Goal: Task Accomplishment & Management: Manage account settings

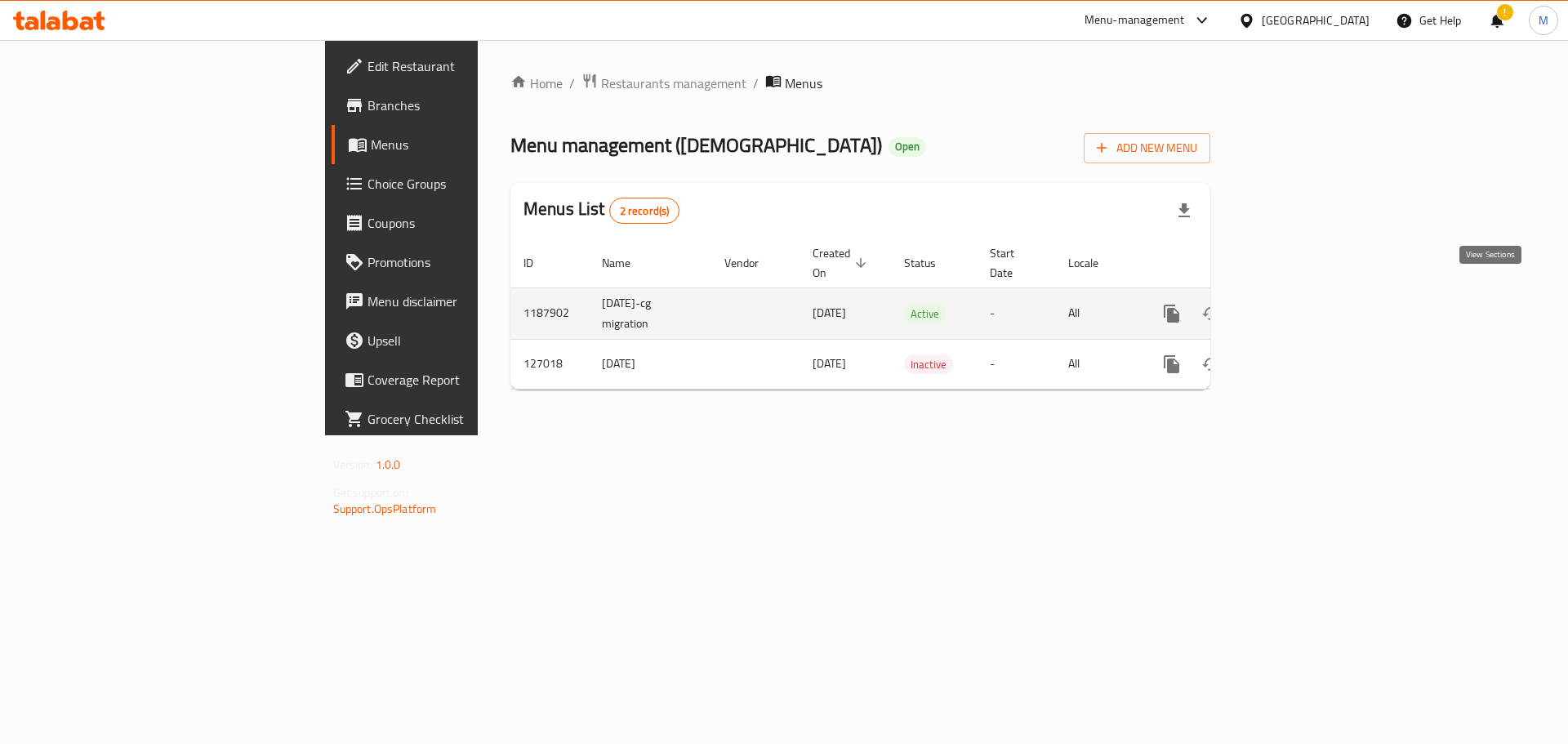
click at [1299, 304] on icon "enhanced table" at bounding box center [1289, 313] width 19 height 19
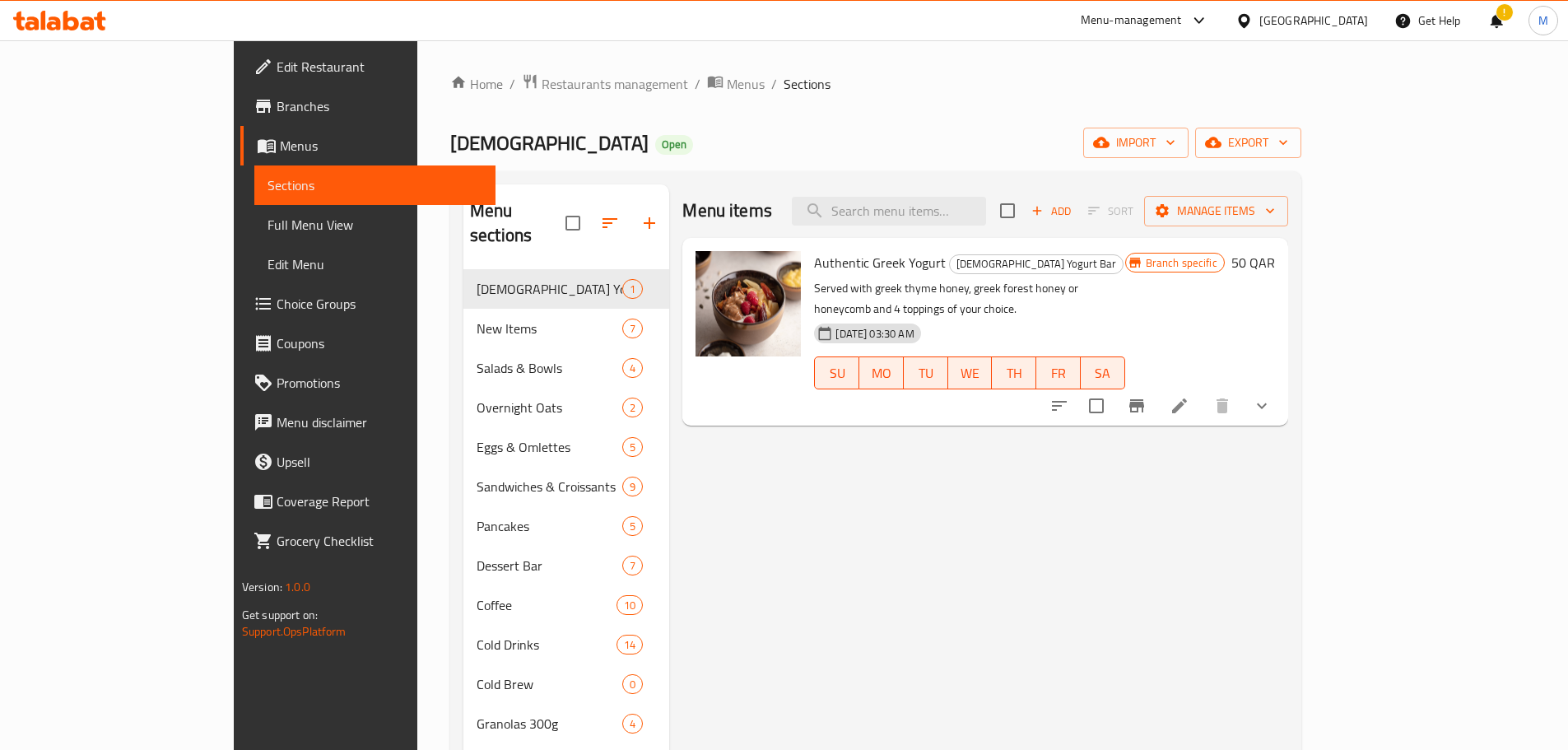
click at [277, 310] on span "Choice Groups" at bounding box center [379, 304] width 206 height 19
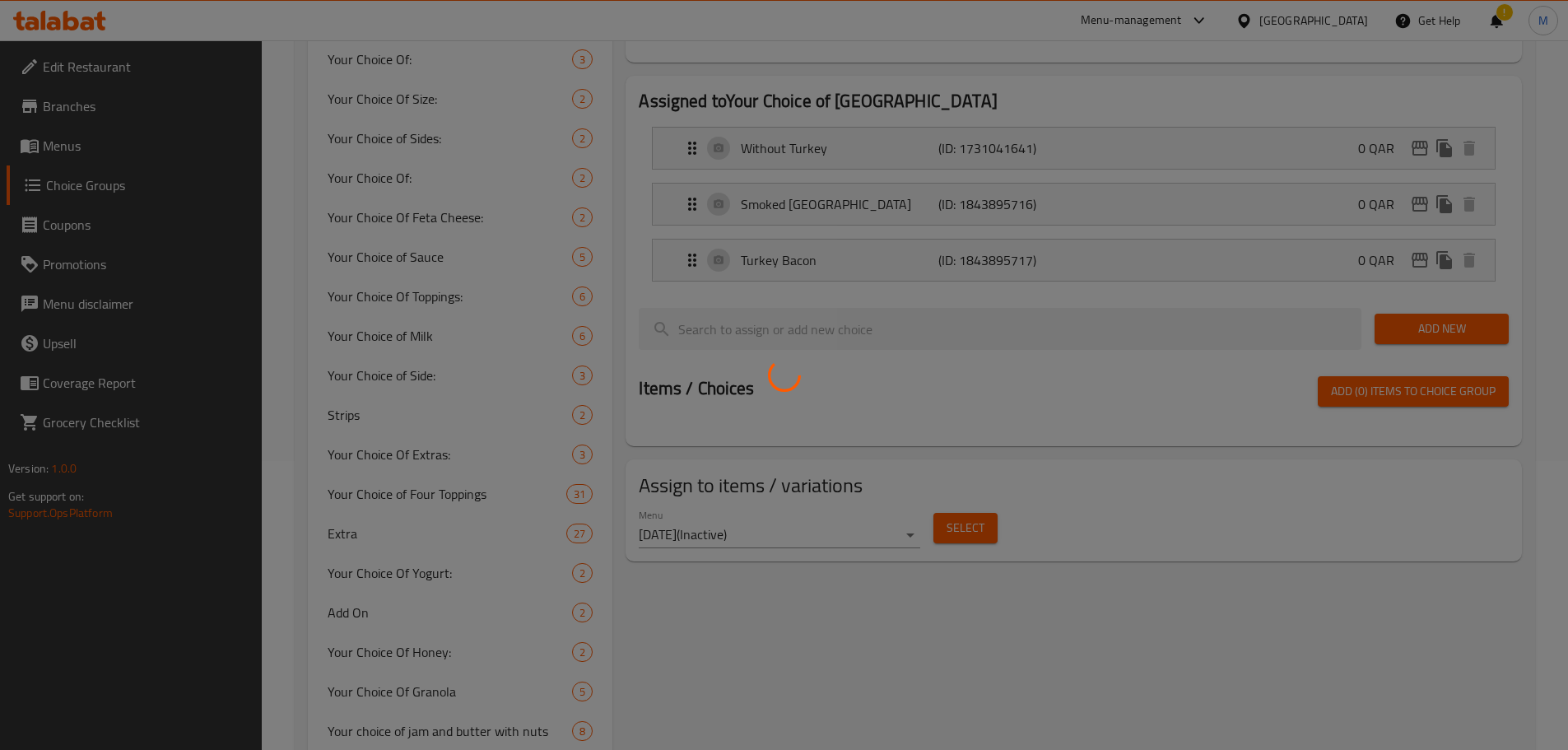
scroll to position [330, 0]
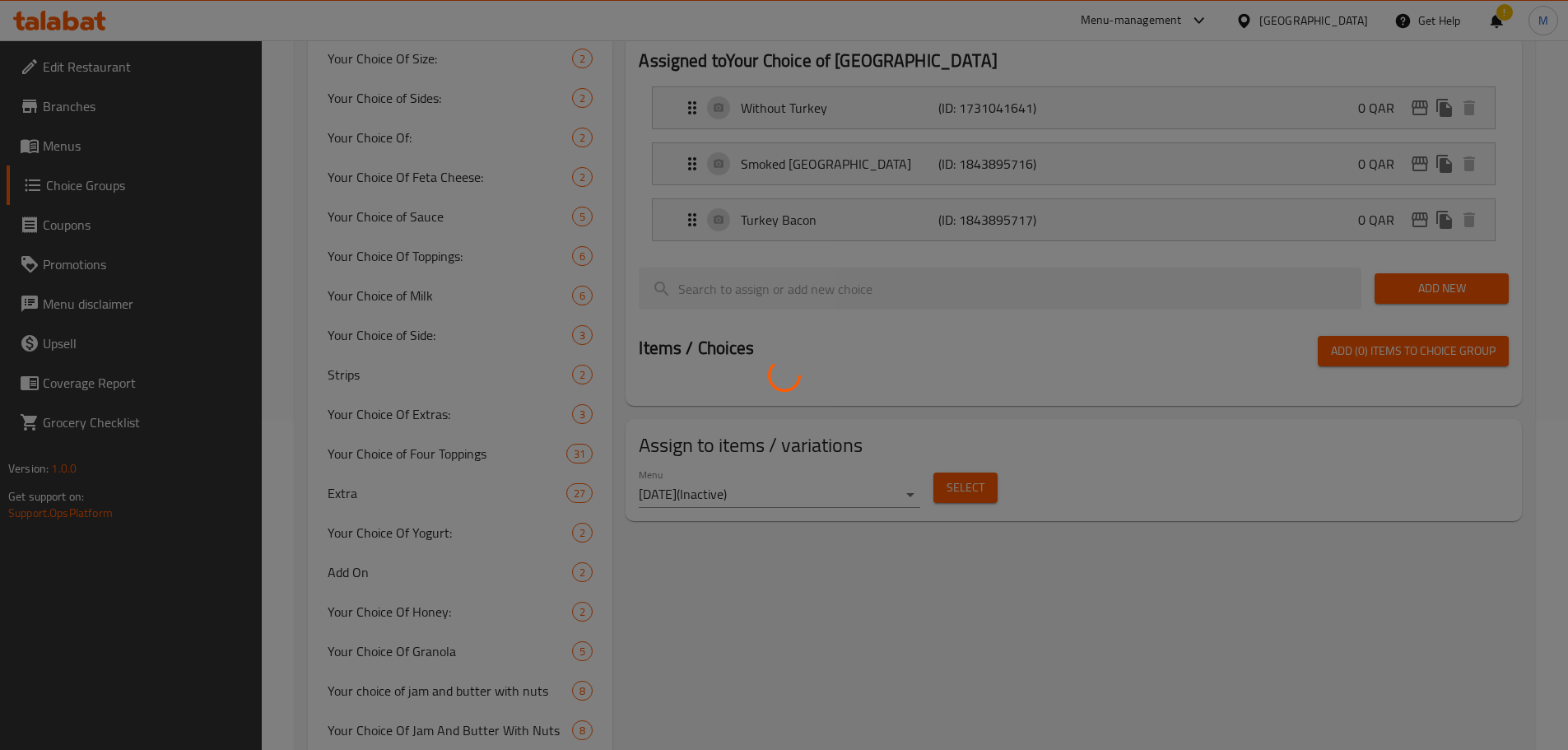
click at [441, 455] on div at bounding box center [784, 375] width 1568 height 750
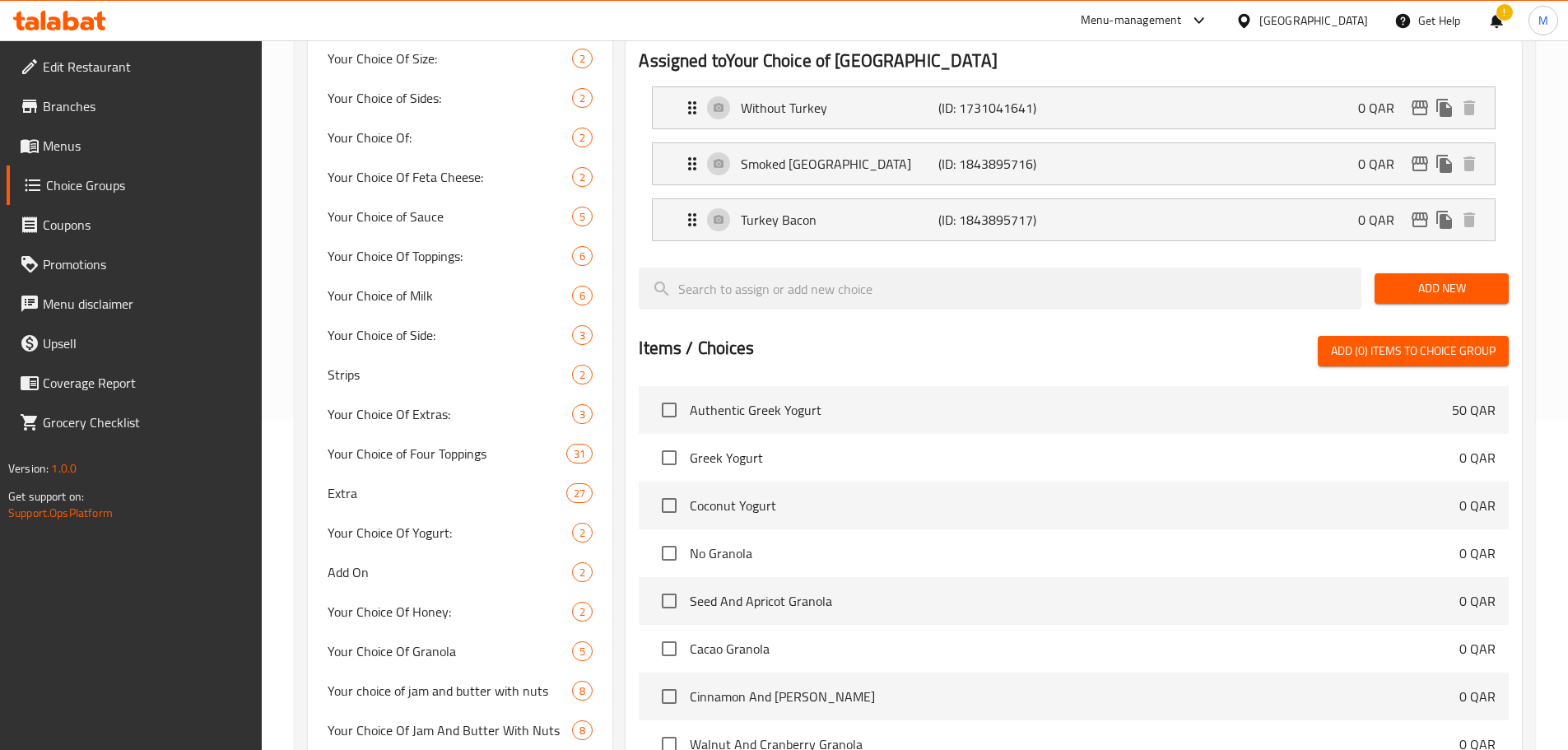
click at [441, 452] on span "Your Choice of Four Toppings" at bounding box center [447, 453] width 240 height 19
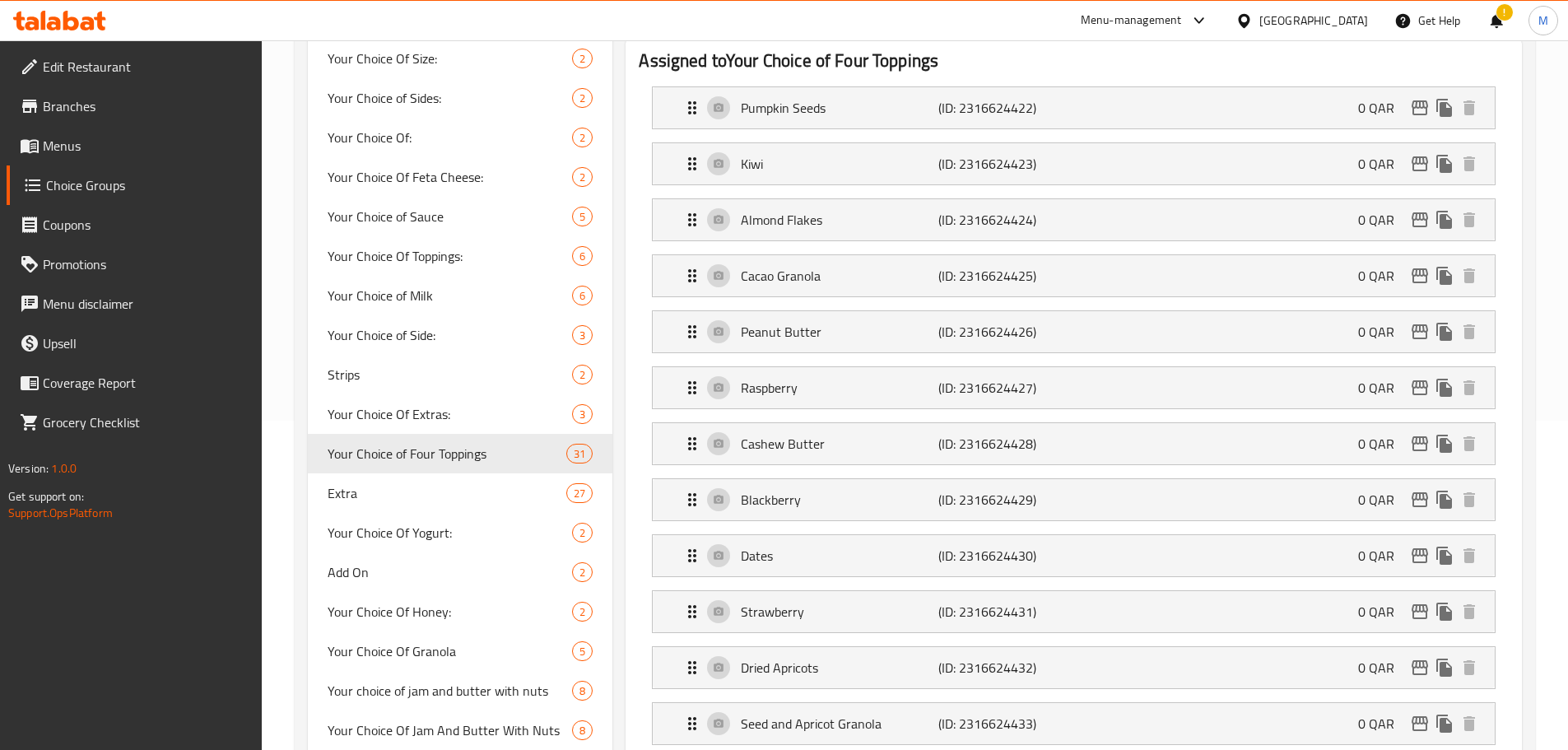
type input "Your Choice of Four Toppings"
type input "اختيارك من أربعة إضافات"
type input "4"
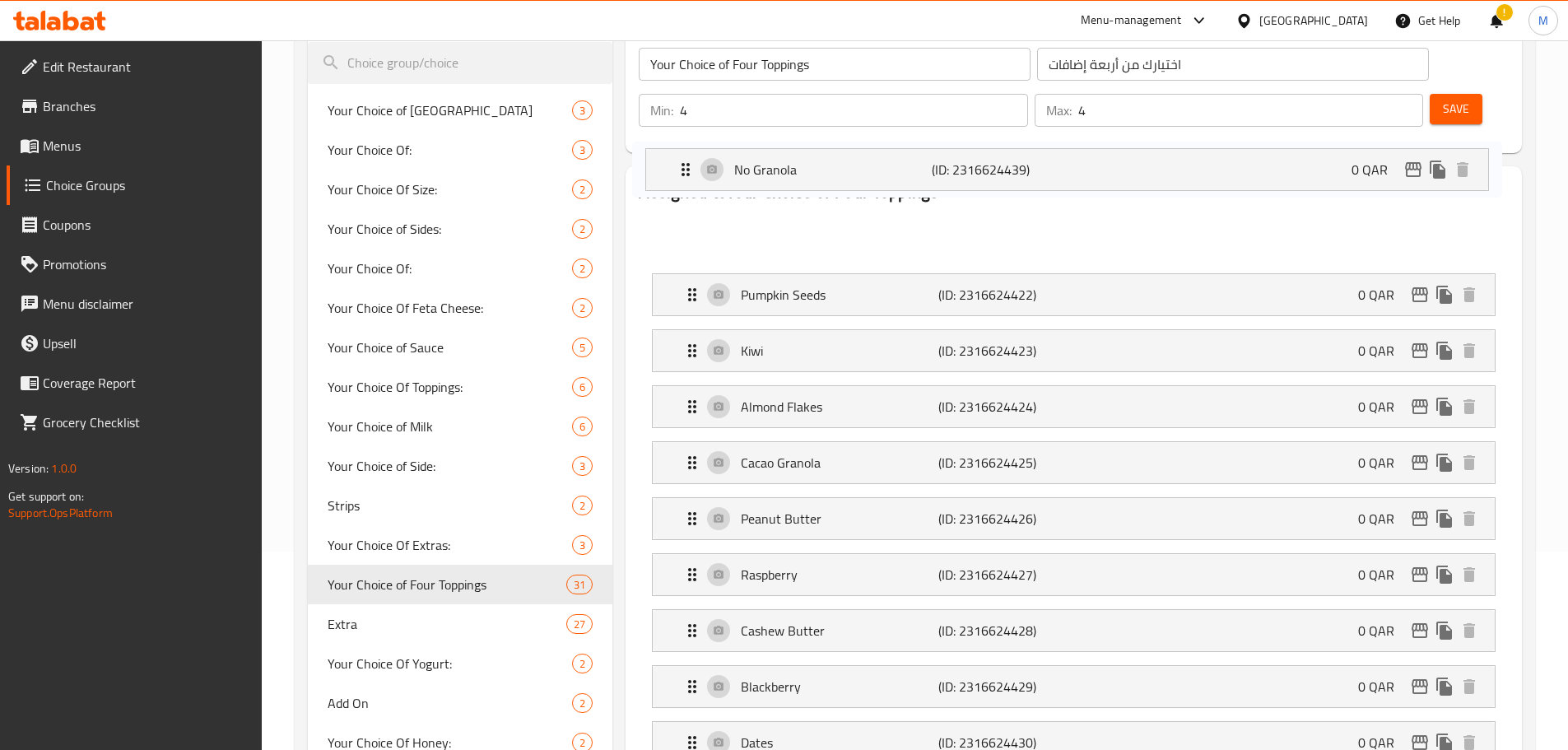
scroll to position [197, 0]
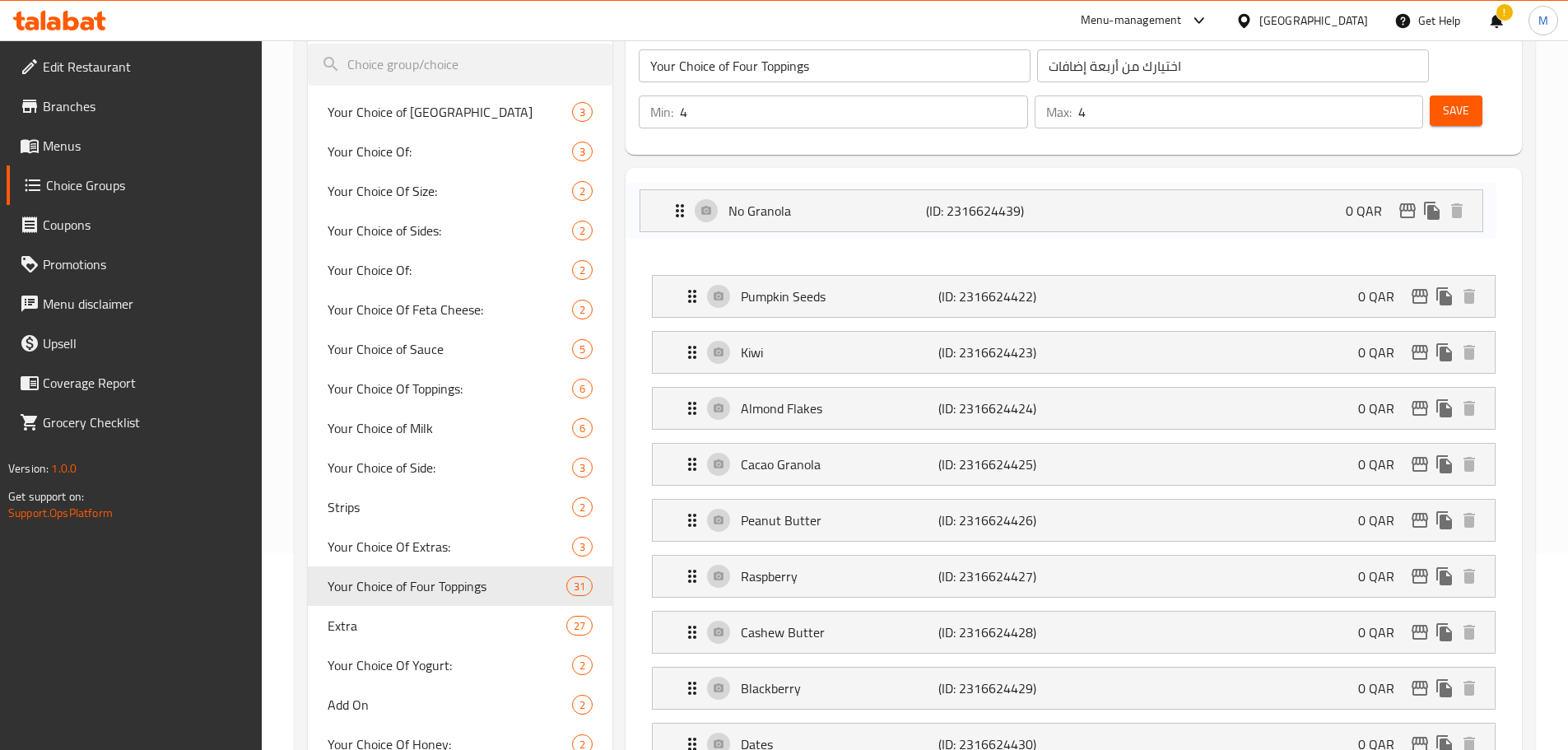
drag, startPoint x: 700, startPoint y: 469, endPoint x: 675, endPoint y: 209, distance: 261.2
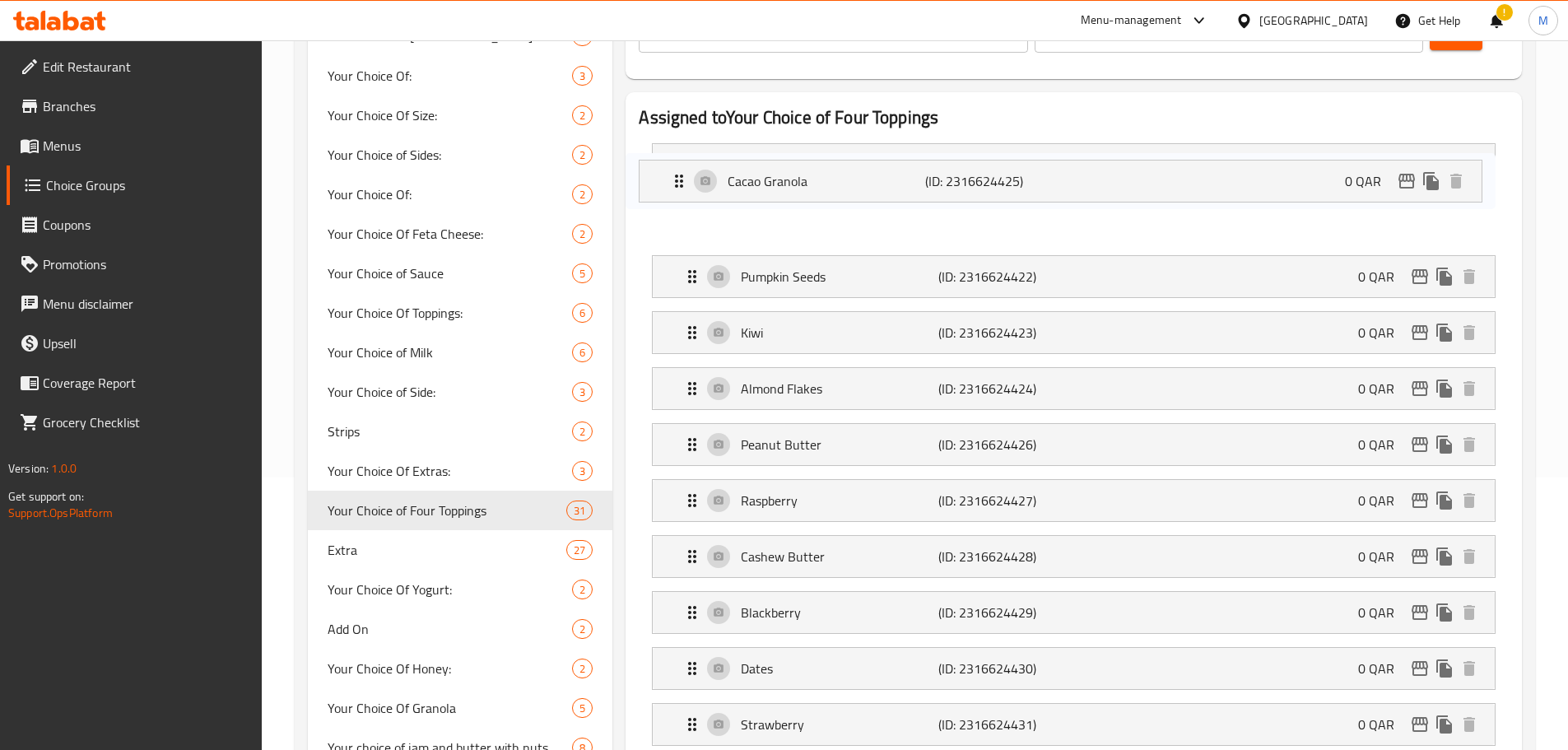
scroll to position [268, 0]
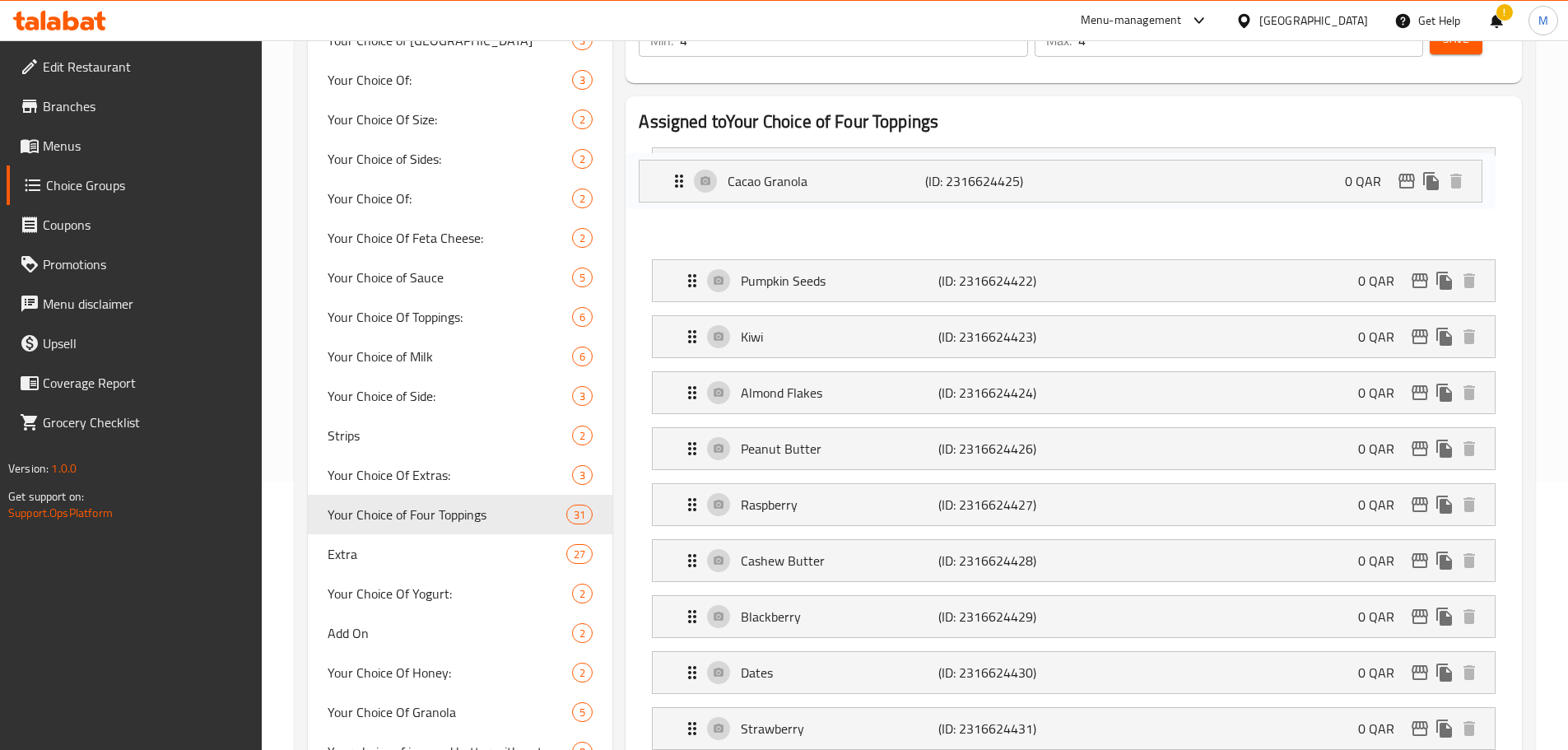
drag, startPoint x: 689, startPoint y: 333, endPoint x: 677, endPoint y: 172, distance: 161.4
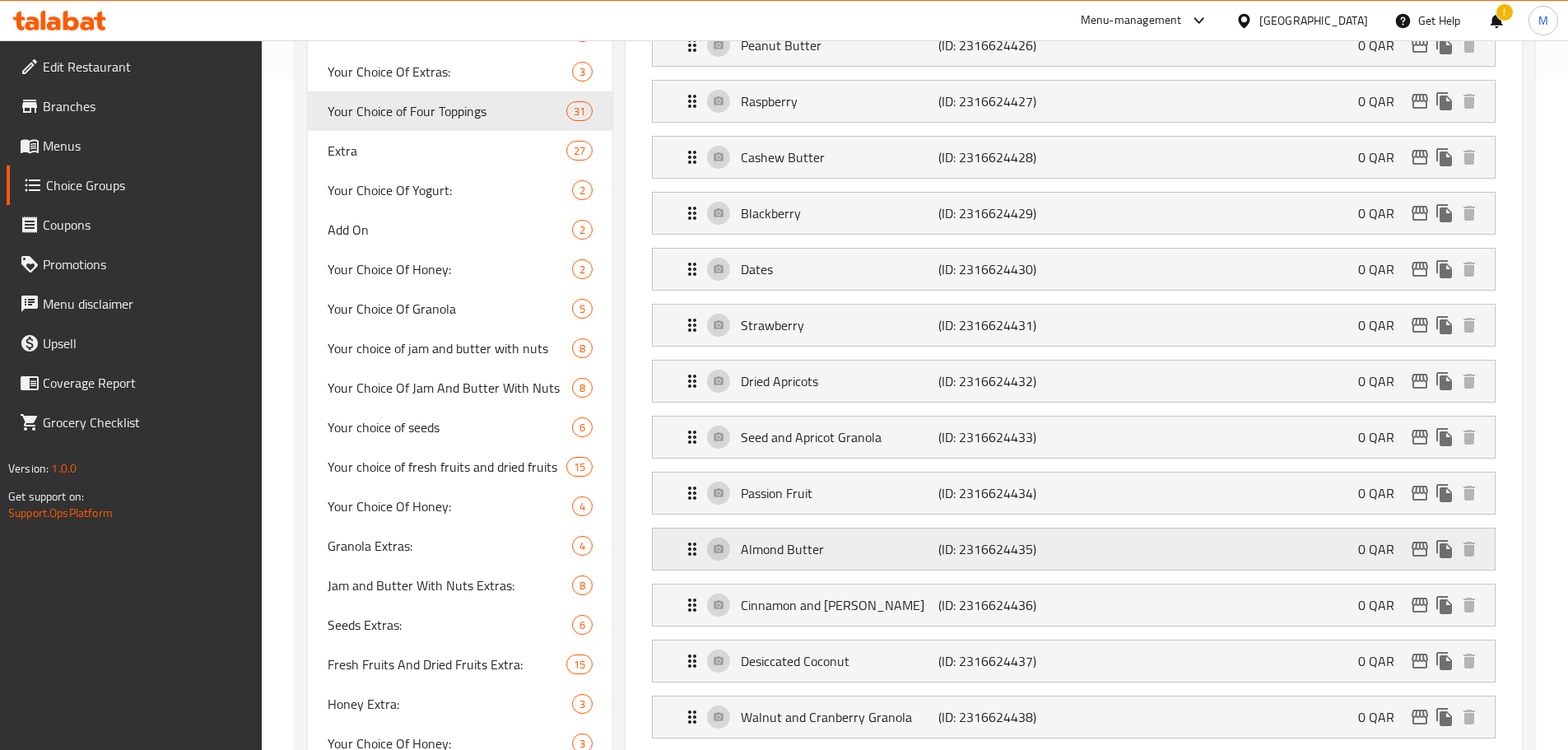
scroll to position [763, 0]
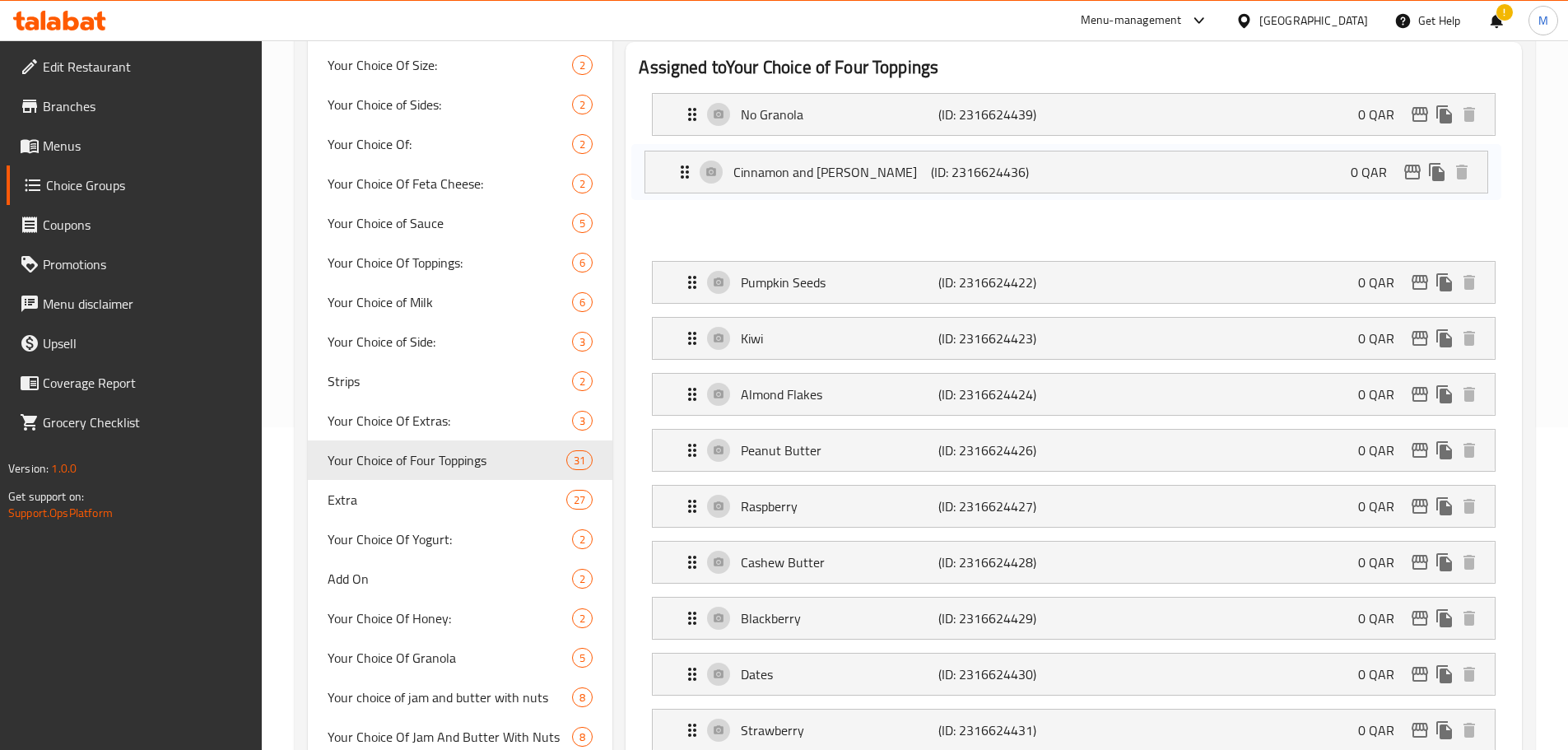
drag, startPoint x: 690, startPoint y: 463, endPoint x: 681, endPoint y: 159, distance: 304.1
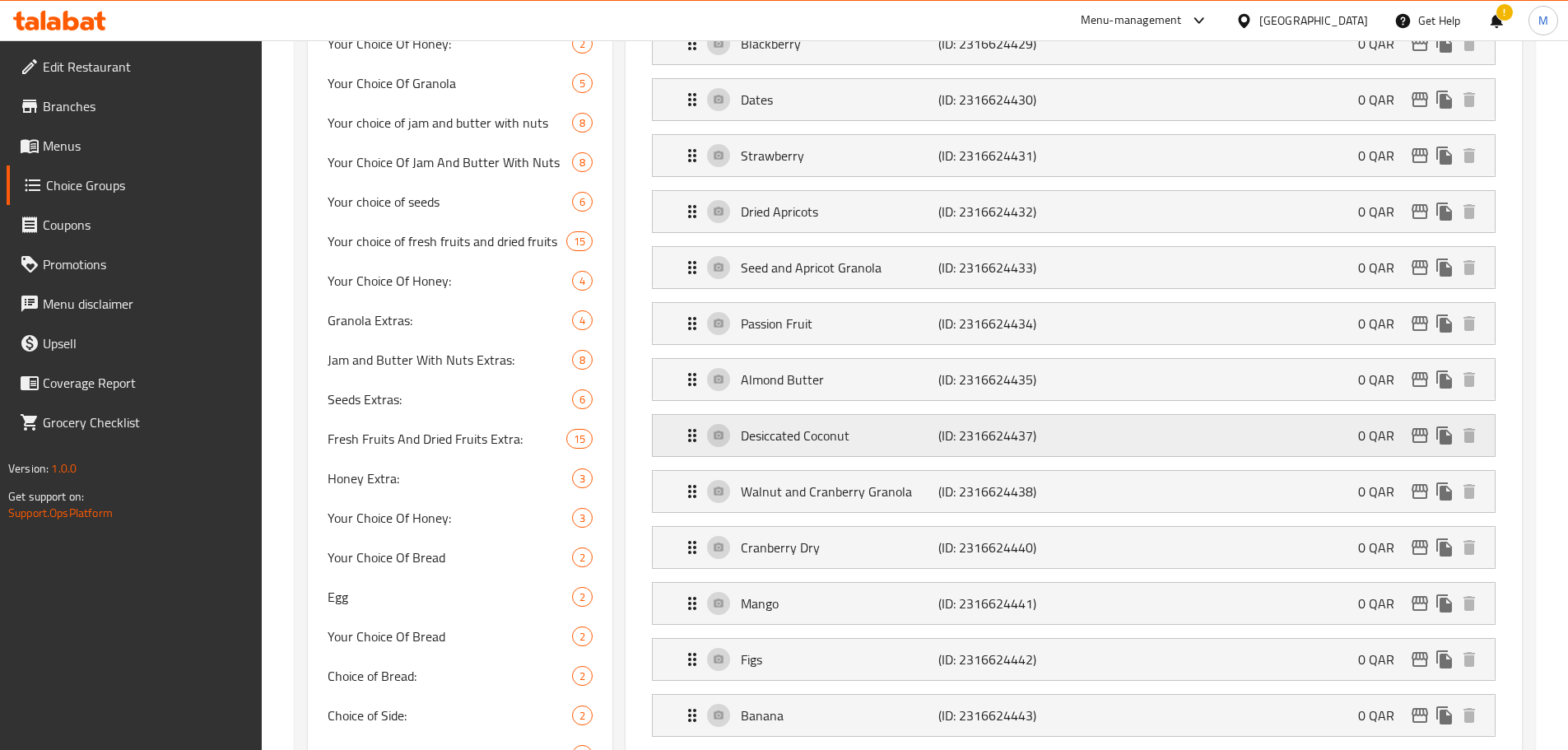
scroll to position [898, 0]
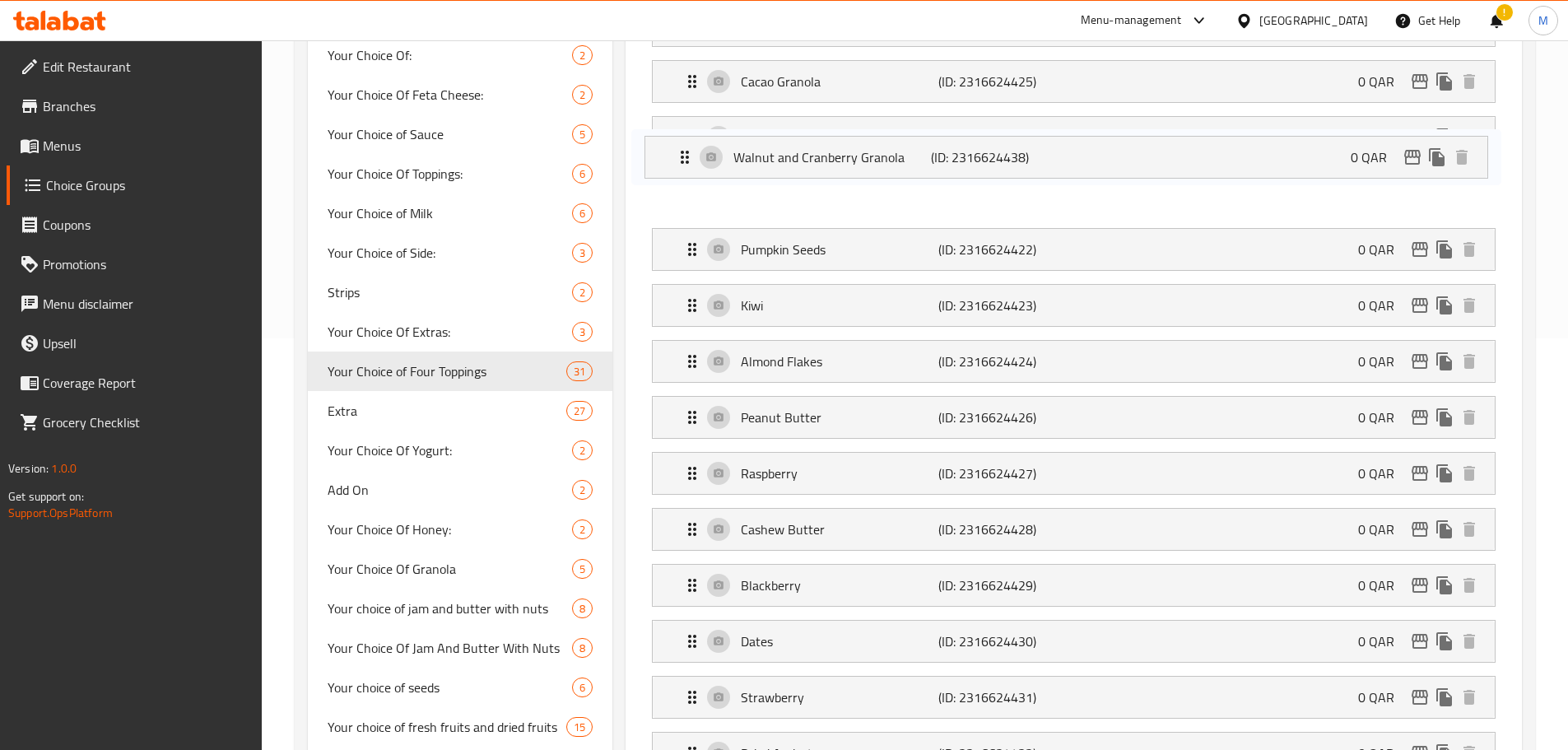
drag, startPoint x: 684, startPoint y: 439, endPoint x: 677, endPoint y: 146, distance: 293.1
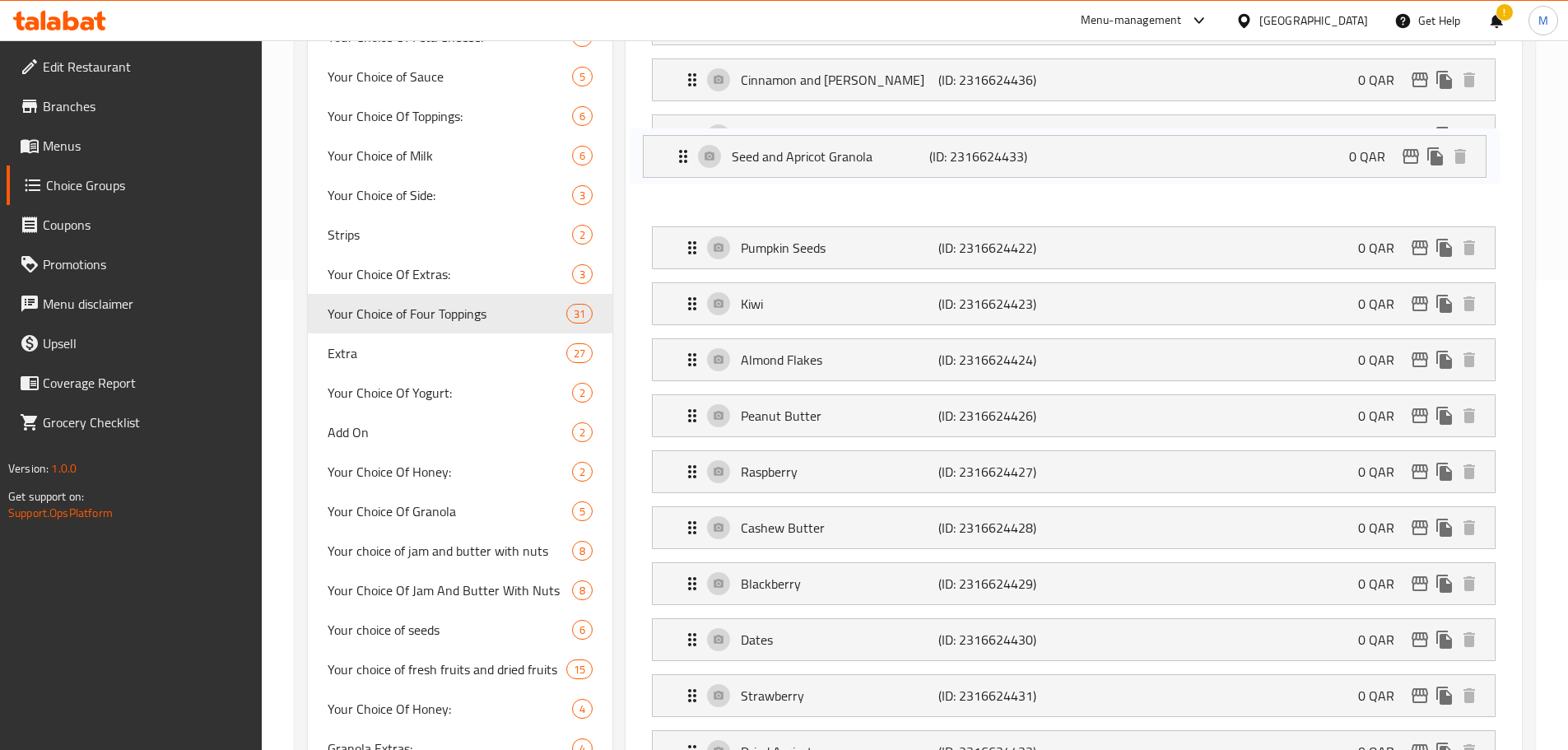
scroll to position [464, 0]
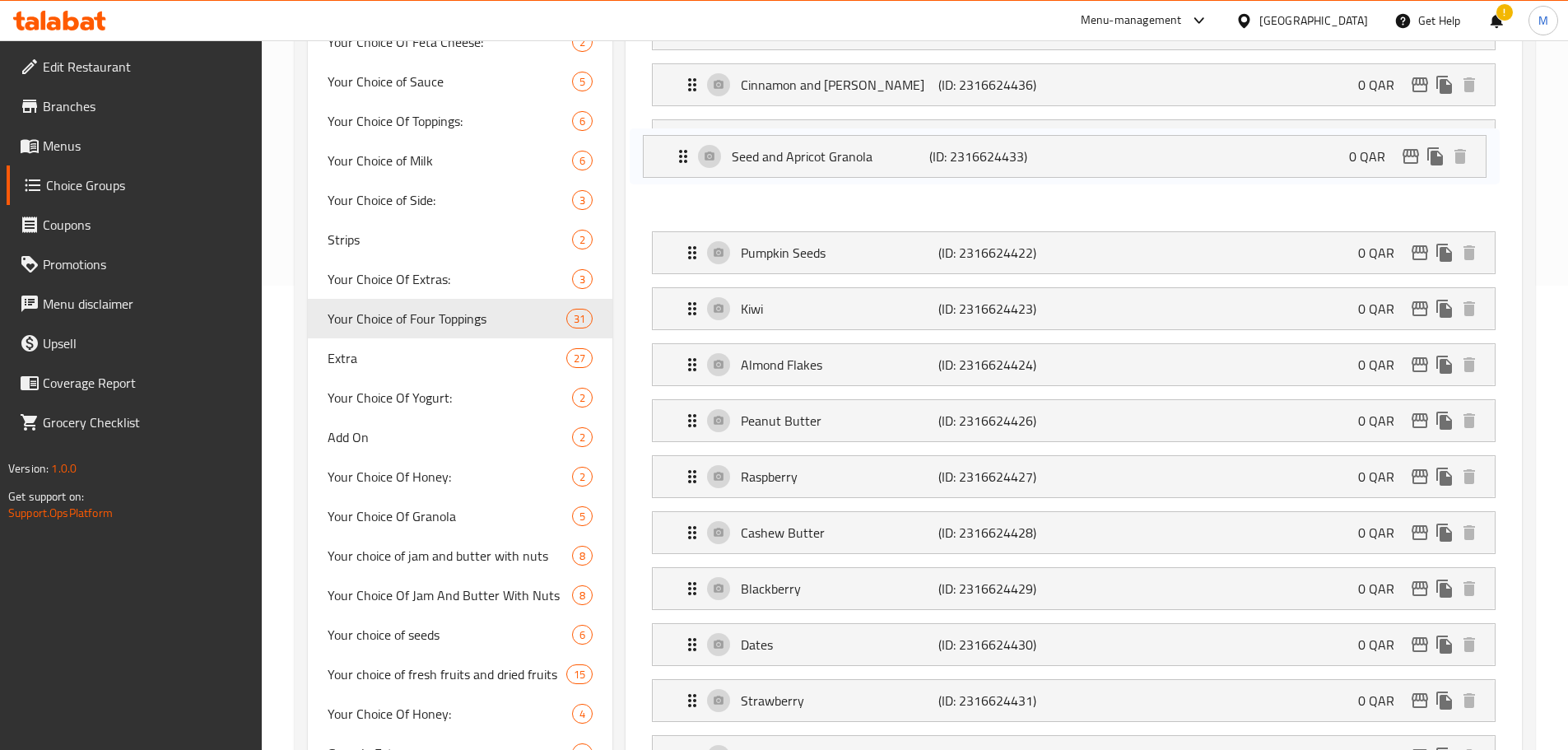
drag, startPoint x: 693, startPoint y: 439, endPoint x: 683, endPoint y: 150, distance: 289.2
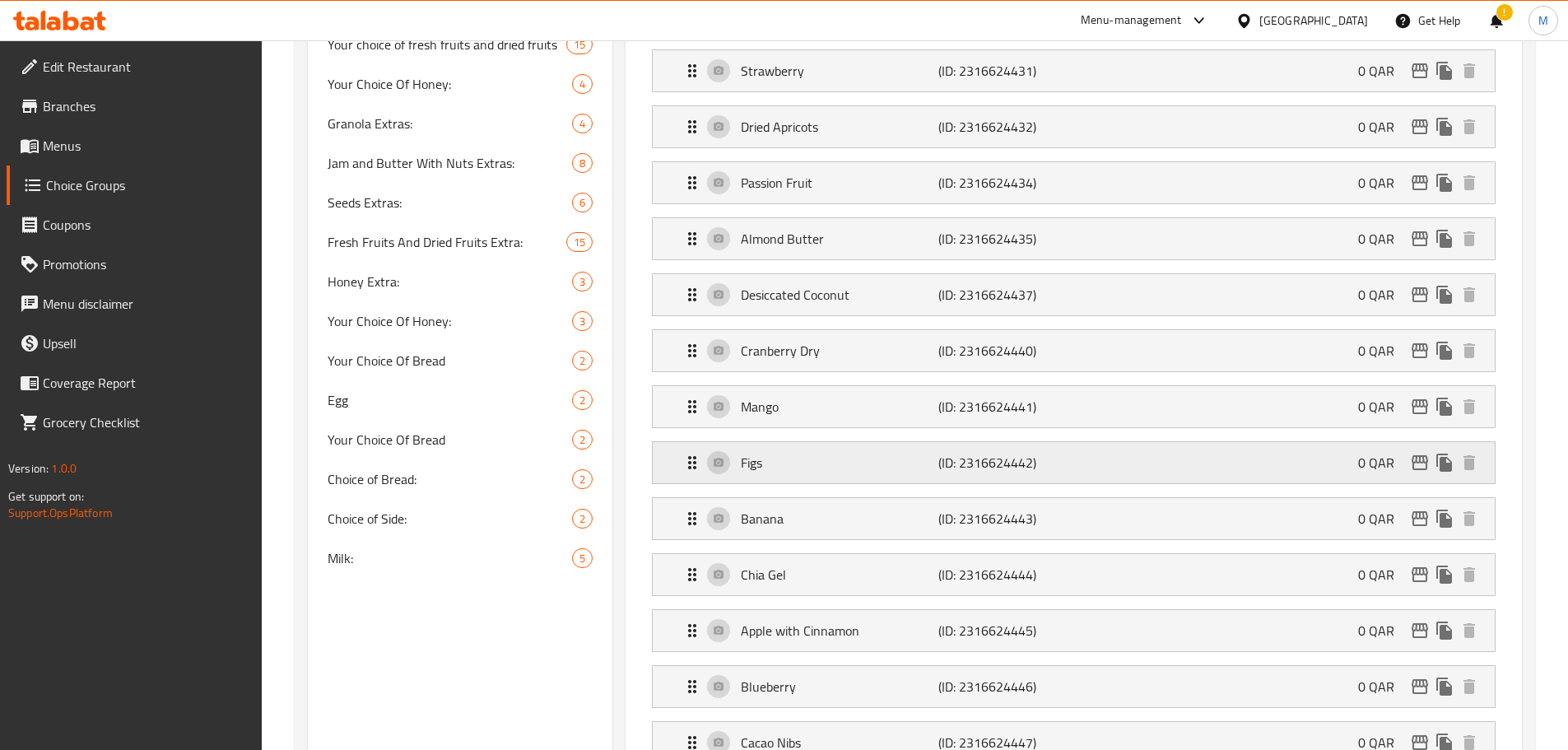
scroll to position [1122, 0]
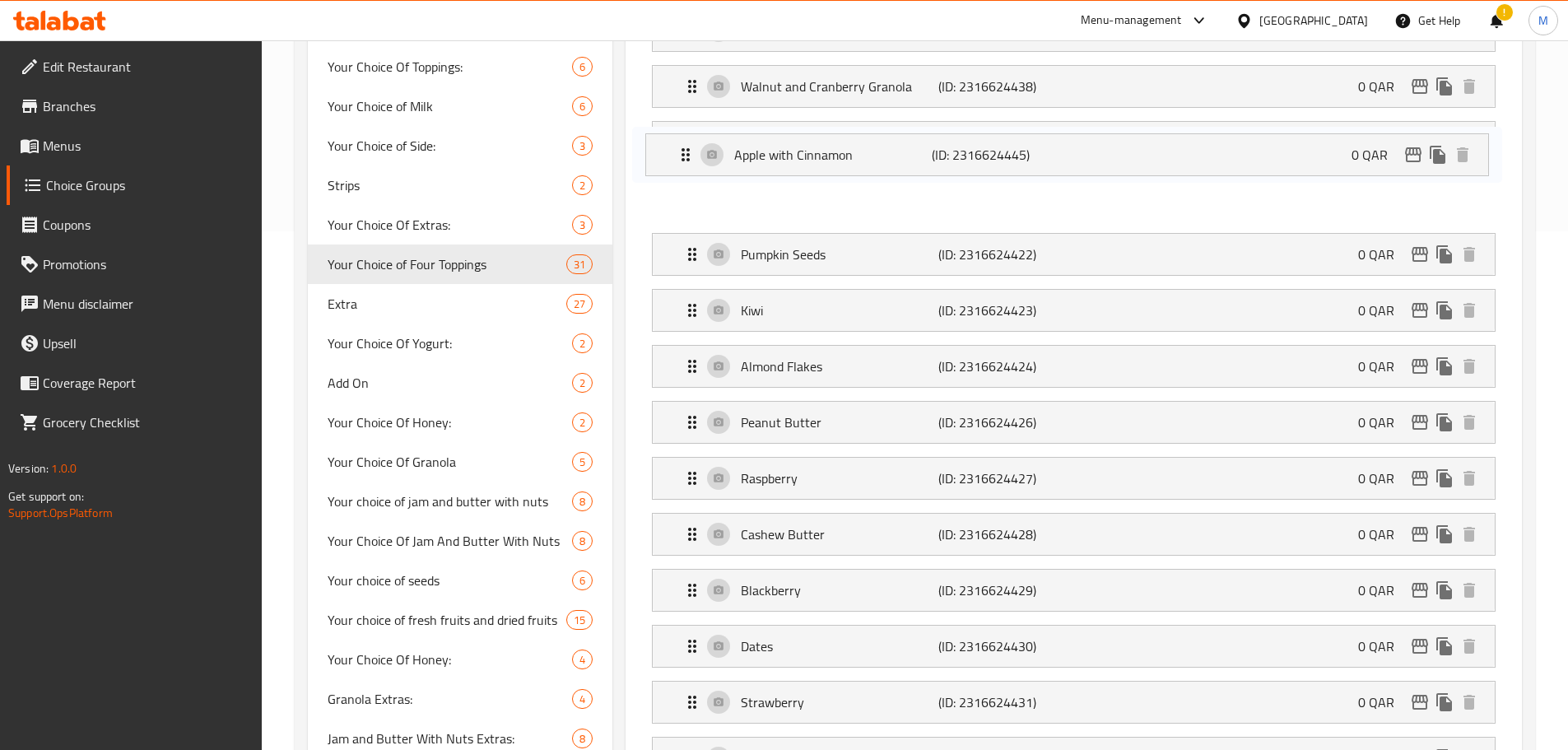
drag, startPoint x: 696, startPoint y: 556, endPoint x: 687, endPoint y: 143, distance: 413.1
click at [687, 143] on nav "No Granola (ID: 2316624439) 0 QAR Name (En) No Granola Name (En) Name (Ar) لا ج…" at bounding box center [1074, 758] width 870 height 1748
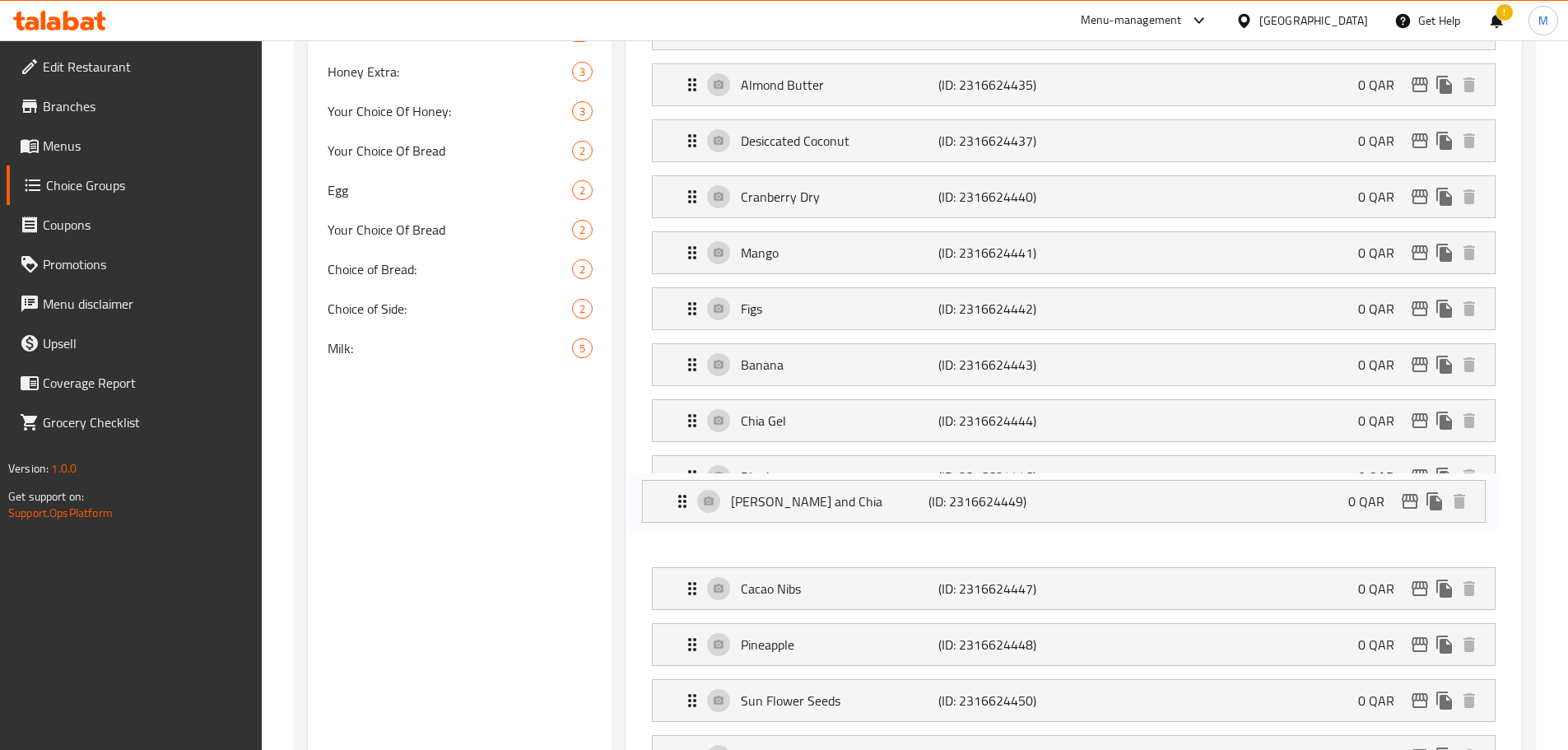
scroll to position [1305, 0]
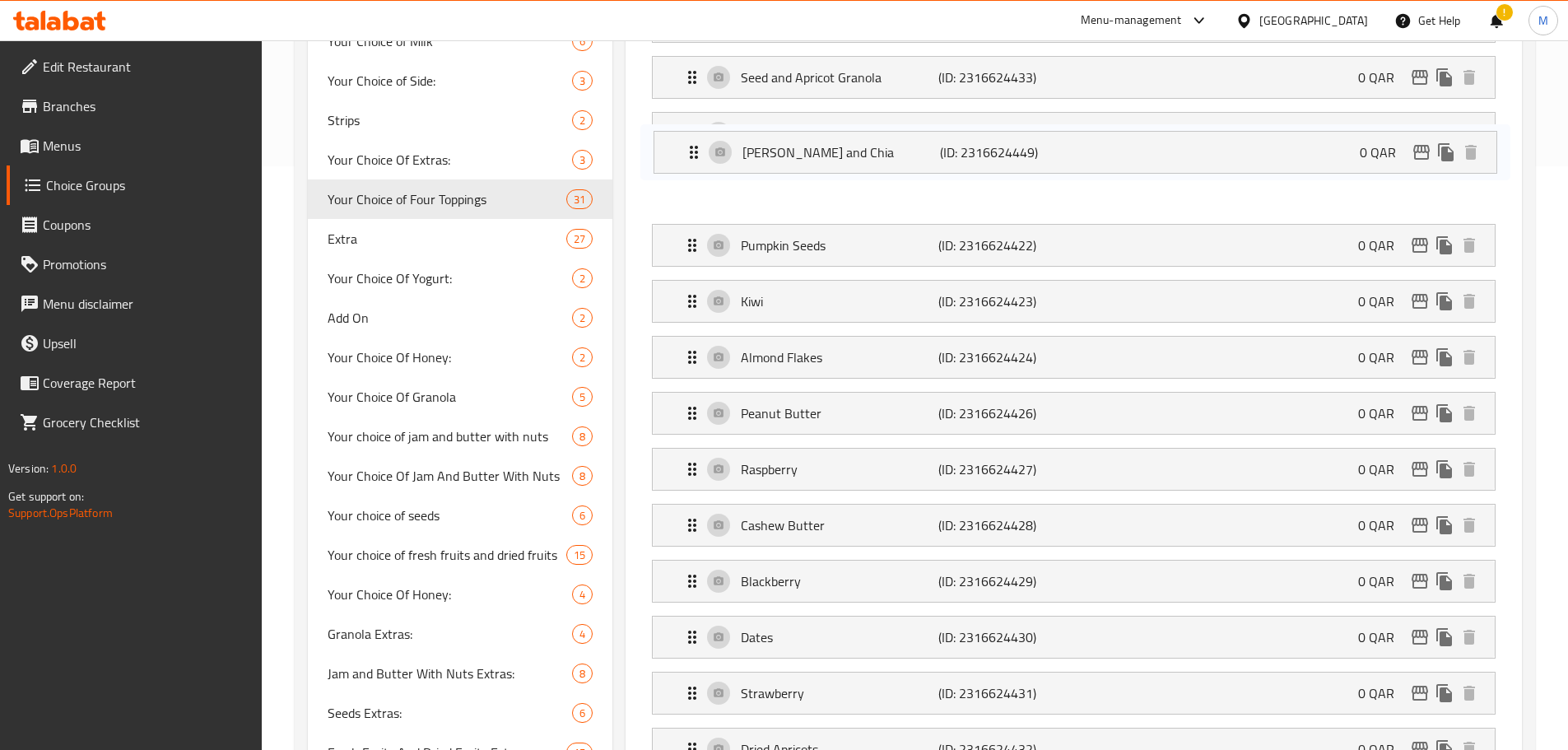
drag, startPoint x: 687, startPoint y: 597, endPoint x: 688, endPoint y: 142, distance: 455.0
click at [688, 142] on nav "No Granola (ID: 2316624439) 0 QAR Name (En) No Granola Name (En) Name (Ar) لا ج…" at bounding box center [1074, 693] width 870 height 1748
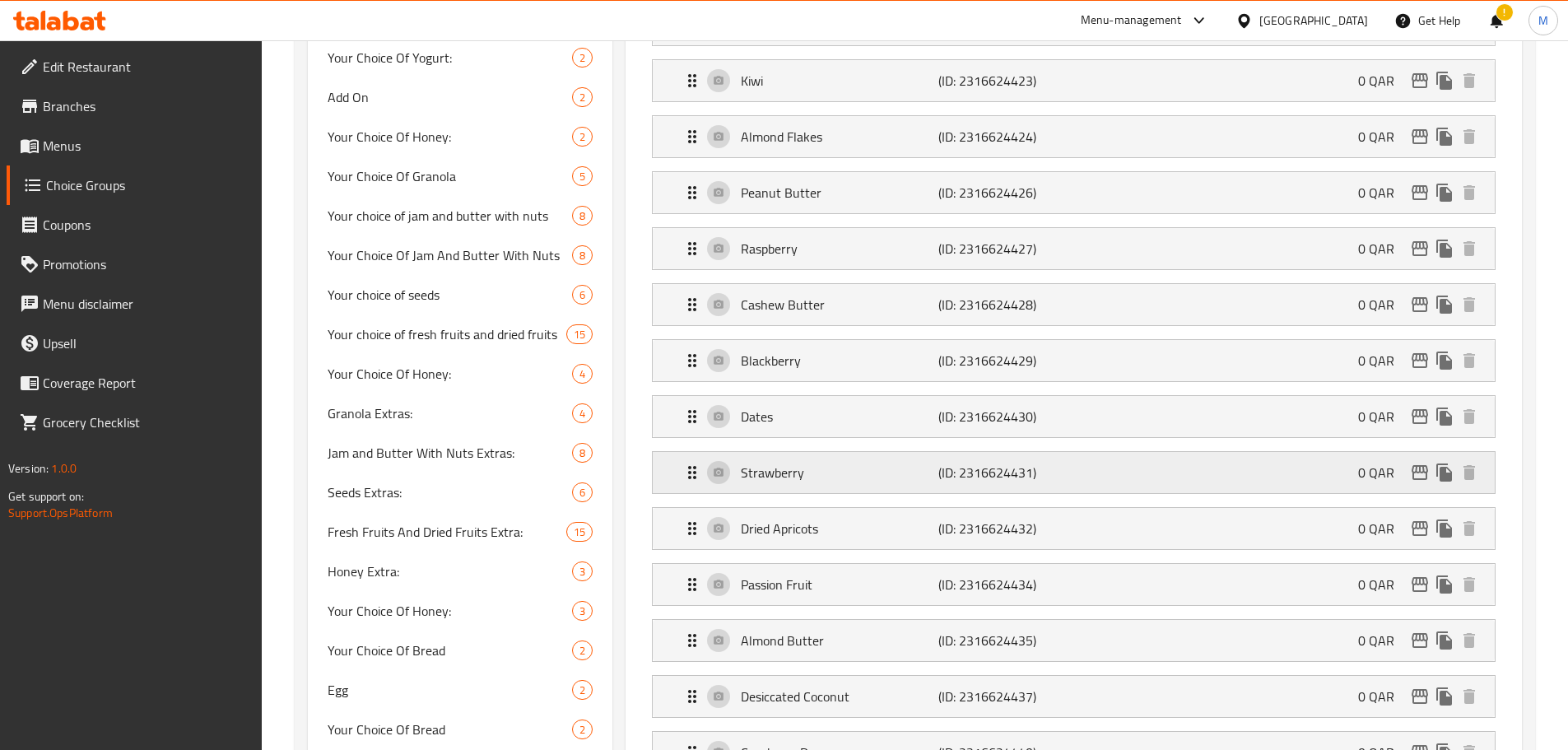
scroll to position [826, 0]
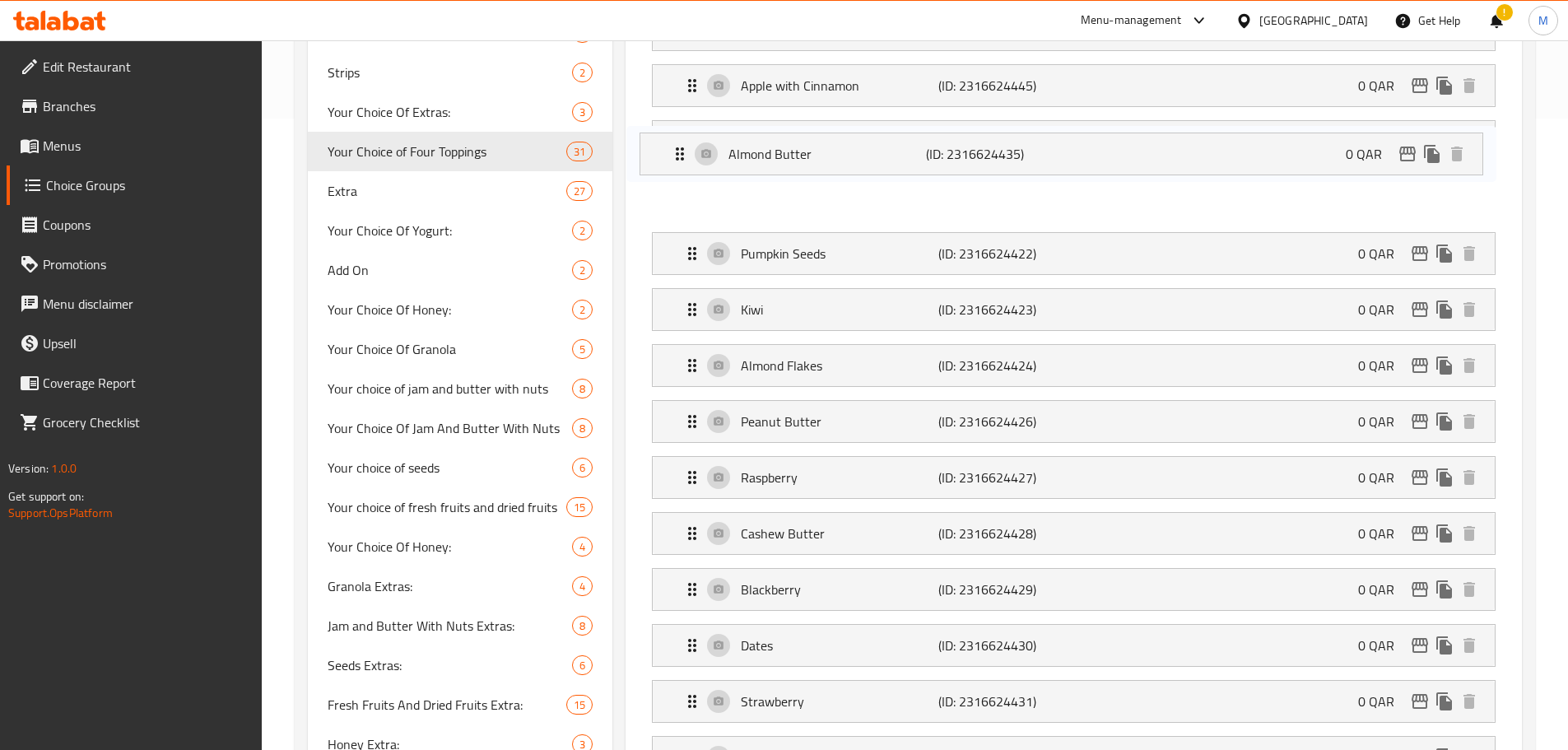
drag, startPoint x: 681, startPoint y: 451, endPoint x: 679, endPoint y: 149, distance: 302.0
click at [679, 149] on nav "No Granola (ID: 2316624439) 0 QAR Name (En) No Granola Name (En) Name (Ar) لا ج…" at bounding box center [1074, 645] width 870 height 1748
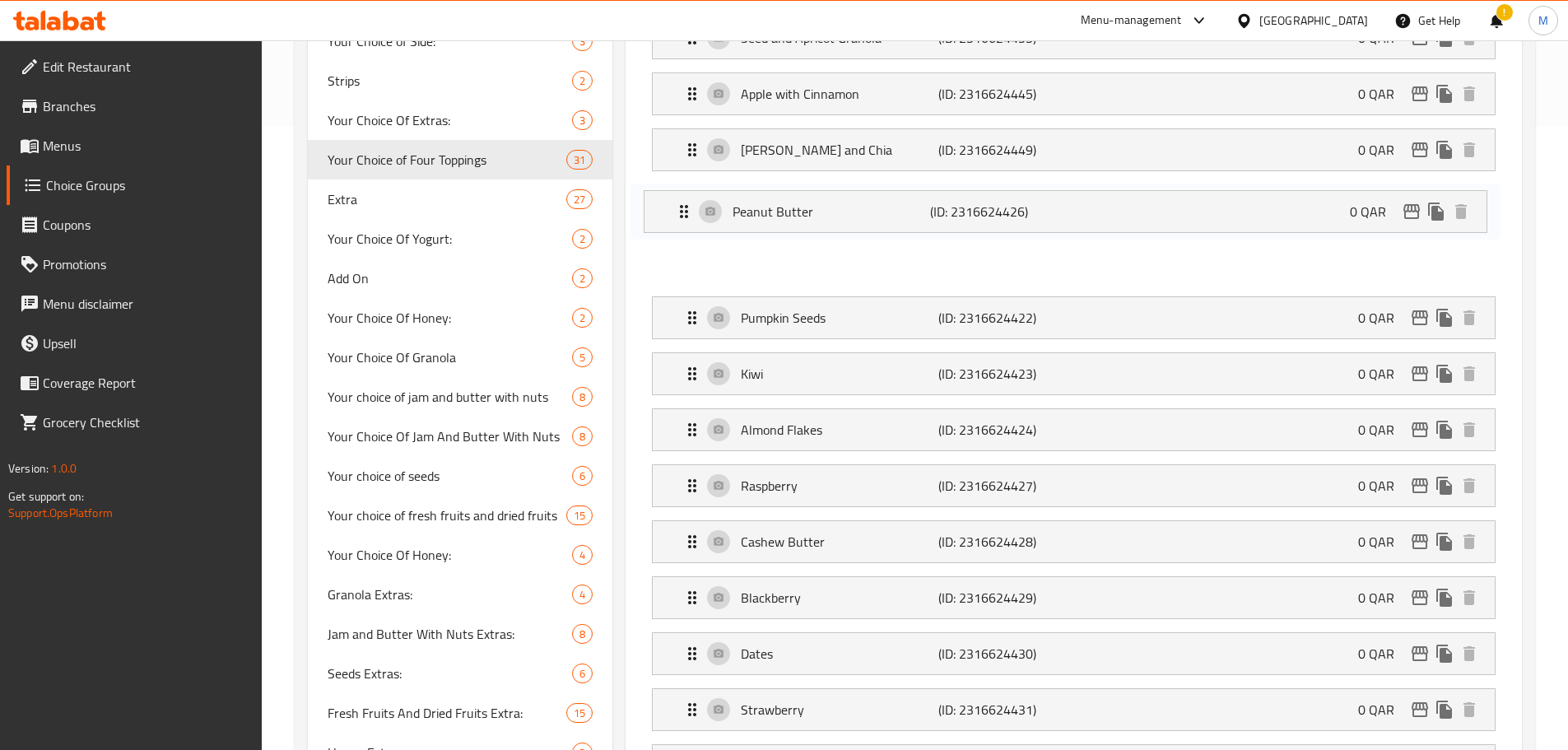
drag, startPoint x: 683, startPoint y: 322, endPoint x: 680, endPoint y: 202, distance: 120.0
click at [680, 202] on nav "No Granola (ID: 2316624439) 0 QAR Name (En) No Granola Name (En) Name (Ar) لا ج…" at bounding box center [1074, 653] width 870 height 1748
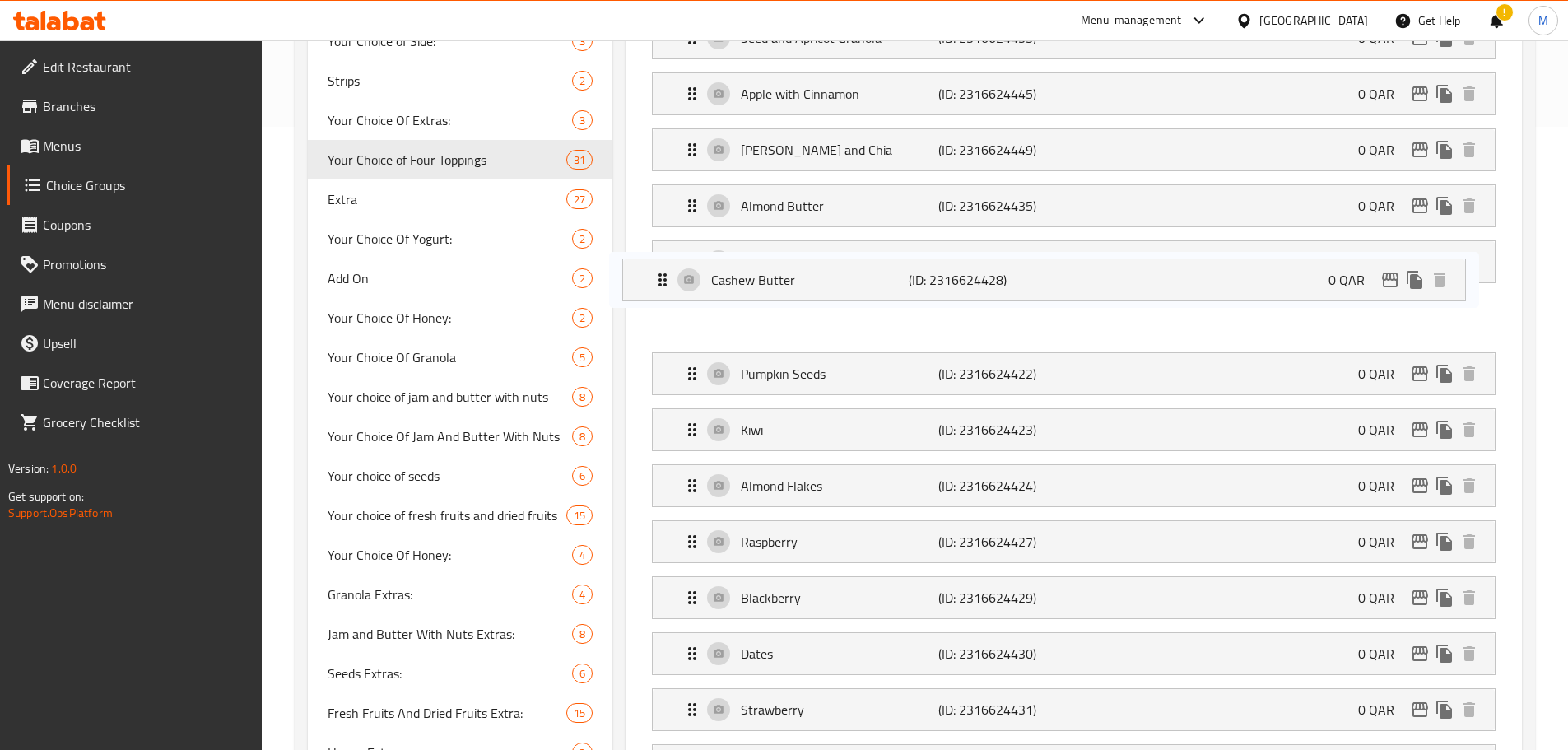
drag, startPoint x: 689, startPoint y: 499, endPoint x: 658, endPoint y: 275, distance: 226.1
click at [658, 275] on nav "No Granola (ID: 2316624439) 0 QAR Name (En) No Granola Name (En) Name (Ar) لا ج…" at bounding box center [1074, 653] width 870 height 1748
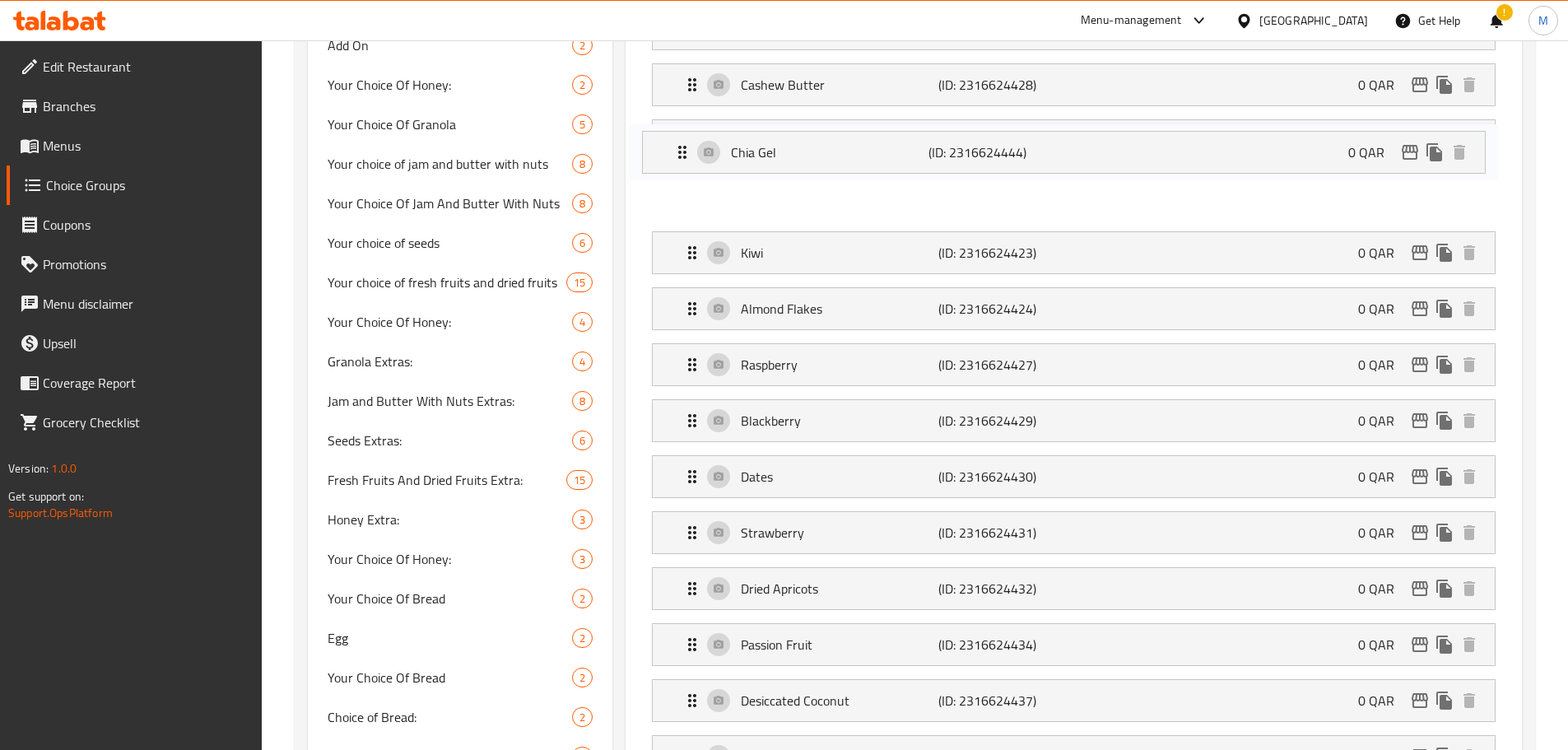
scroll to position [844, 0]
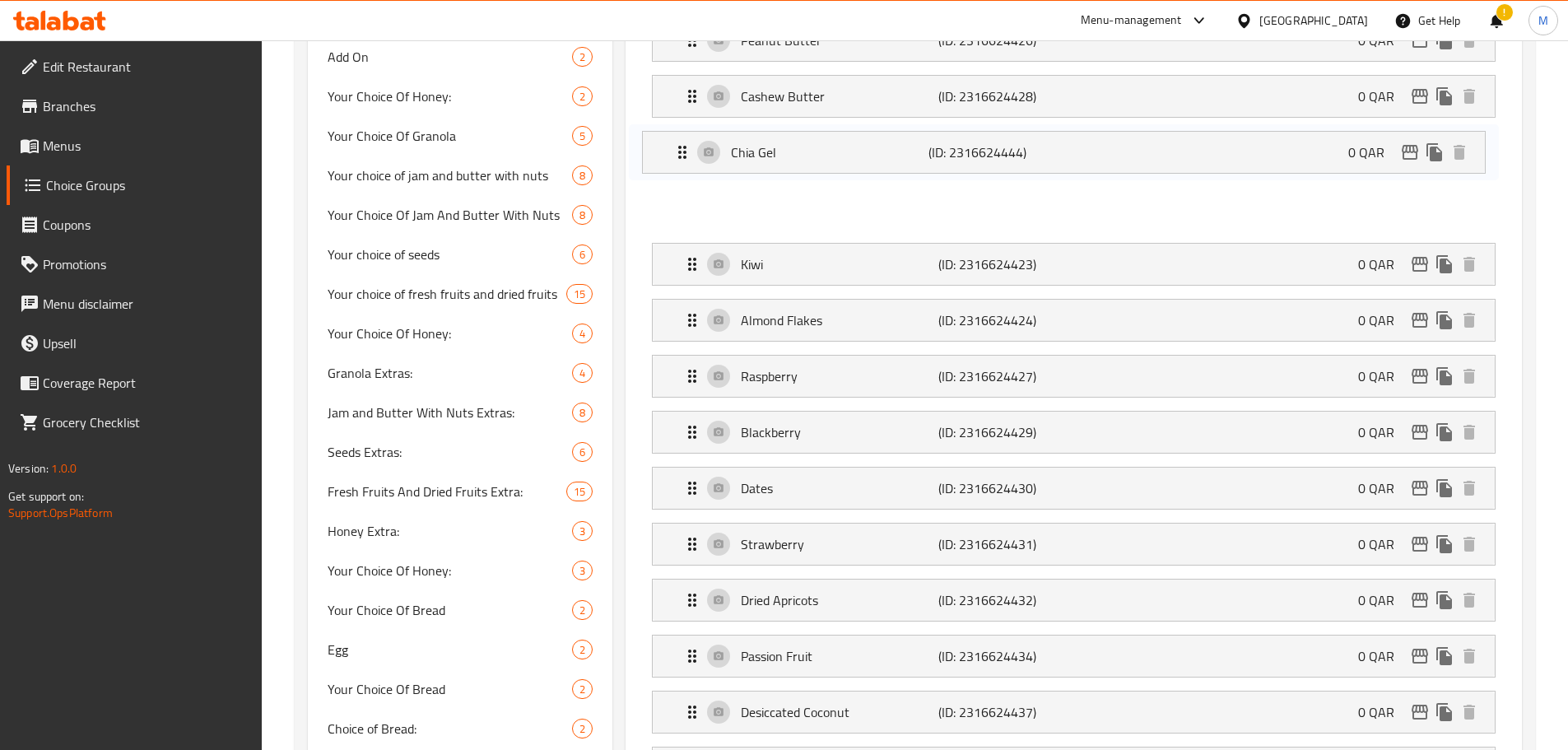
drag, startPoint x: 693, startPoint y: 532, endPoint x: 683, endPoint y: 144, distance: 388.1
click at [683, 144] on nav "No Granola (ID: 2316624439) 0 QAR Name (En) No Granola Name (En) Name (Ar) لا ج…" at bounding box center [1074, 431] width 870 height 1748
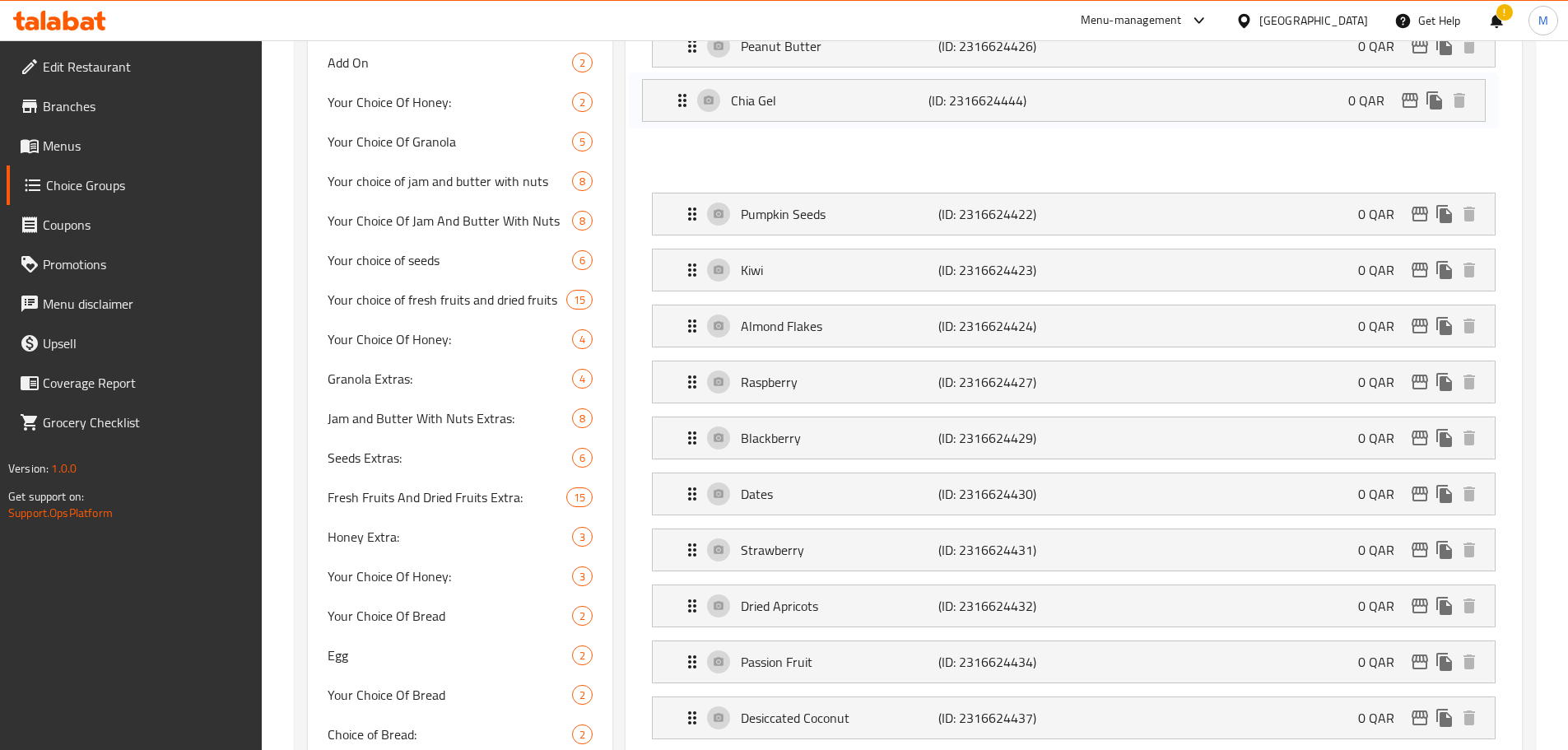
scroll to position [831, 0]
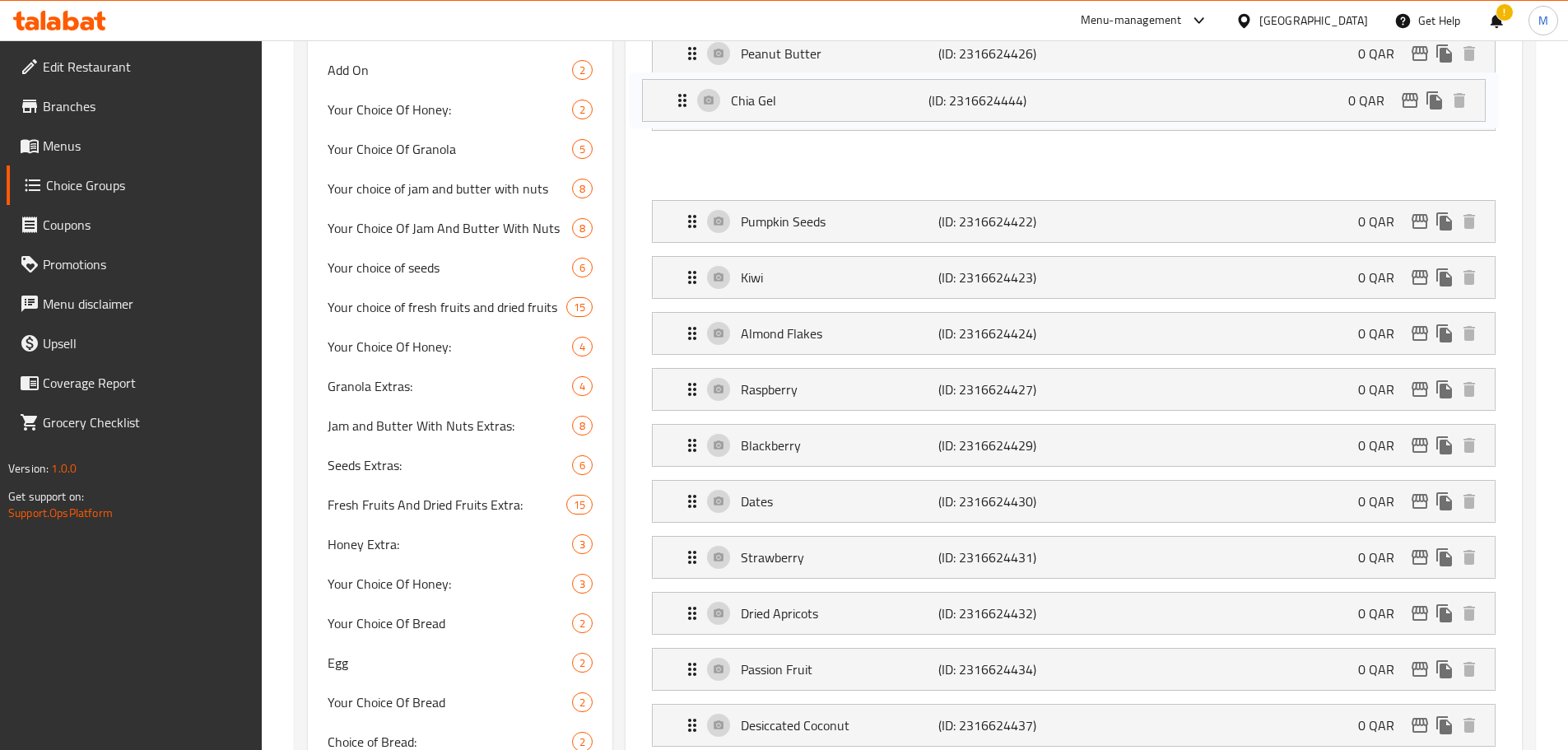
drag, startPoint x: 689, startPoint y: 159, endPoint x: 680, endPoint y: 92, distance: 67.6
click at [680, 92] on nav "No Granola (ID: 2316624439) 0 QAR Name (En) No Granola Name (En) Name (Ar) لا ج…" at bounding box center [1074, 445] width 870 height 1748
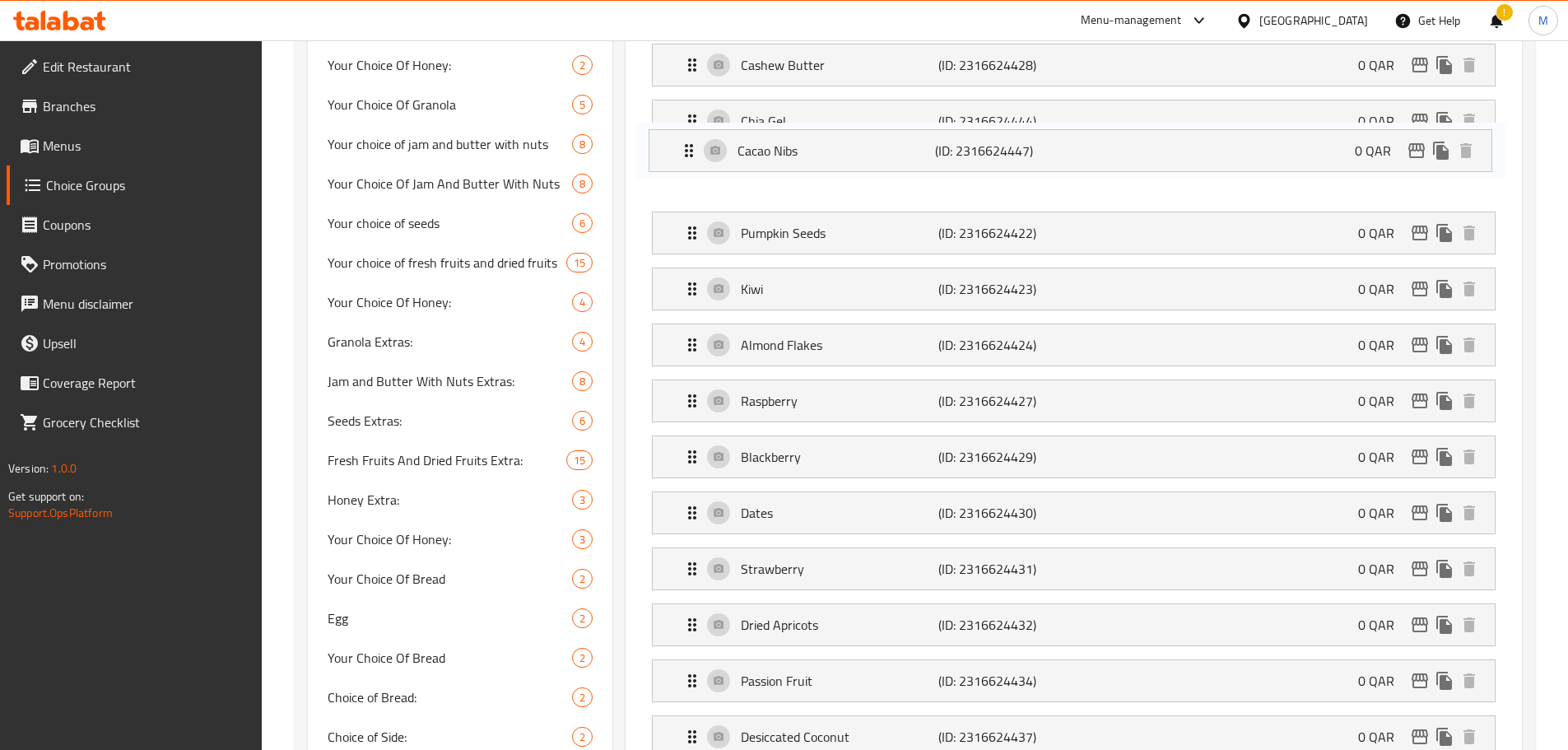
scroll to position [869, 0]
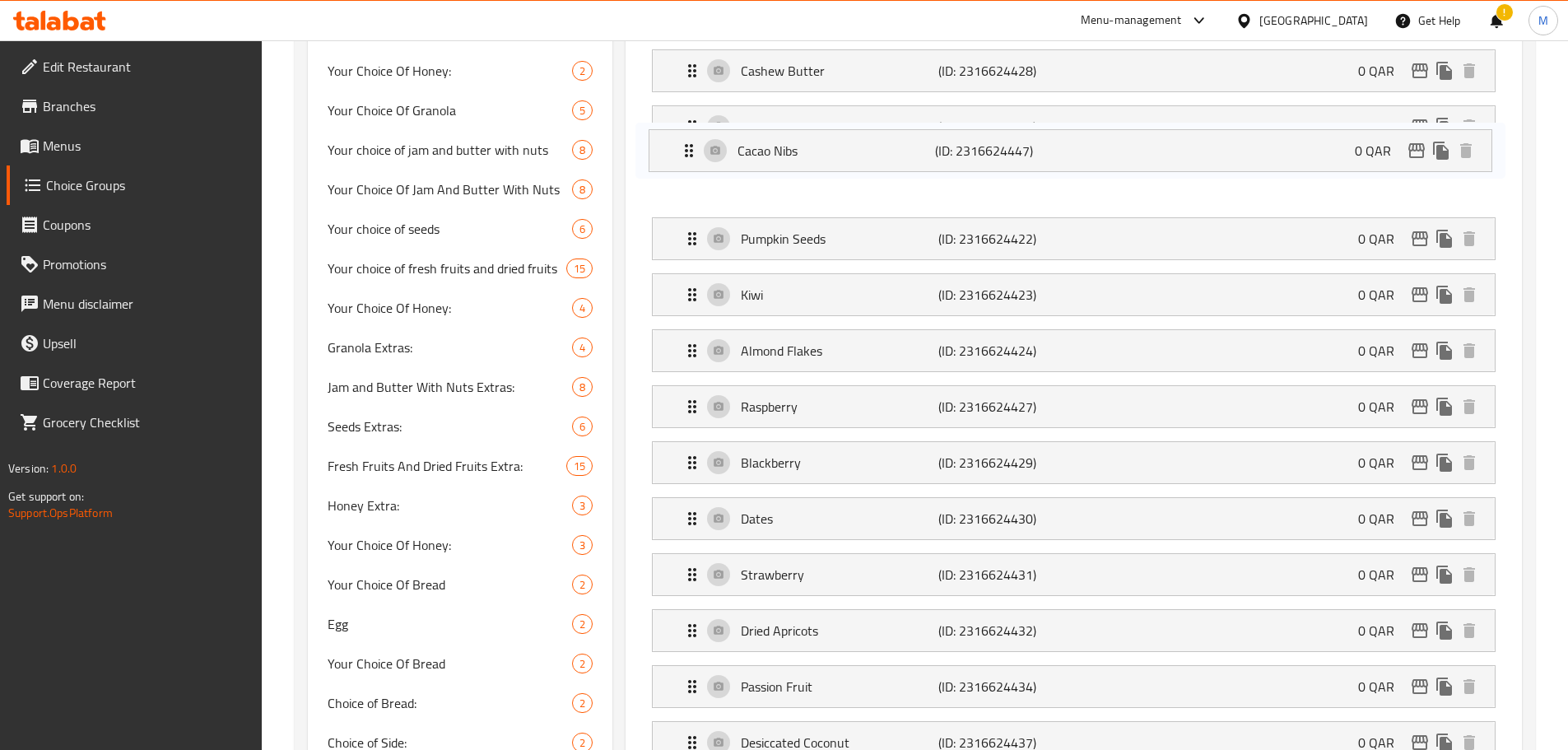
drag, startPoint x: 691, startPoint y: 520, endPoint x: 686, endPoint y: 137, distance: 383.0
click at [686, 137] on nav "No Granola (ID: 2316624439) 0 QAR Name (En) No Granola Name (En) Name (Ar) لا ج…" at bounding box center [1074, 406] width 870 height 1748
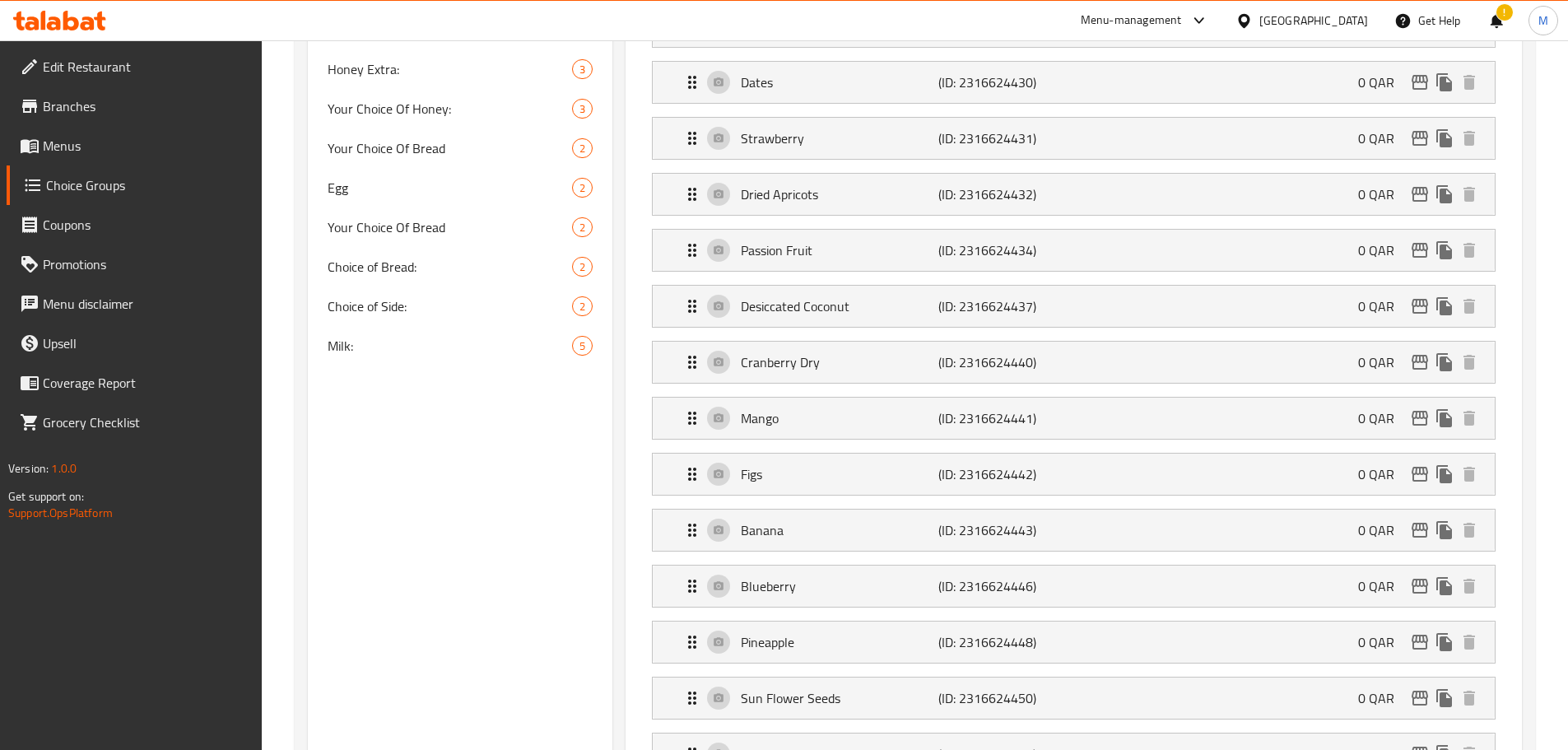
scroll to position [1445, 0]
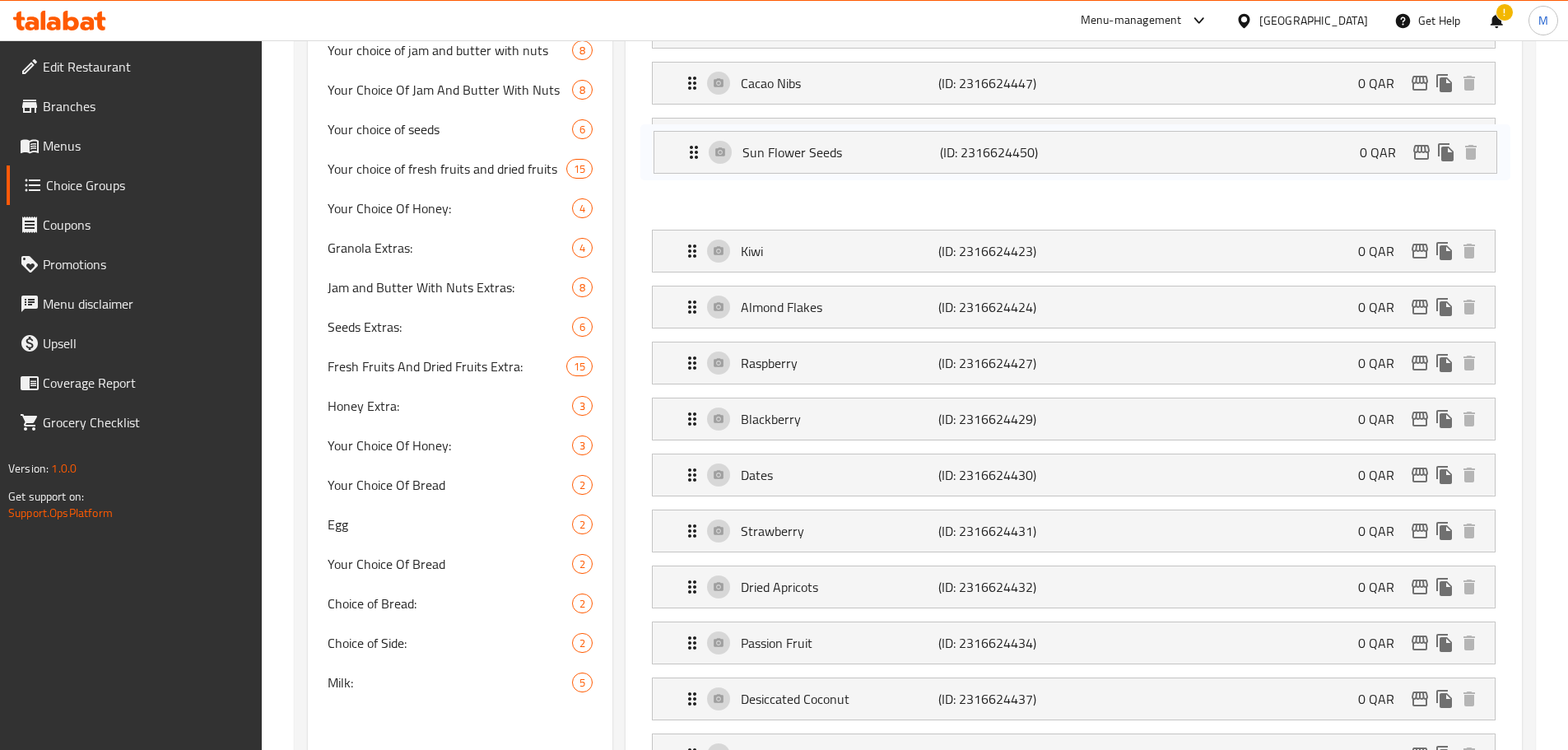
drag, startPoint x: 686, startPoint y: 521, endPoint x: 687, endPoint y: 155, distance: 366.0
click at [687, 155] on nav "No Granola (ID: 2316624439) 0 QAR Name (En) No Granola Name (En) Name (Ar) لا ج…" at bounding box center [1074, 306] width 870 height 1748
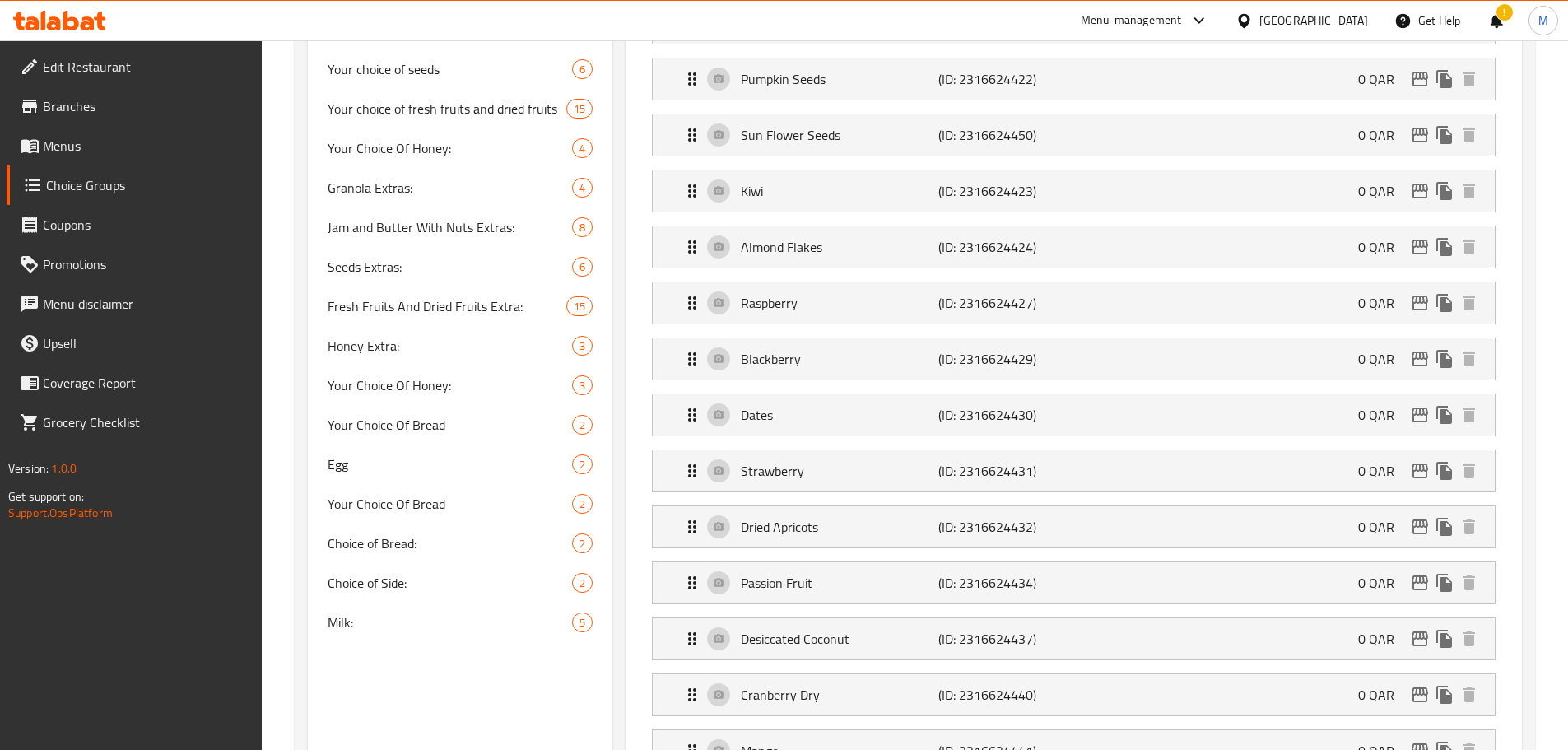
scroll to position [1131, 0]
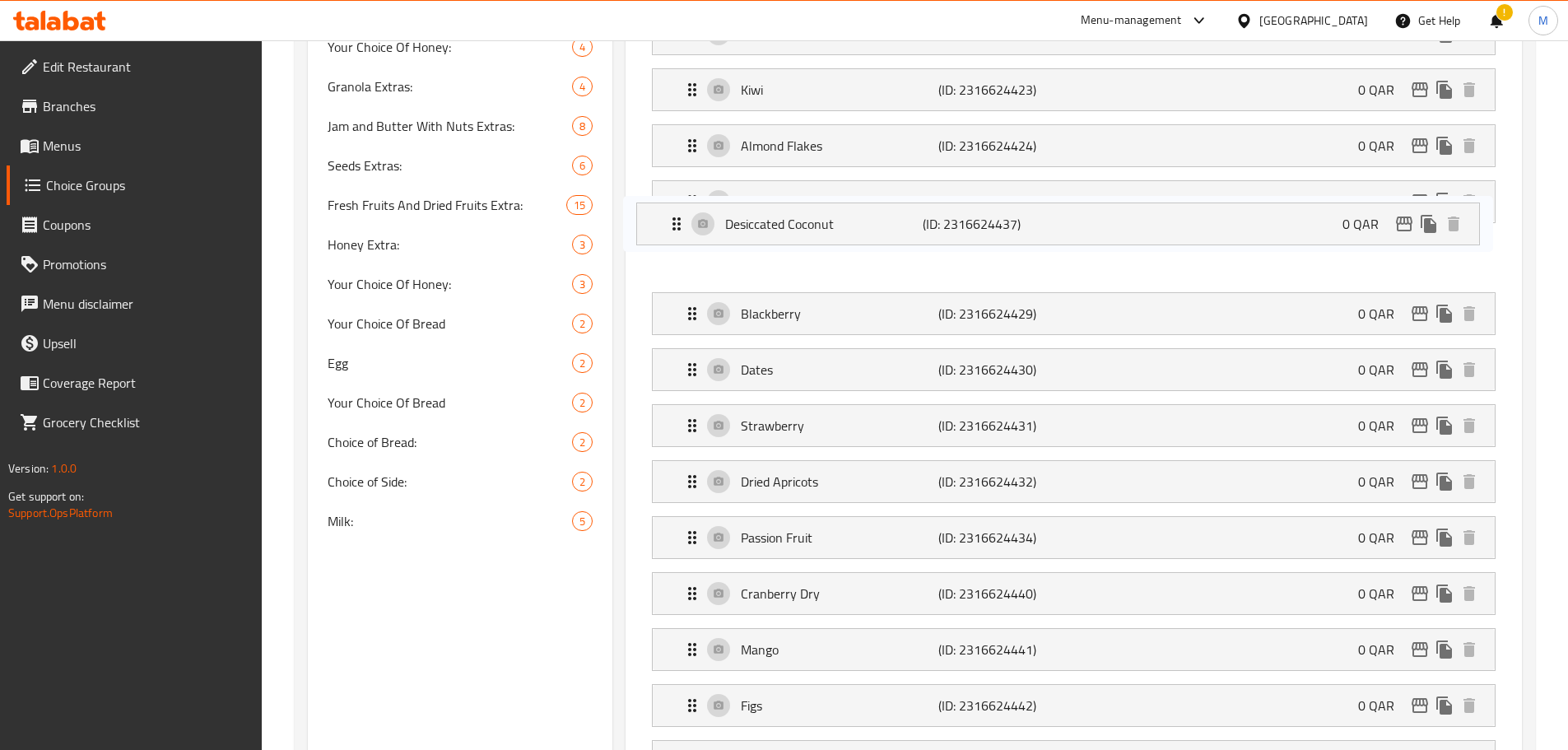
drag, startPoint x: 688, startPoint y: 491, endPoint x: 675, endPoint y: 116, distance: 375.2
click at [673, 115] on nav "No Granola (ID: 2316624439) 0 QAR Name (En) No Granola Name (En) Name (Ar) لا ج…" at bounding box center [1074, 145] width 870 height 1748
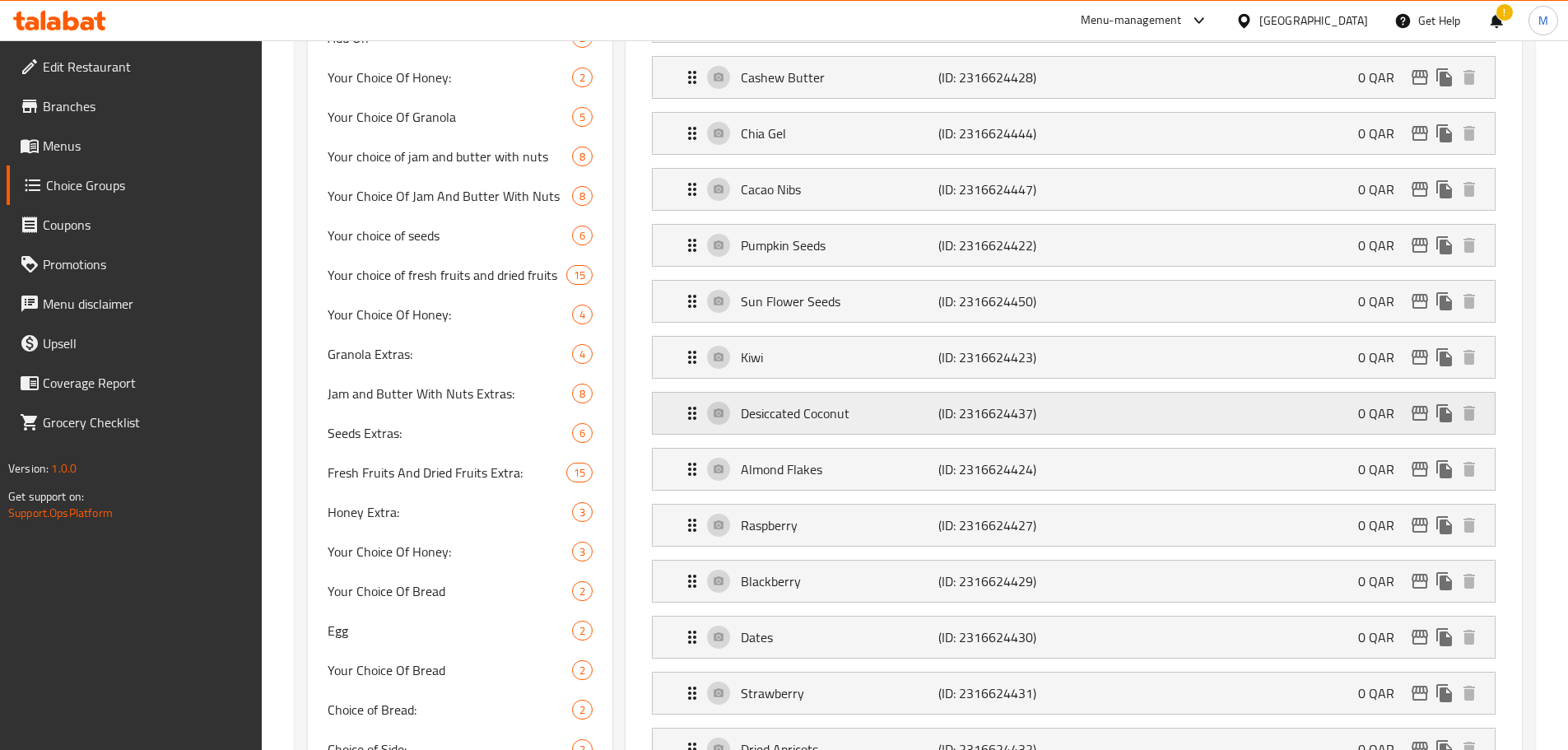
scroll to position [860, 0]
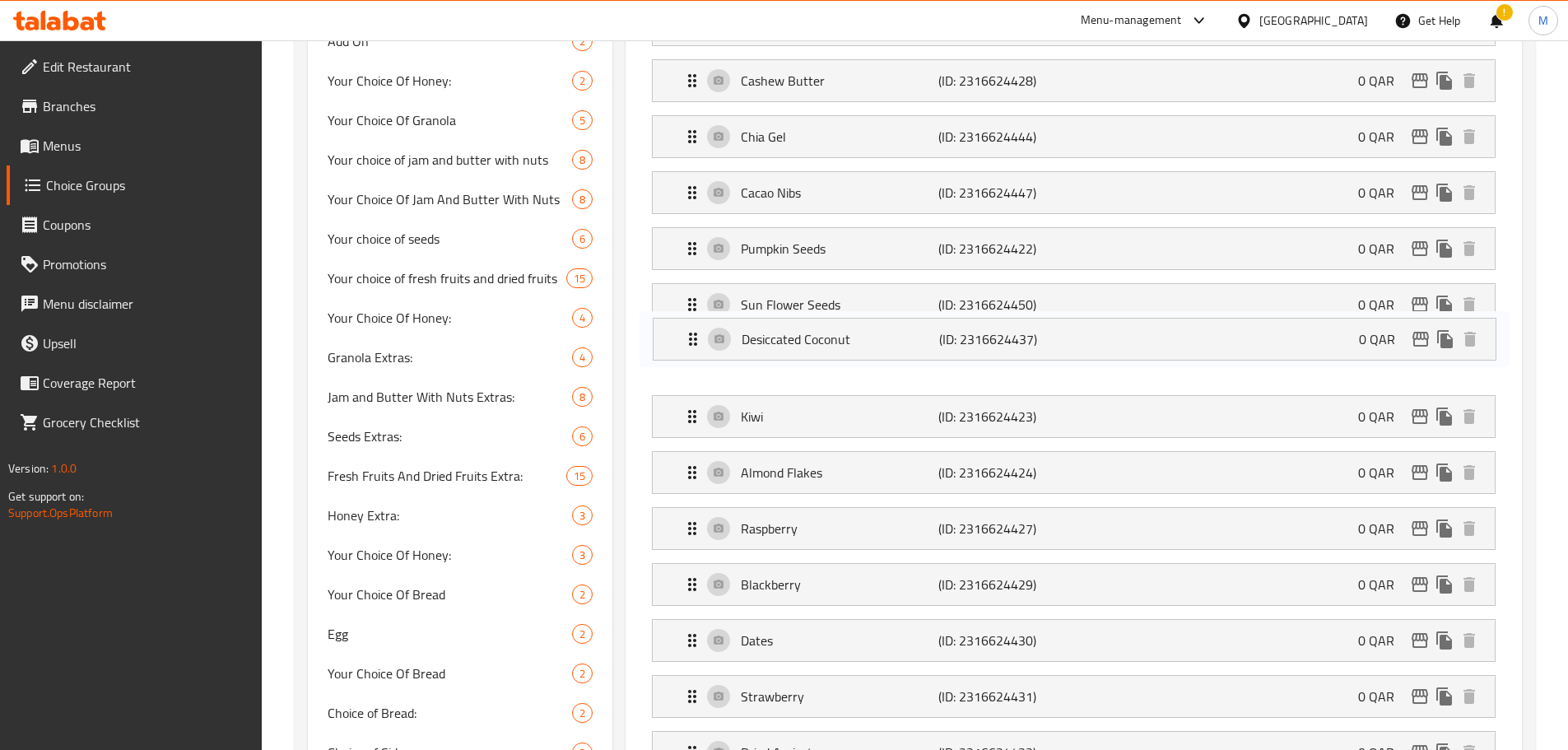
drag, startPoint x: 684, startPoint y: 345, endPoint x: 684, endPoint y: 318, distance: 27.0
click at [684, 320] on nav "No Granola (ID: 2316624439) 0 QAR Name (En) No Granola Name (En) Name (Ar) لا ج…" at bounding box center [1074, 416] width 870 height 1748
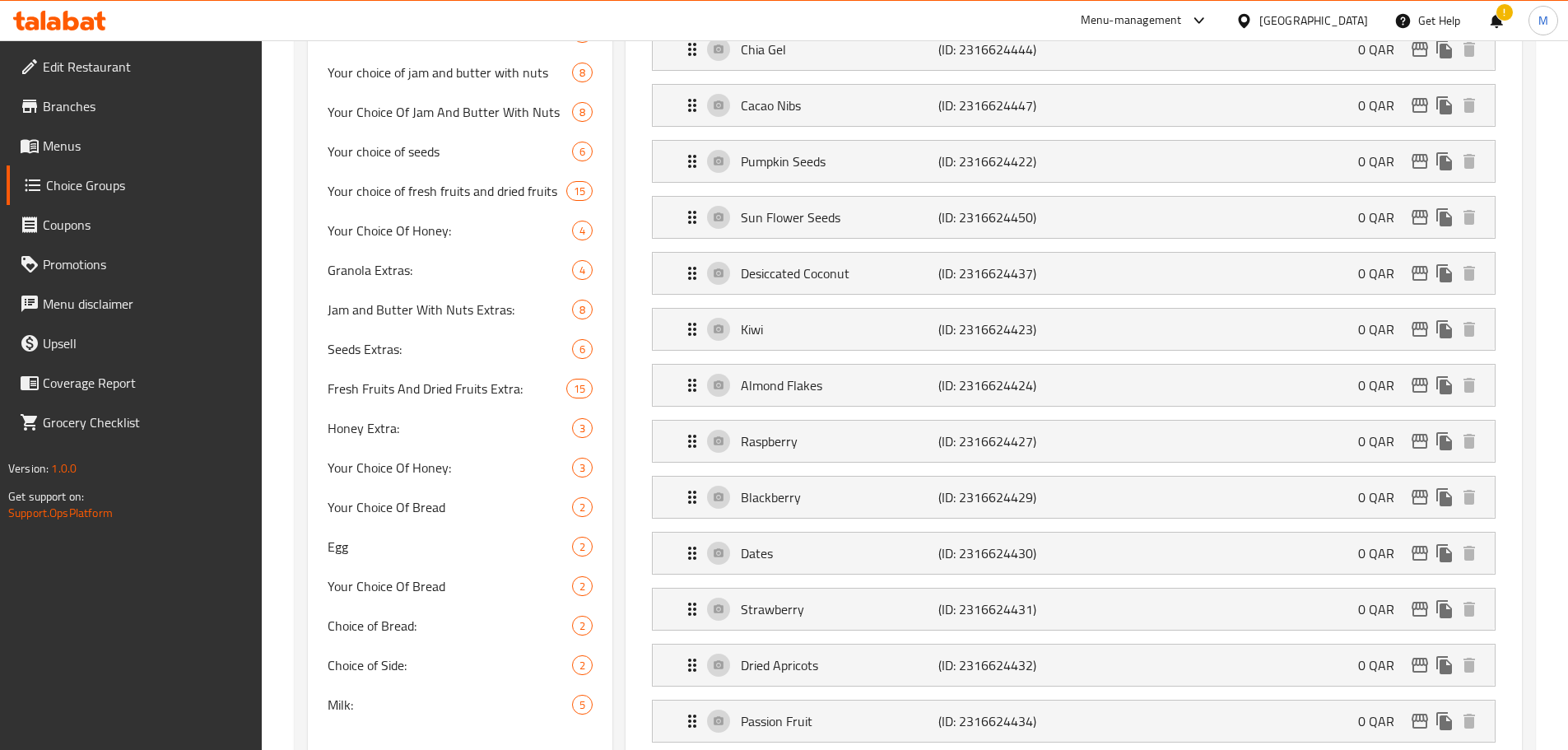
scroll to position [943, 0]
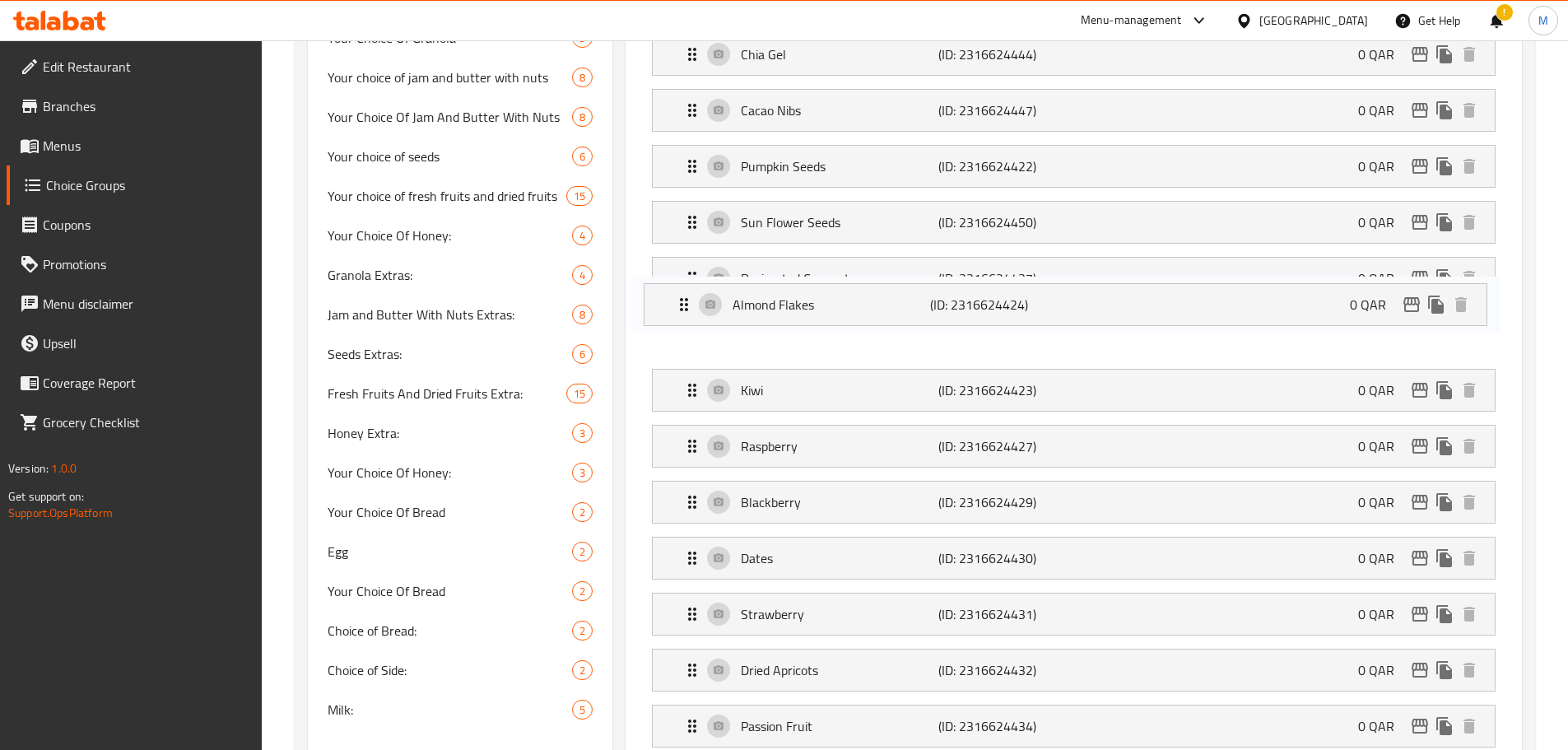
drag, startPoint x: 686, startPoint y: 347, endPoint x: 678, endPoint y: 292, distance: 55.6
click at [678, 292] on nav "No Granola (ID: 2316624439) 0 QAR Name (En) No Granola Name (En) Name (Ar) لا ج…" at bounding box center [1074, 334] width 870 height 1748
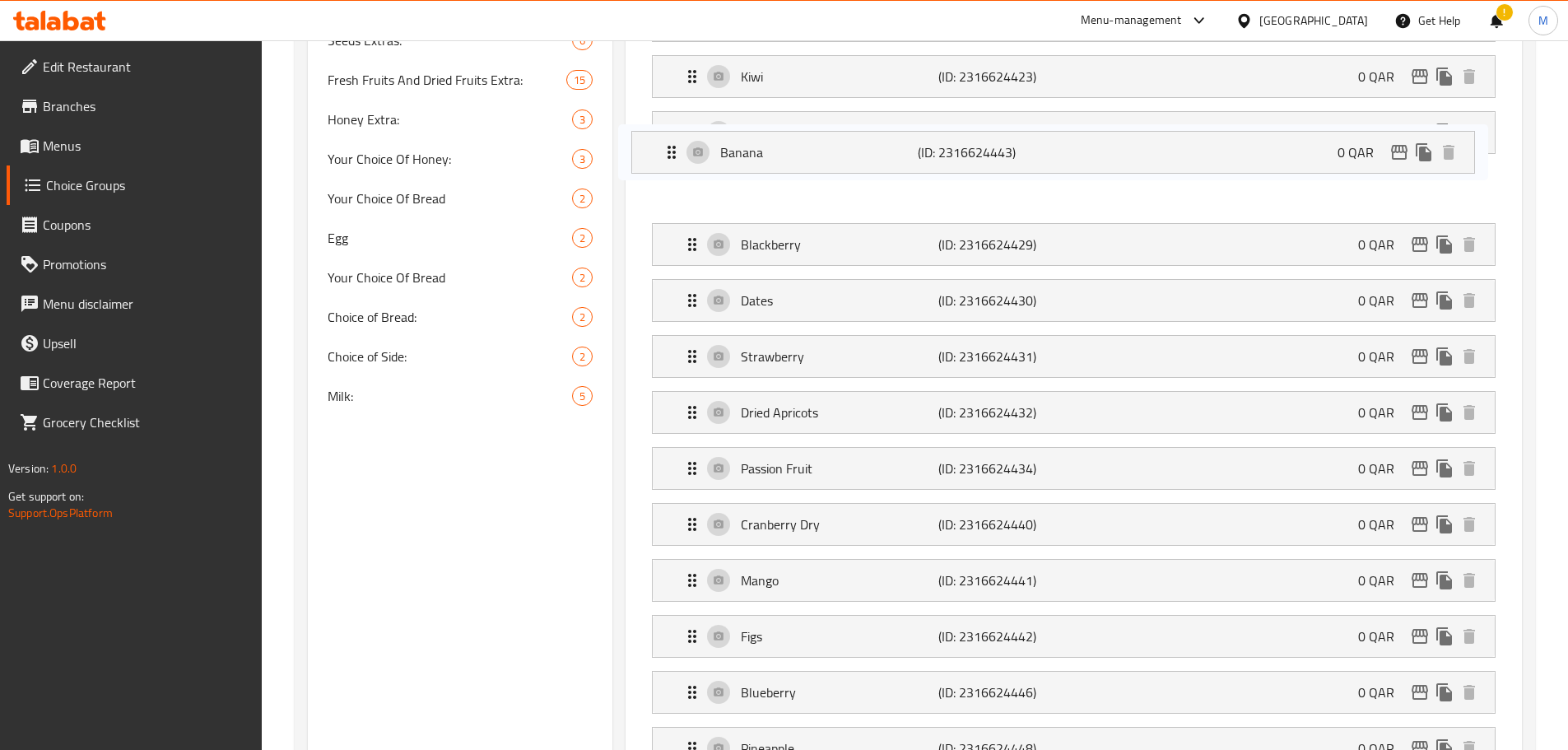
drag, startPoint x: 689, startPoint y: 571, endPoint x: 673, endPoint y: 135, distance: 436.3
click at [670, 137] on nav "No Granola (ID: 2316624439) 0 QAR Name (En) No Granola Name (En) Name (Ar) لا ج…" at bounding box center [1074, 20] width 870 height 1748
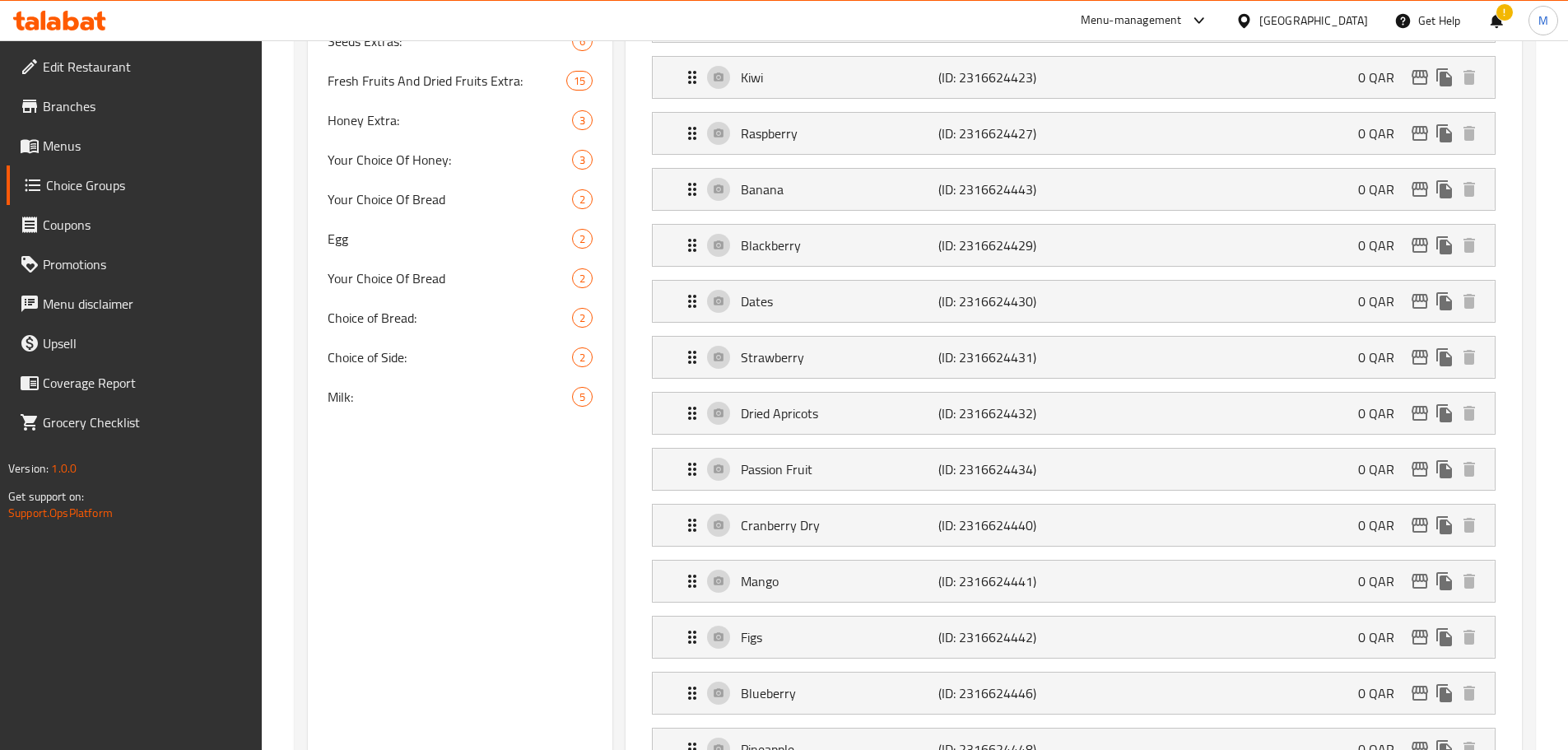
scroll to position [1091, 0]
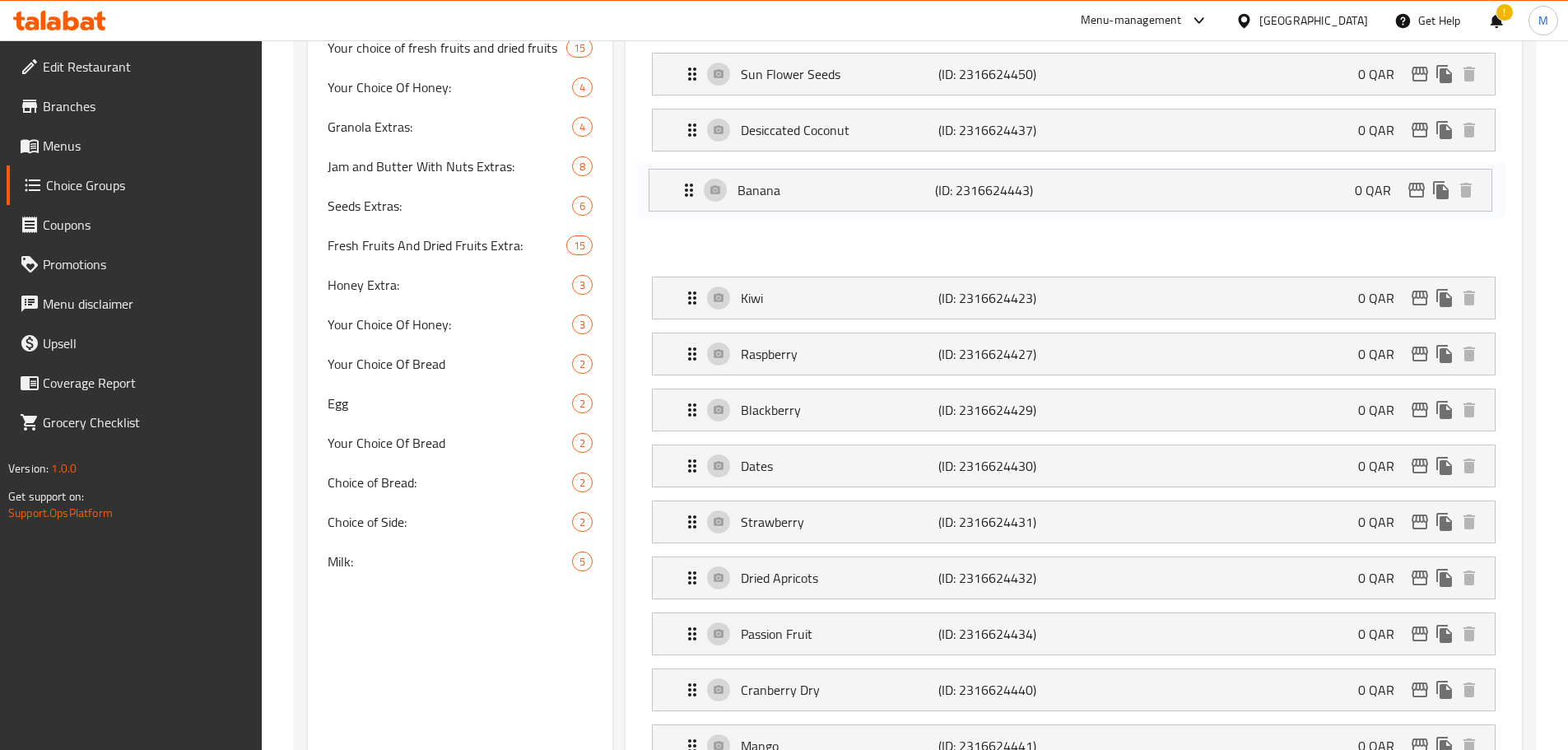
drag, startPoint x: 693, startPoint y: 307, endPoint x: 688, endPoint y: 183, distance: 124.1
click at [688, 183] on nav "No Granola (ID: 2316624439) 0 QAR Name (En) No Granola Name (En) Name (Ar) لا ج…" at bounding box center [1074, 186] width 870 height 1748
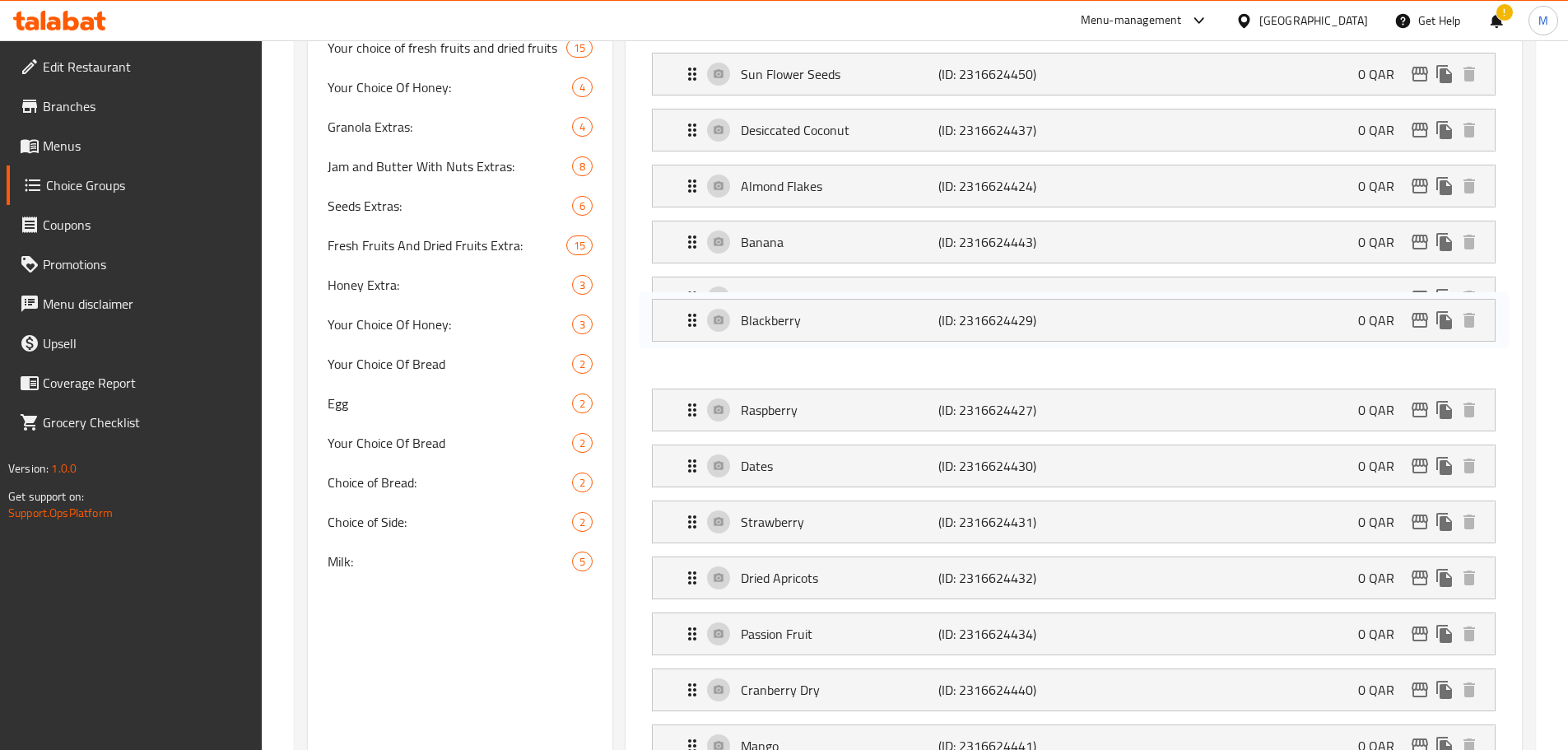
drag, startPoint x: 689, startPoint y: 359, endPoint x: 689, endPoint y: 300, distance: 59.0
click at [689, 300] on nav "No Granola (ID: 2316624439) 0 QAR Name (En) No Granola Name (En) Name (Ar) لا ج…" at bounding box center [1074, 186] width 870 height 1748
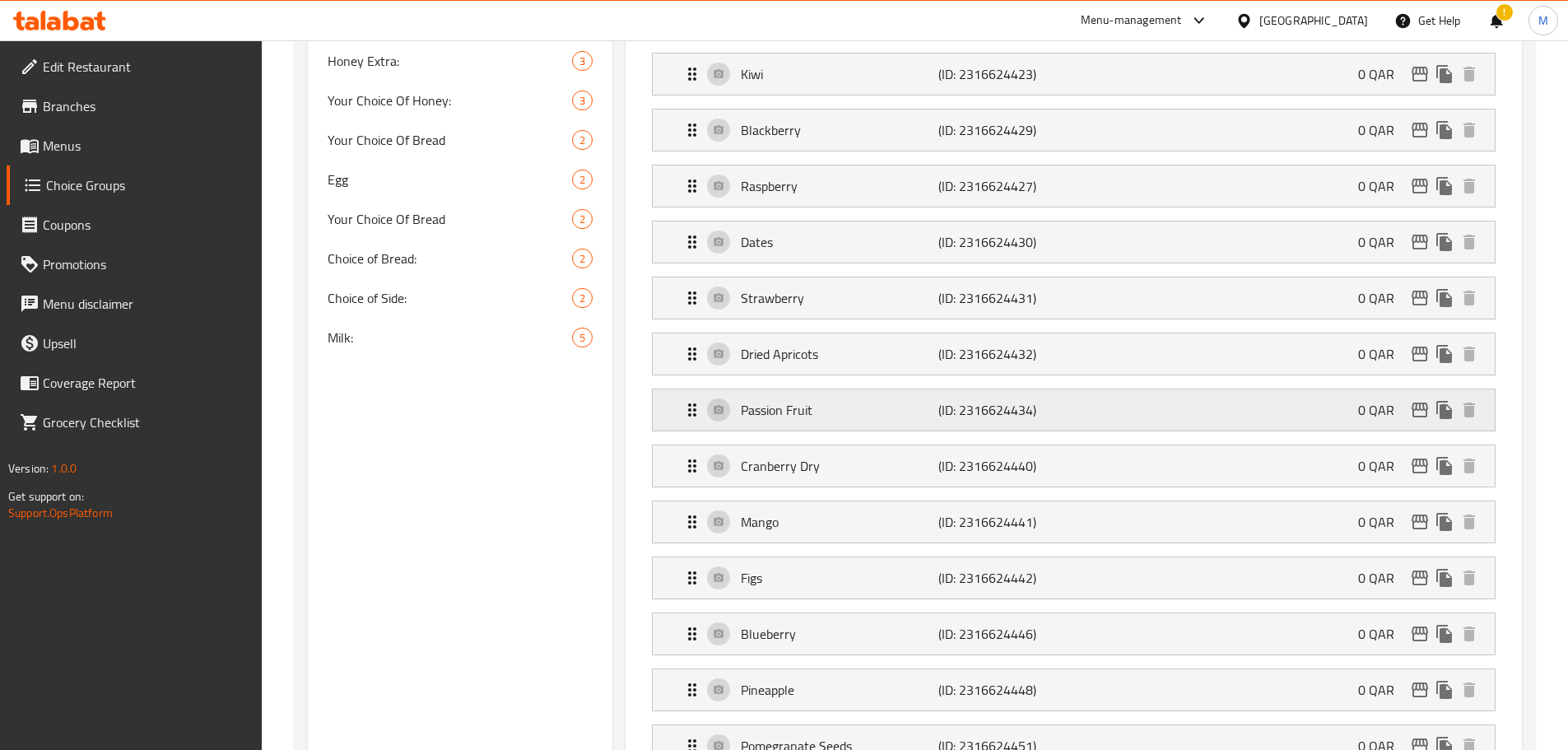
scroll to position [1338, 0]
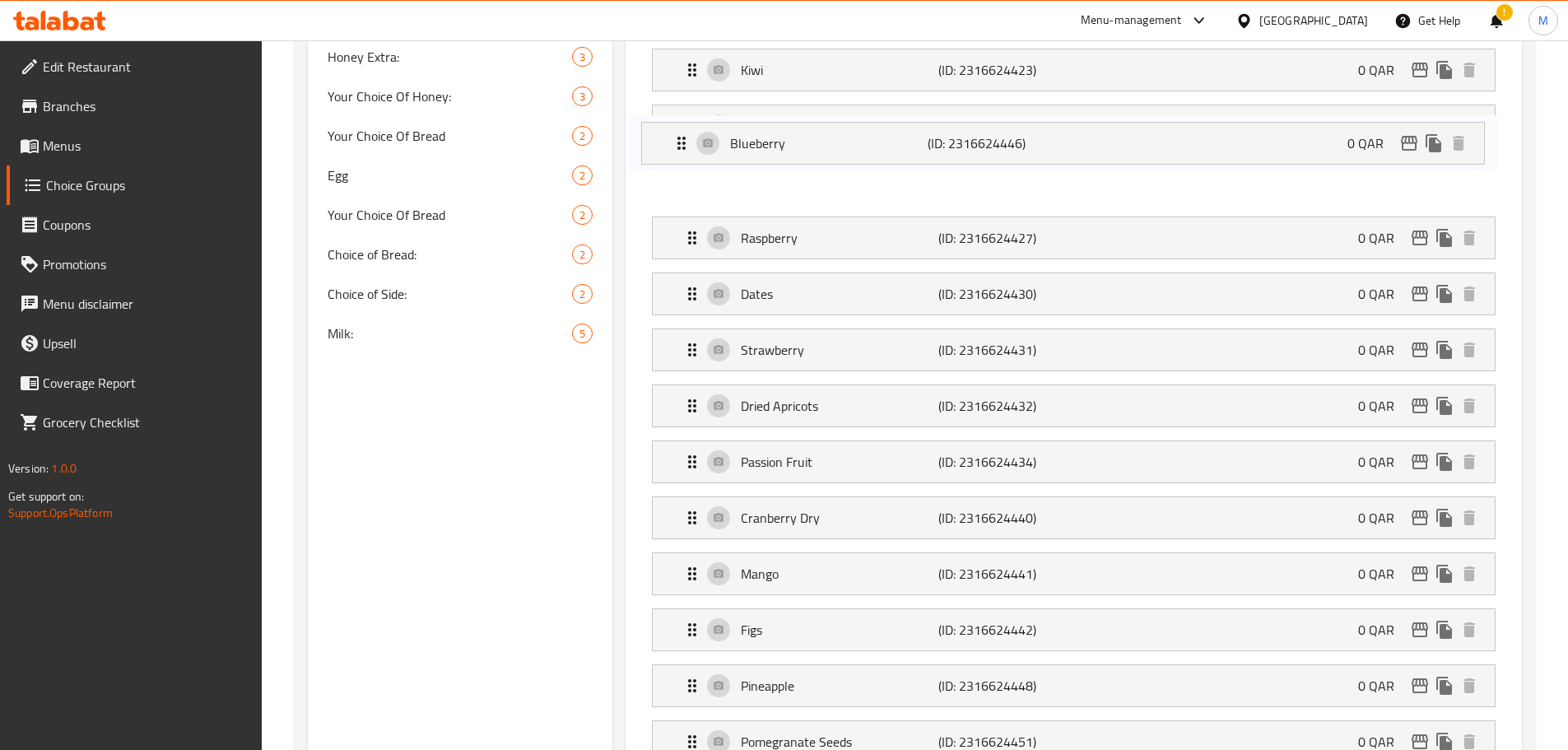
drag, startPoint x: 694, startPoint y: 562, endPoint x: 683, endPoint y: 135, distance: 427.1
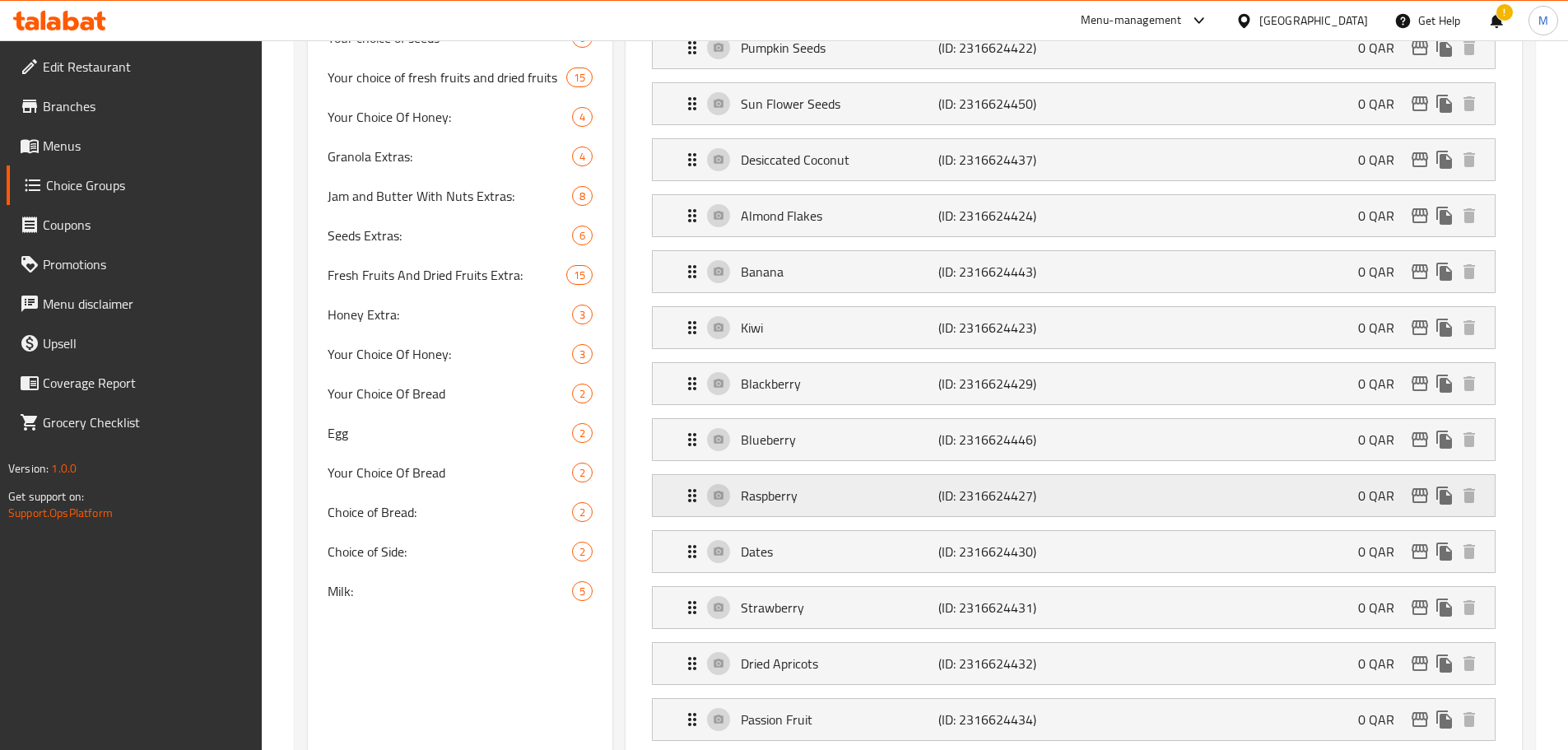
scroll to position [1057, 0]
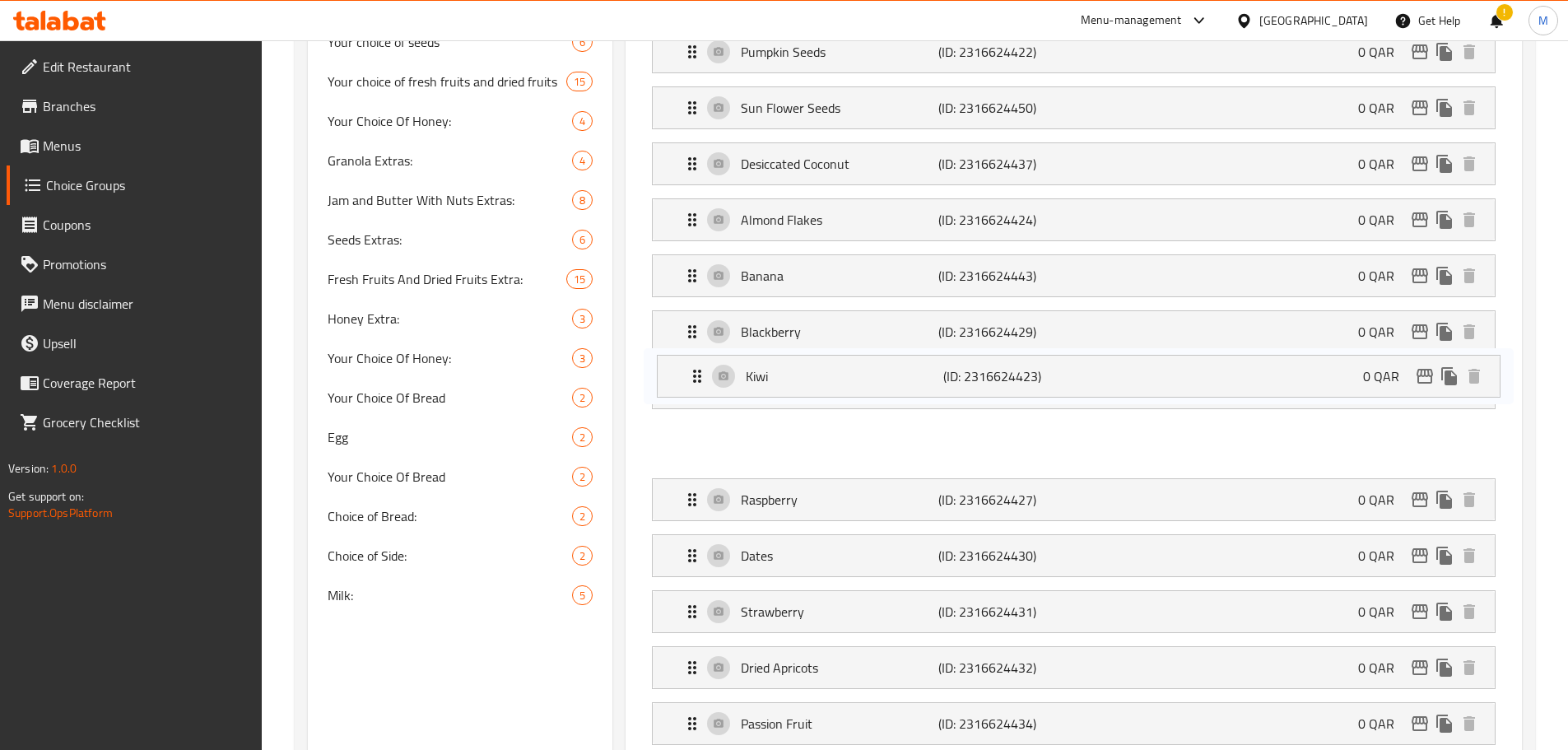
drag, startPoint x: 687, startPoint y: 281, endPoint x: 694, endPoint y: 369, distance: 88.3
click at [694, 383] on nav "No Granola (ID: 2316624439) 0 QAR Name (En) No Granola Name (En) Name (Ar) لا ج…" at bounding box center [1074, 219] width 870 height 1748
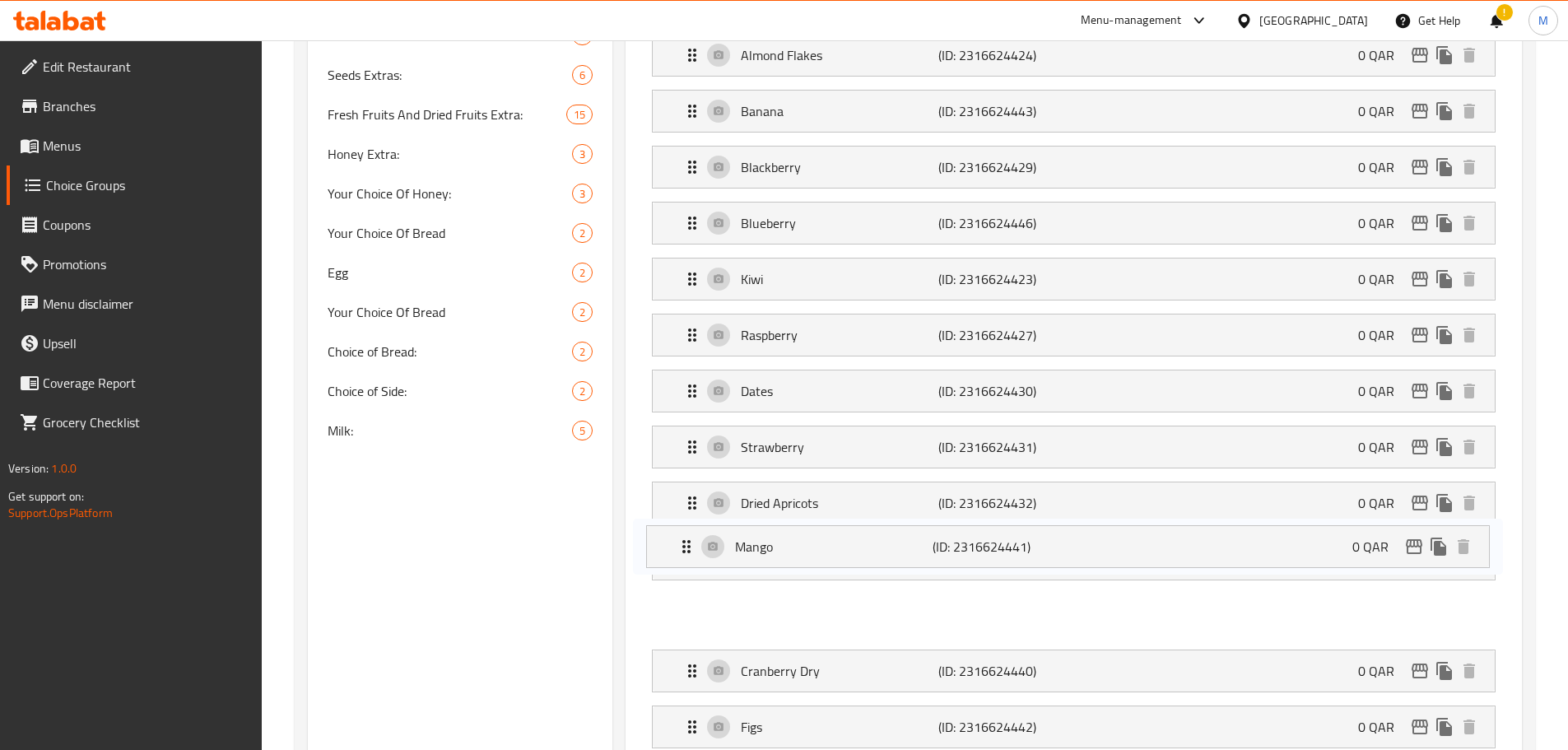
scroll to position [1223, 0]
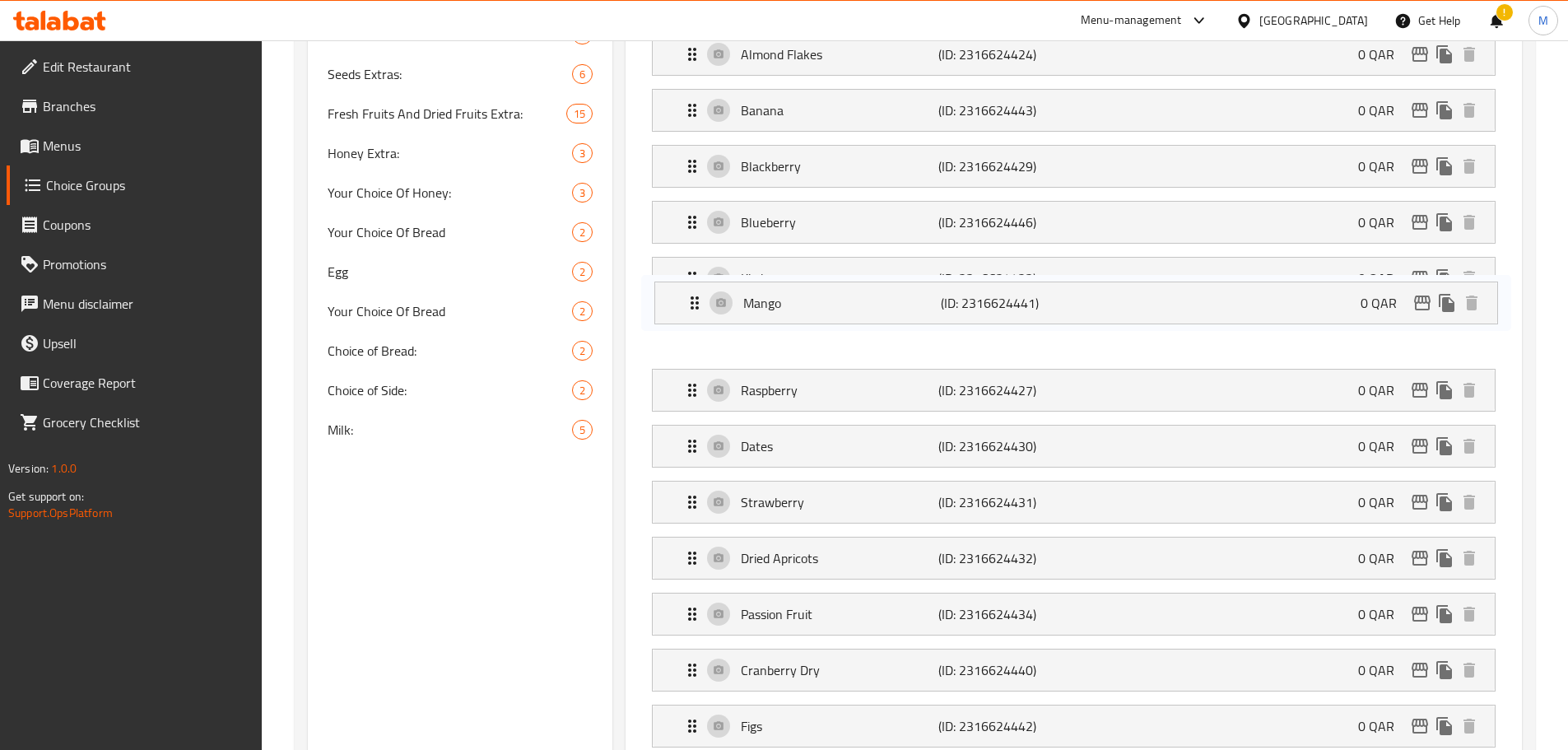
drag, startPoint x: 693, startPoint y: 623, endPoint x: 694, endPoint y: 292, distance: 331.0
click at [694, 292] on nav "No Granola (ID: 2316624439) 0 QAR Name (En) No Granola Name (En) Name (Ar) لا ج…" at bounding box center [1074, 54] width 870 height 1748
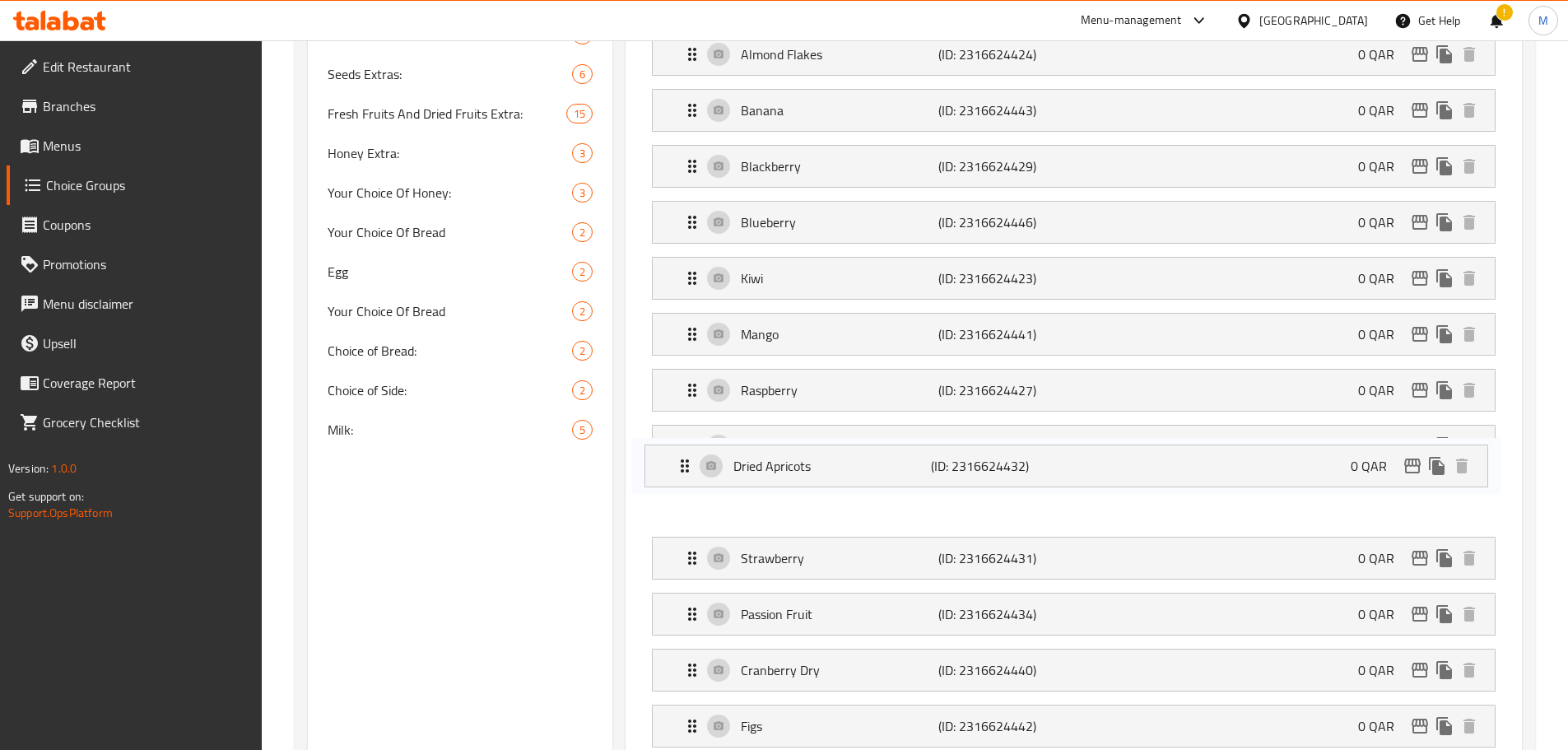
drag, startPoint x: 689, startPoint y: 513, endPoint x: 682, endPoint y: 455, distance: 58.4
click at [682, 455] on nav "No Granola (ID: 2316624439) 0 QAR Name (En) No Granola Name (En) Name (Ar) لا ج…" at bounding box center [1074, 54] width 870 height 1748
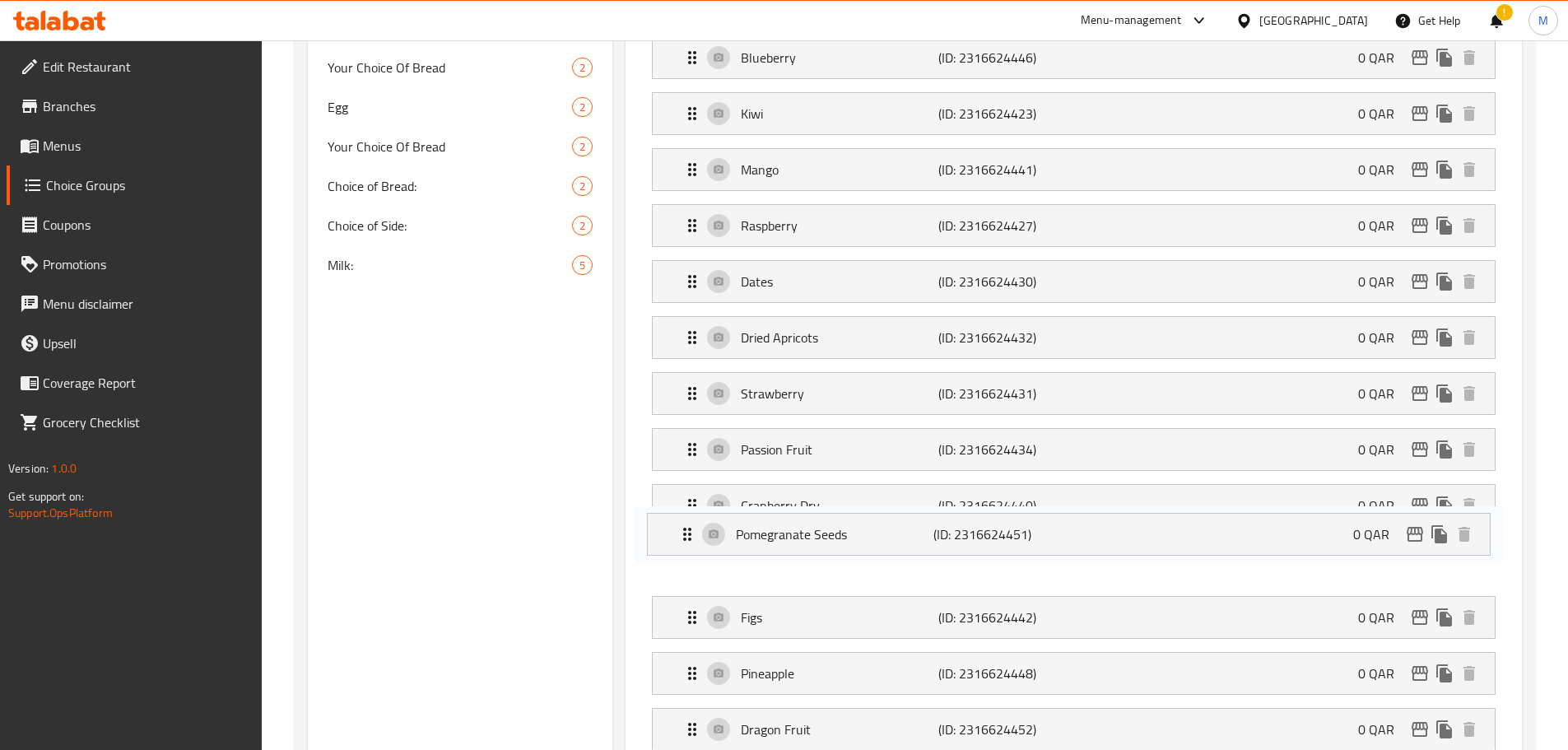
scroll to position [1388, 0]
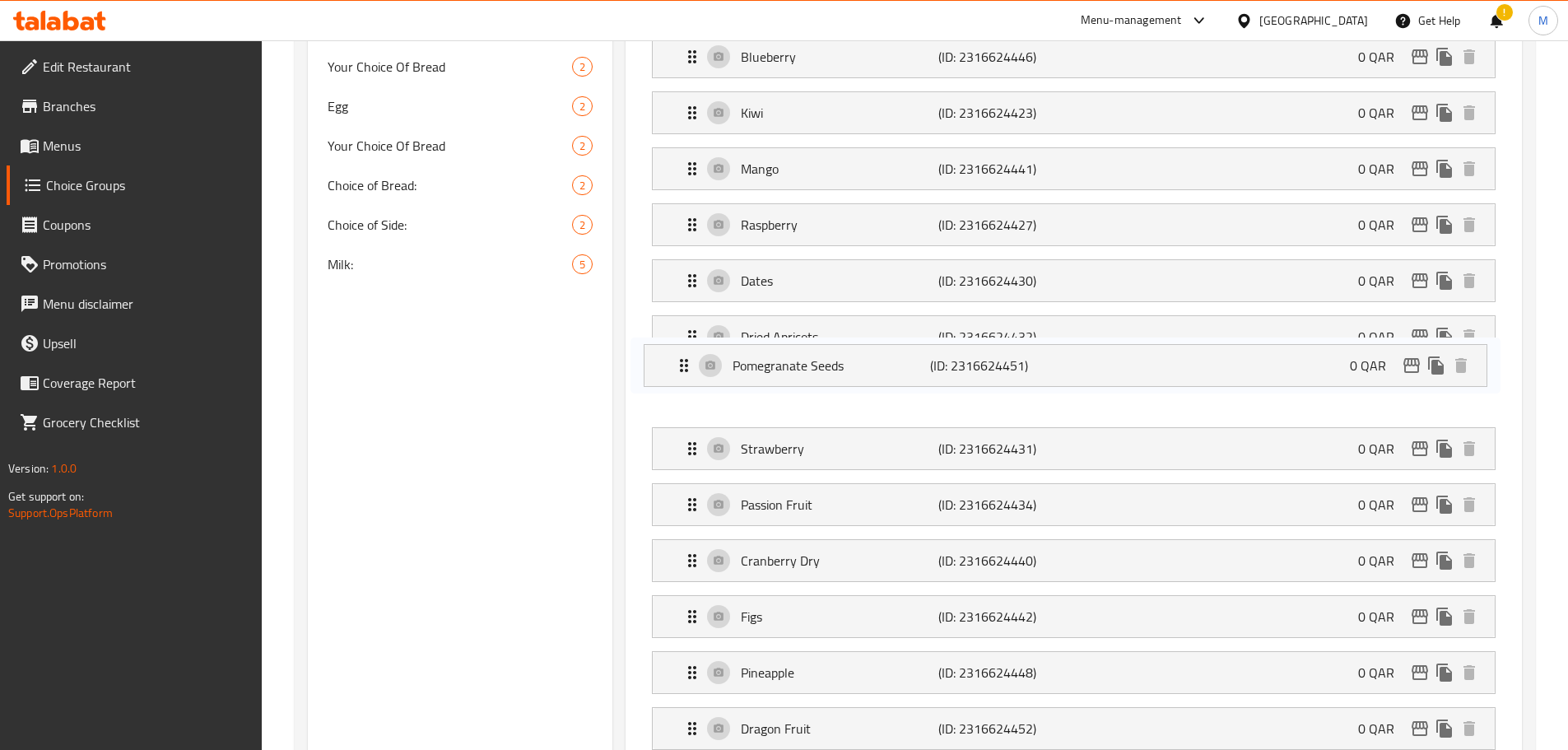
drag, startPoint x: 689, startPoint y: 627, endPoint x: 681, endPoint y: 353, distance: 274.1
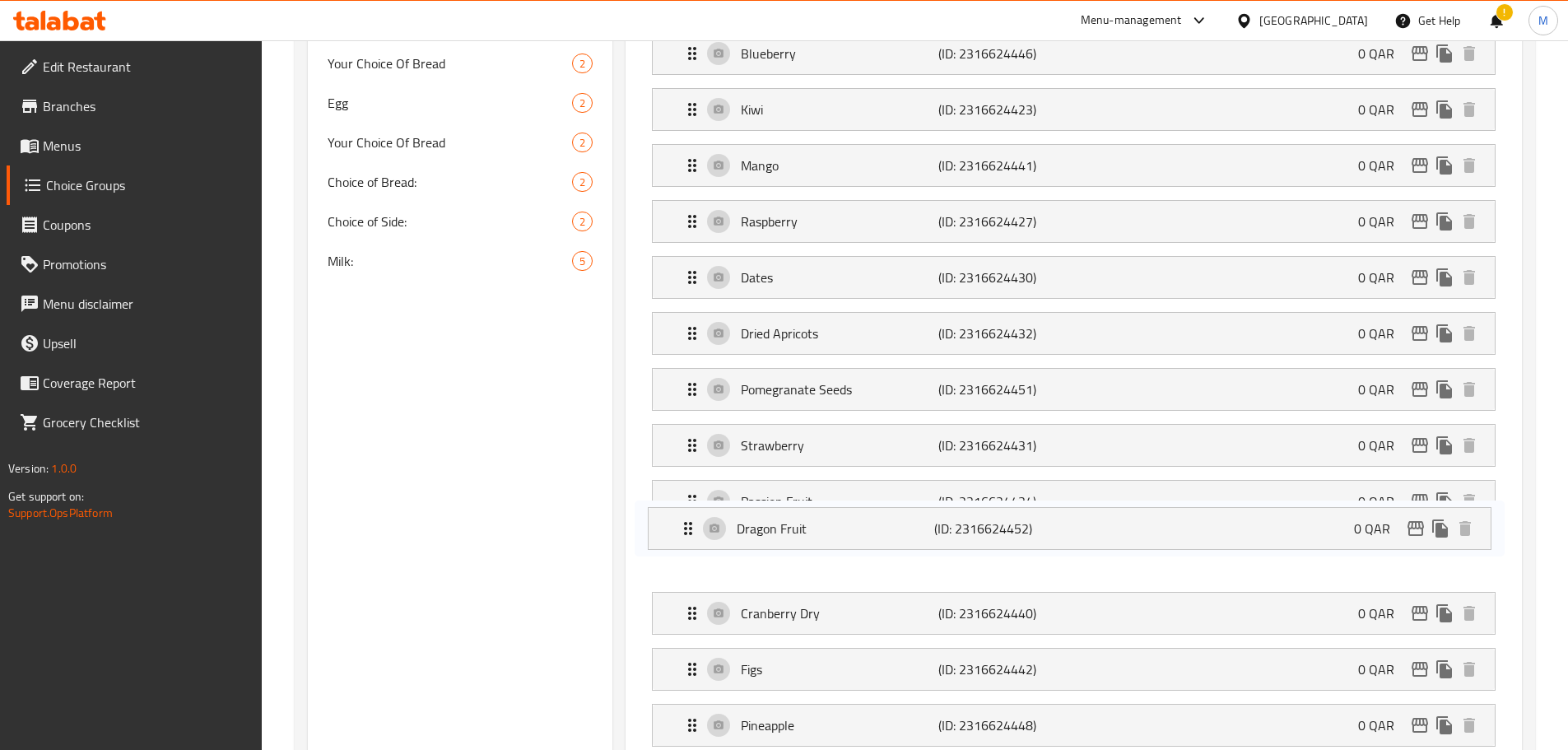
scroll to position [1392, 0]
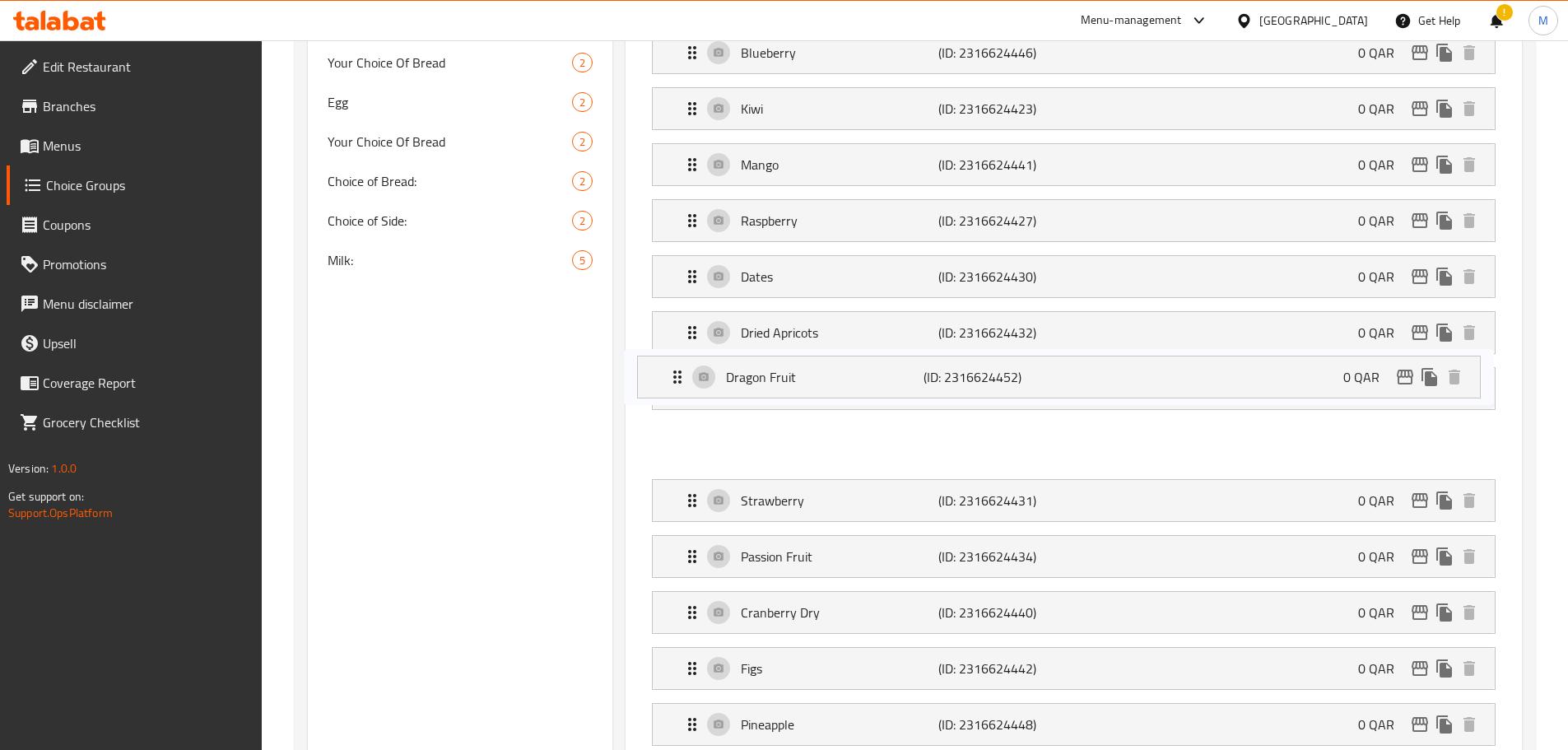
drag, startPoint x: 690, startPoint y: 683, endPoint x: 676, endPoint y: 372, distance: 311.3
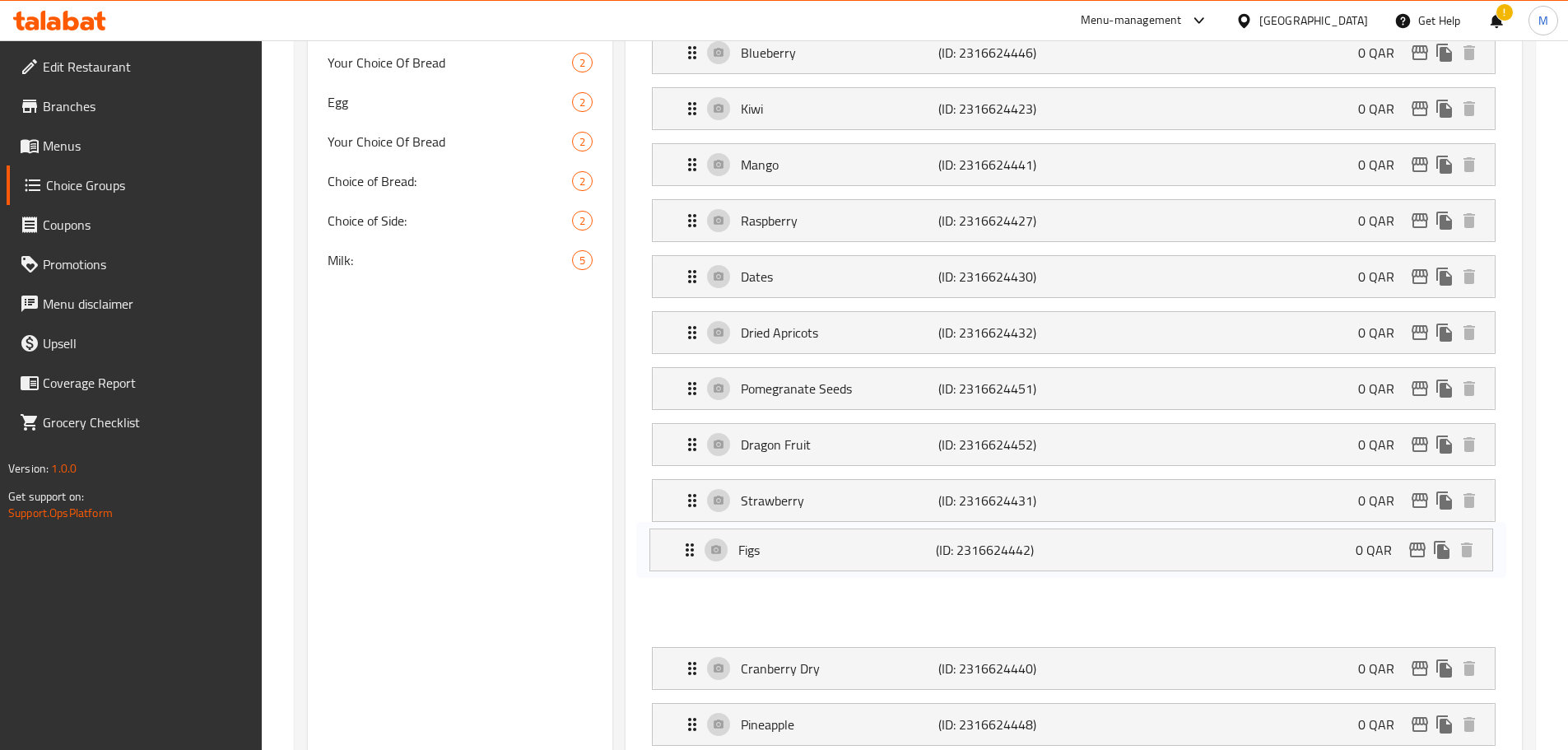
scroll to position [1394, 0]
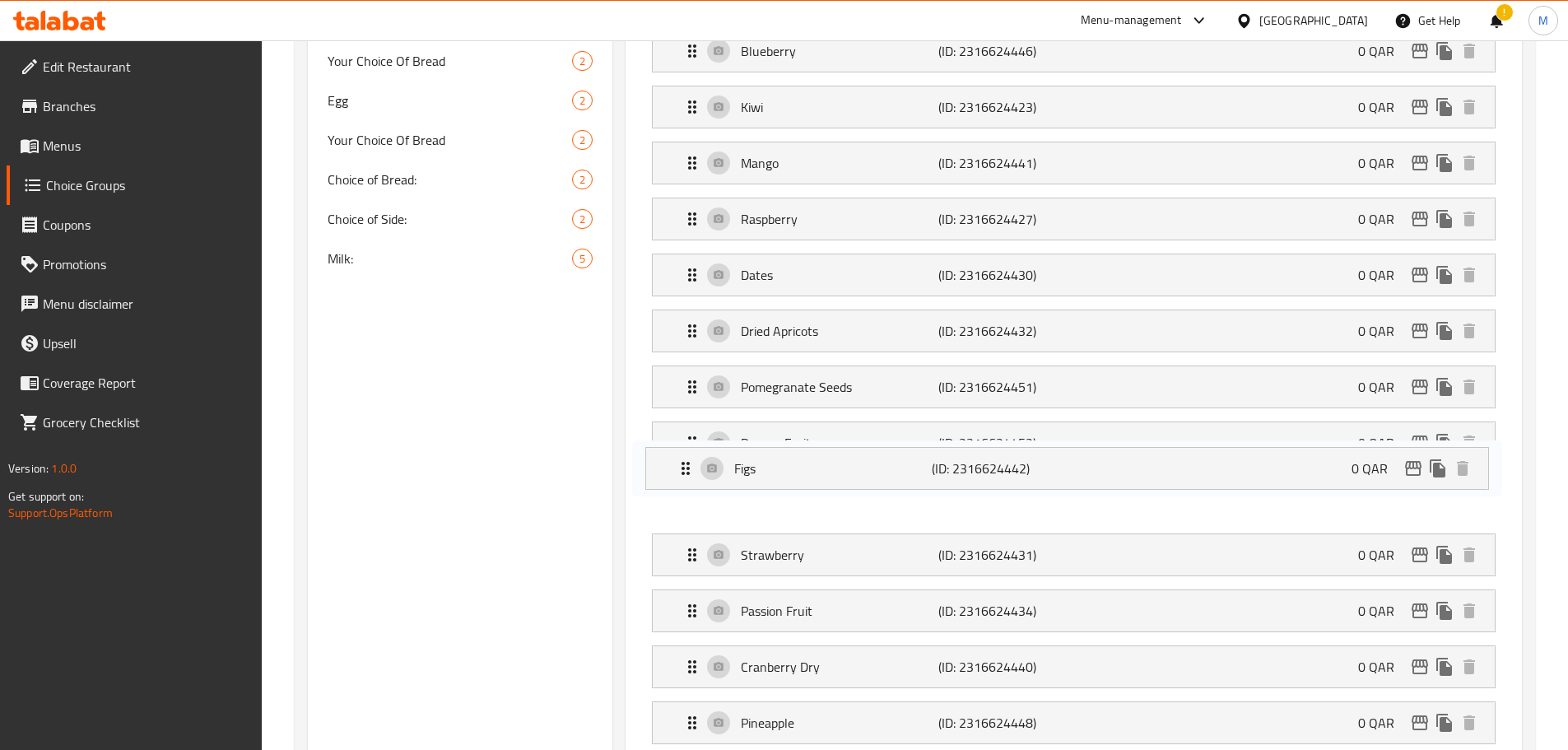
drag, startPoint x: 694, startPoint y: 615, endPoint x: 688, endPoint y: 446, distance: 169.1
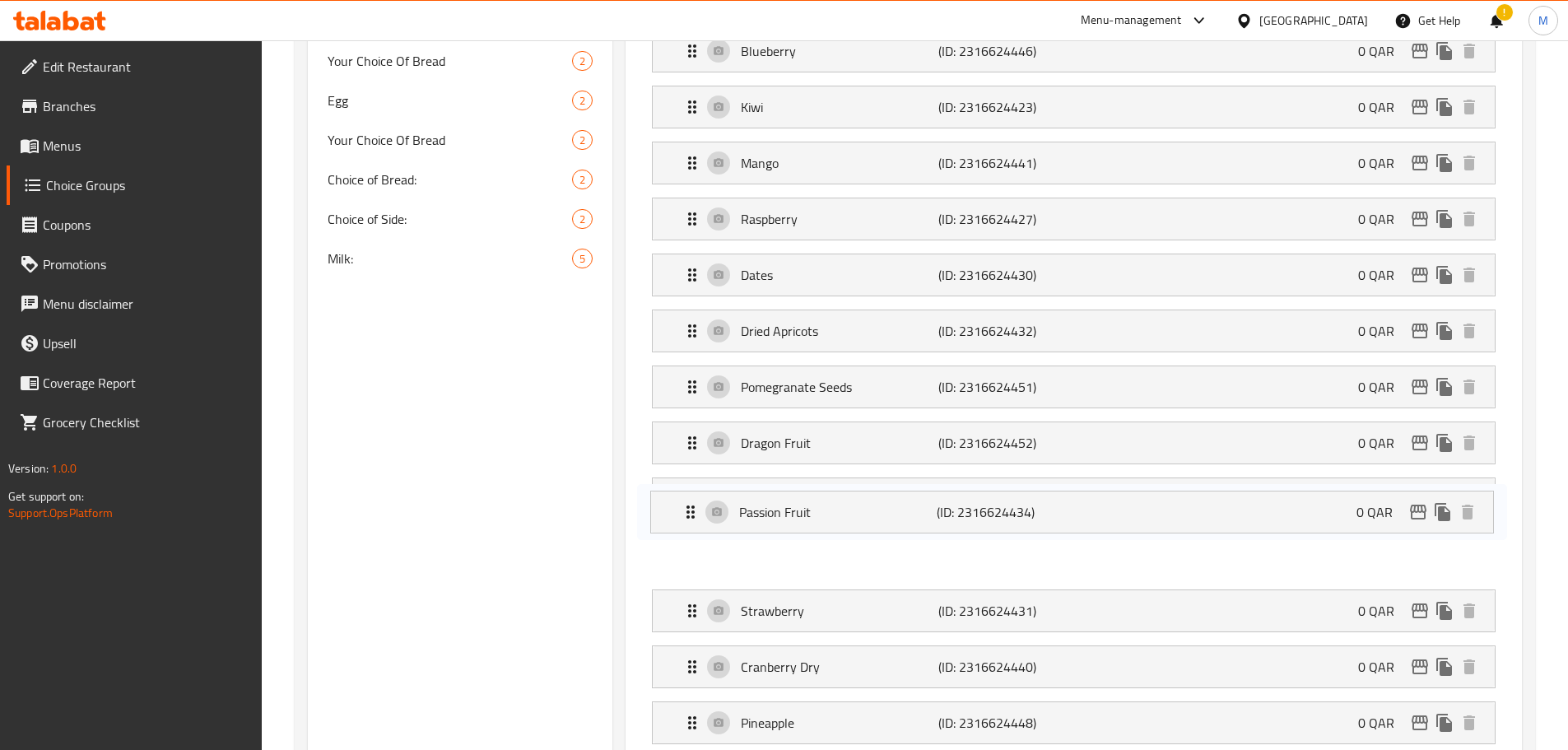
drag, startPoint x: 686, startPoint y: 566, endPoint x: 684, endPoint y: 502, distance: 64.0
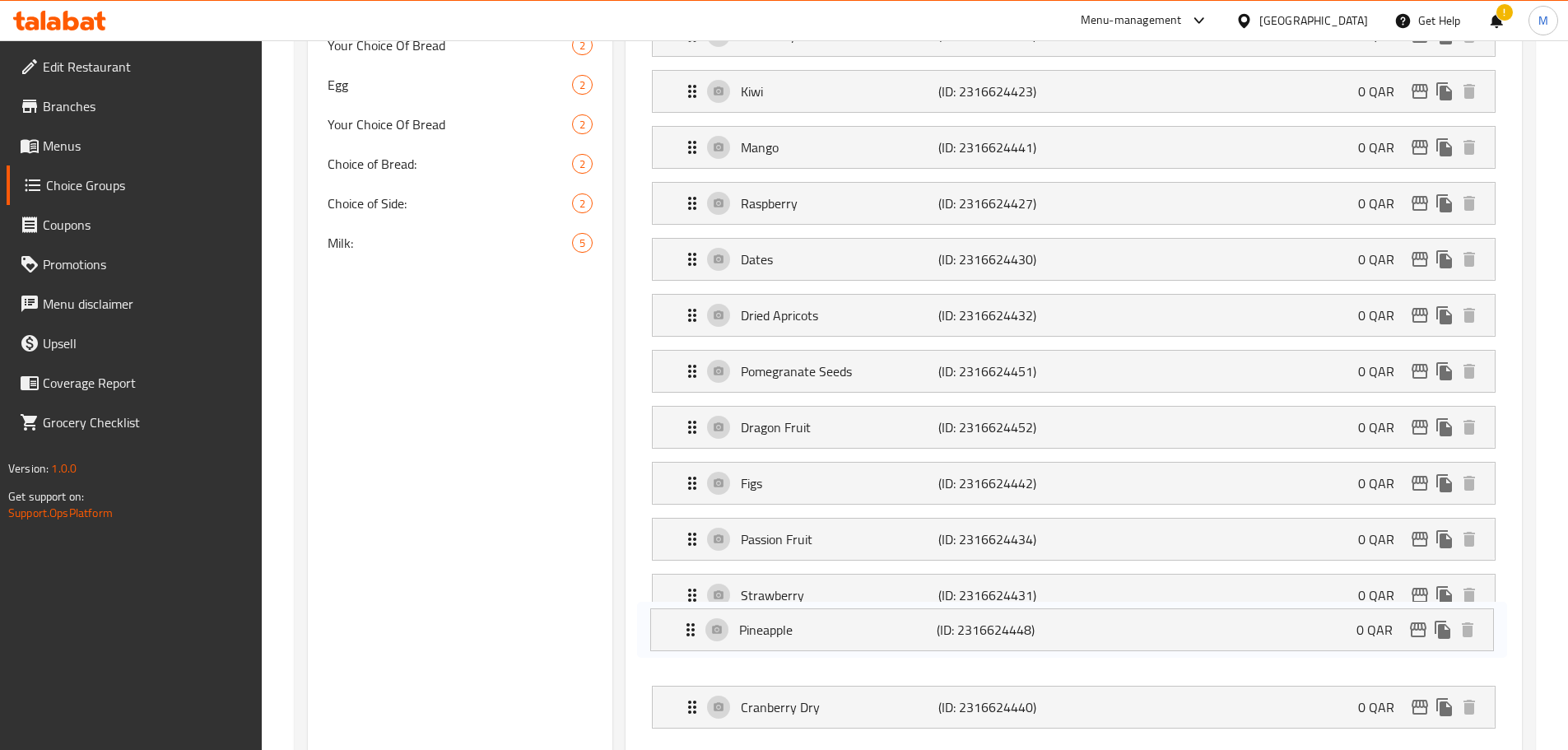
drag, startPoint x: 695, startPoint y: 676, endPoint x: 694, endPoint y: 610, distance: 66.0
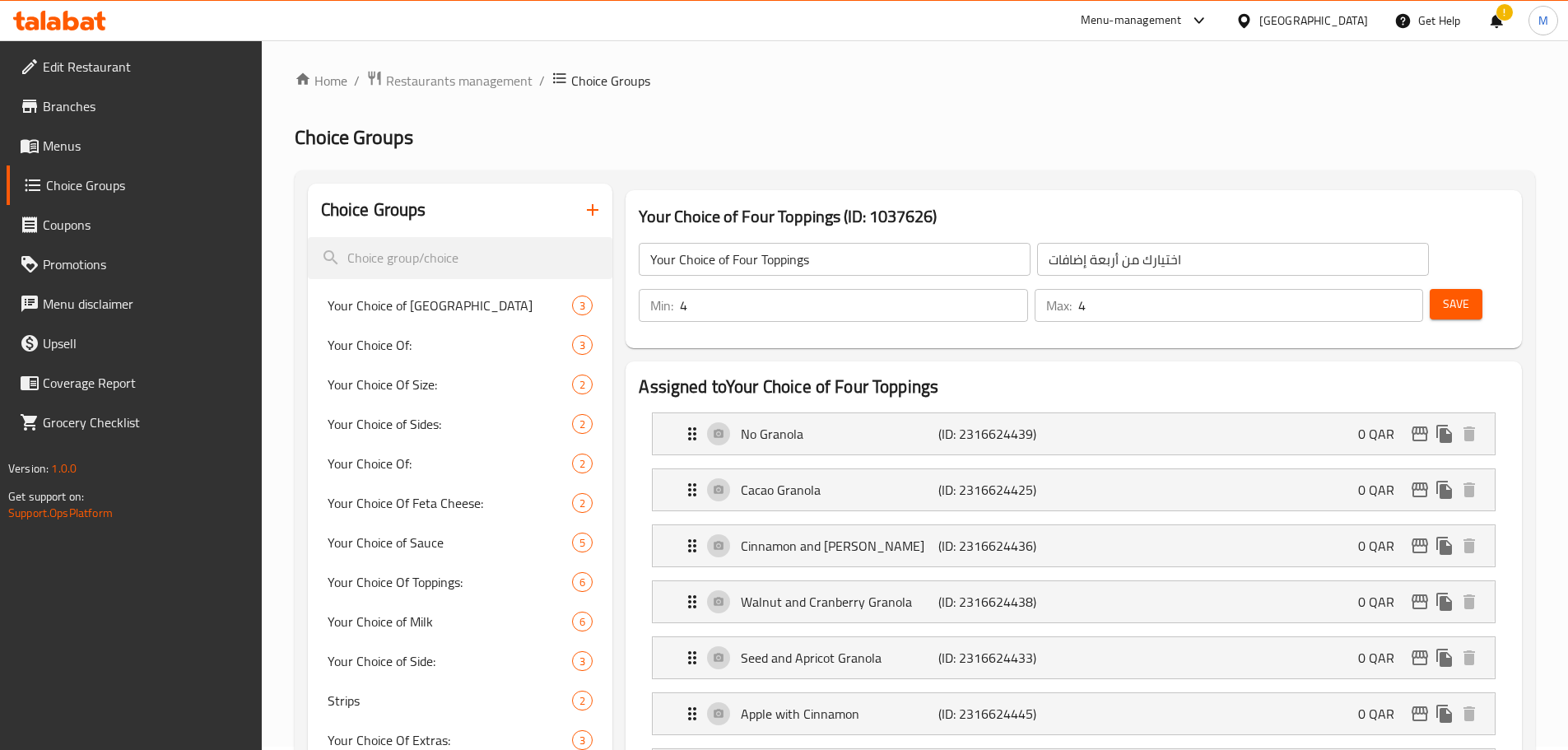
scroll to position [0, 0]
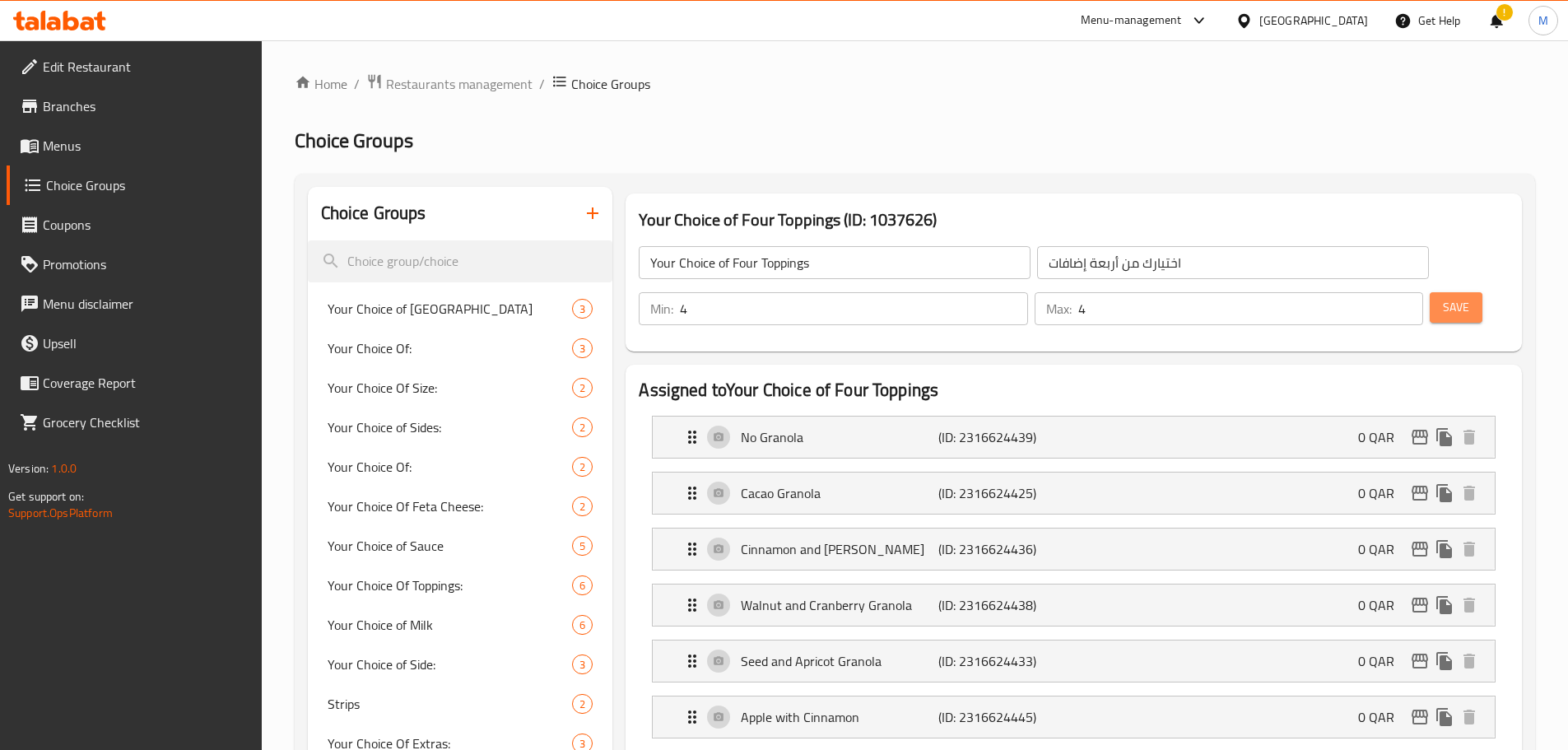
click at [1443, 297] on span "Save" at bounding box center [1455, 307] width 26 height 20
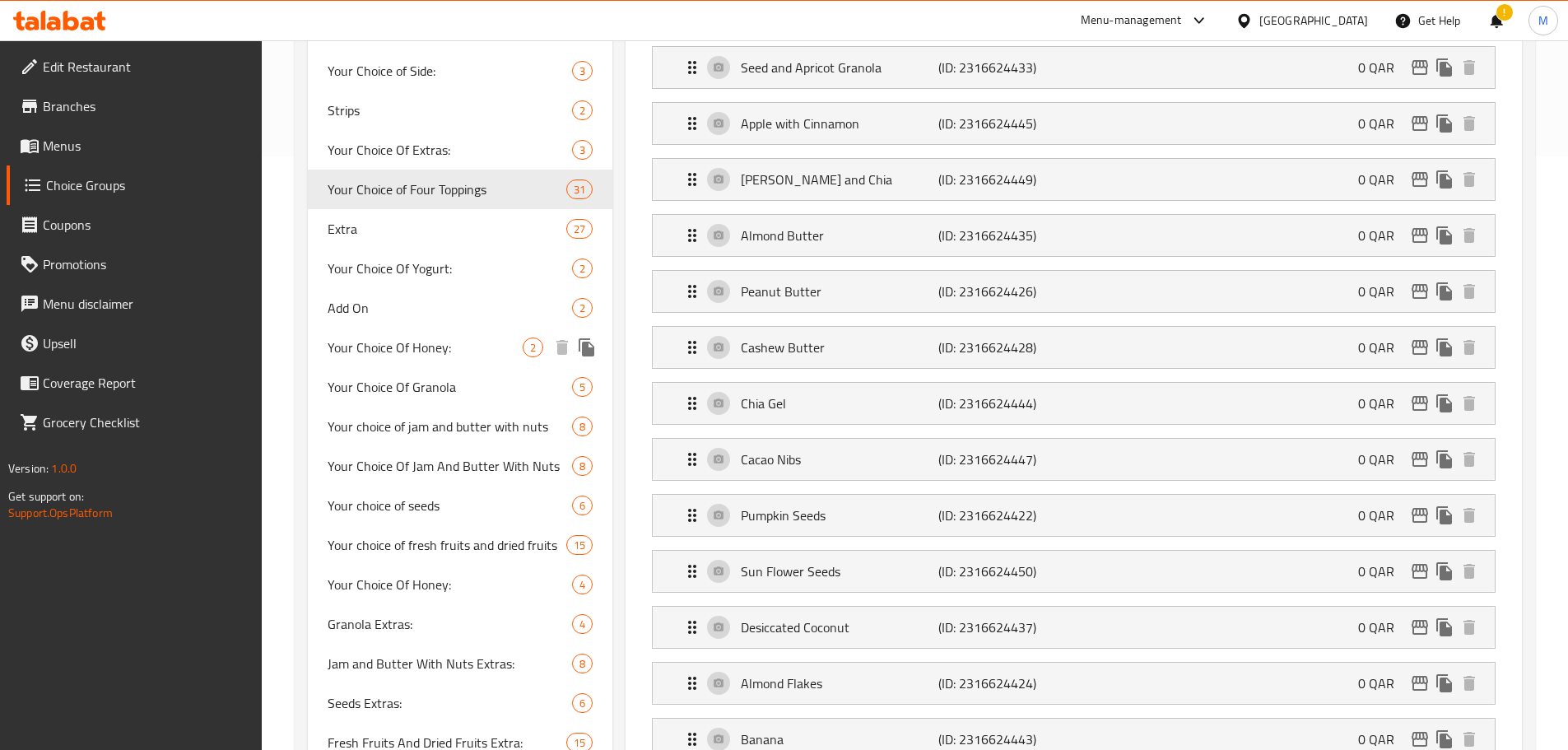
scroll to position [412, 0]
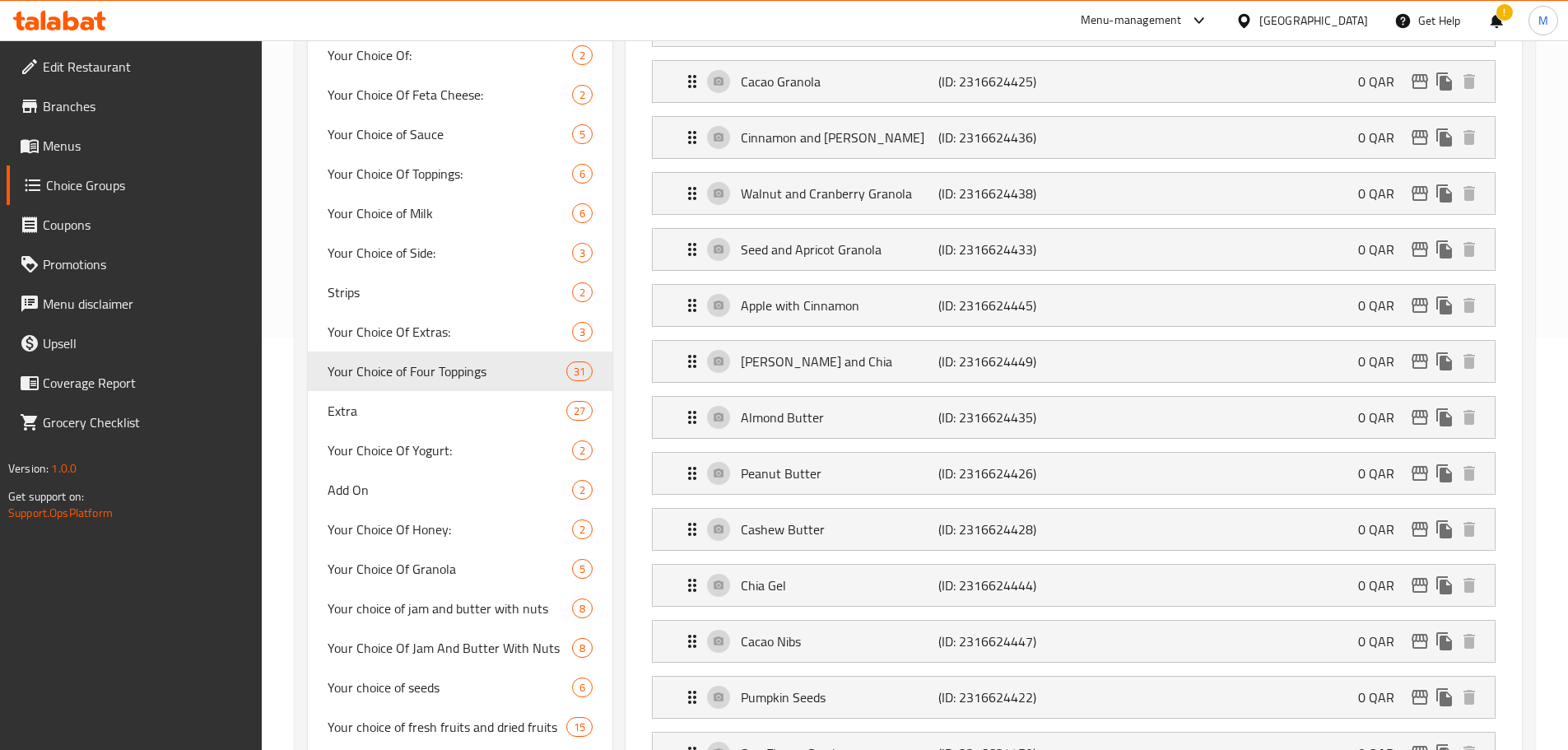
drag, startPoint x: 73, startPoint y: 140, endPoint x: 83, endPoint y: 141, distance: 10.0
click at [73, 140] on span "Menus" at bounding box center [145, 145] width 206 height 19
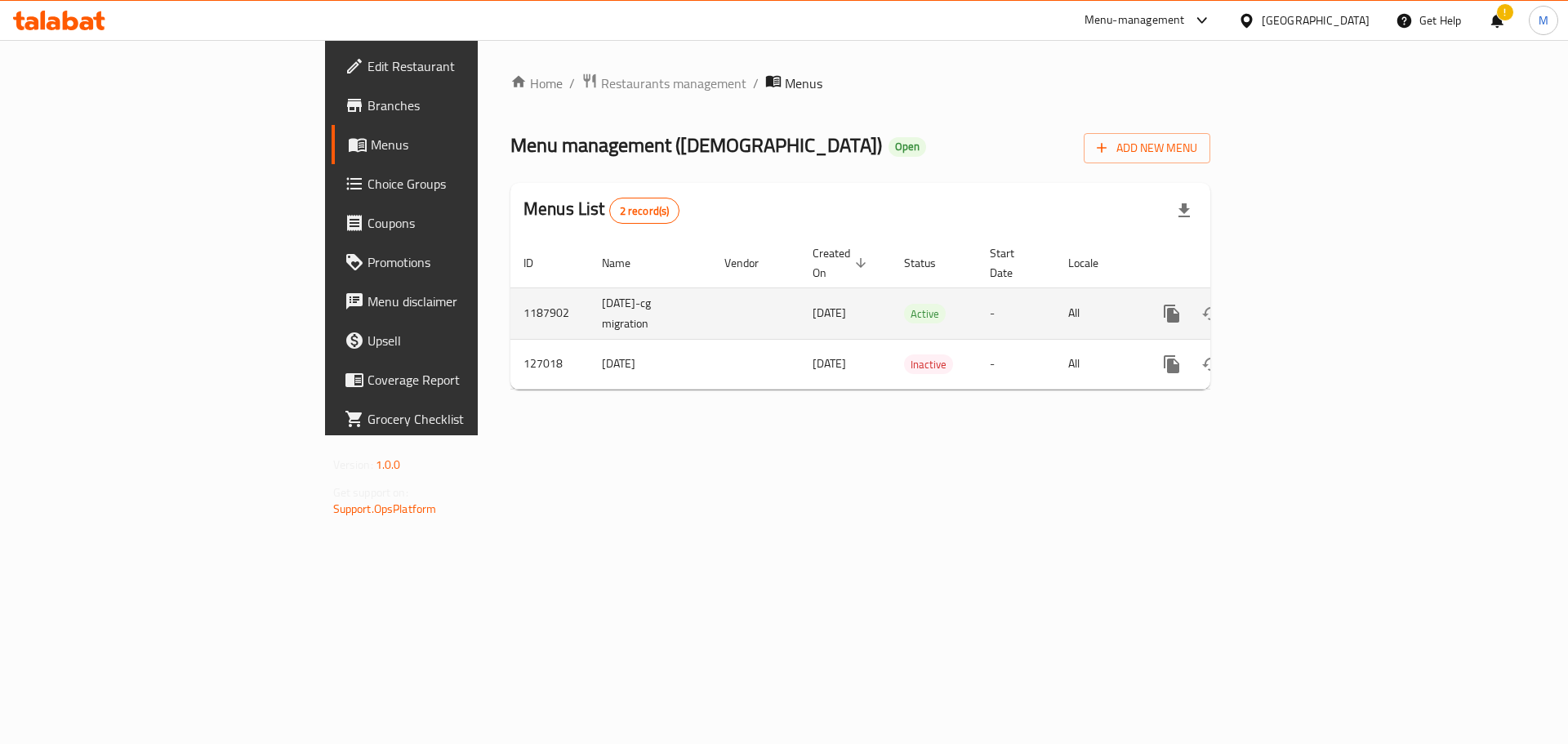
click at [1299, 304] on icon "enhanced table" at bounding box center [1289, 313] width 19 height 19
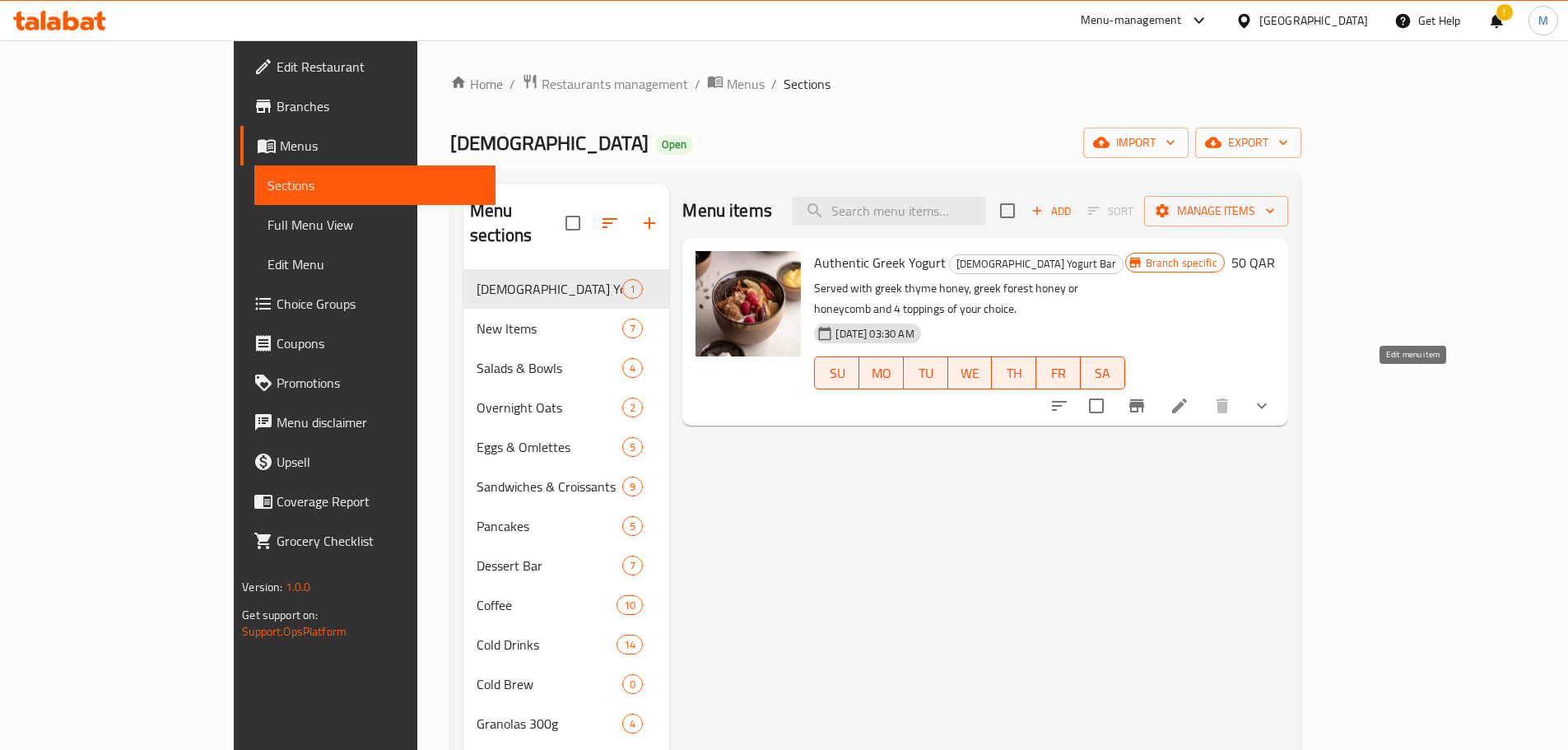
click at [1187, 399] on icon at bounding box center [1180, 406] width 15 height 15
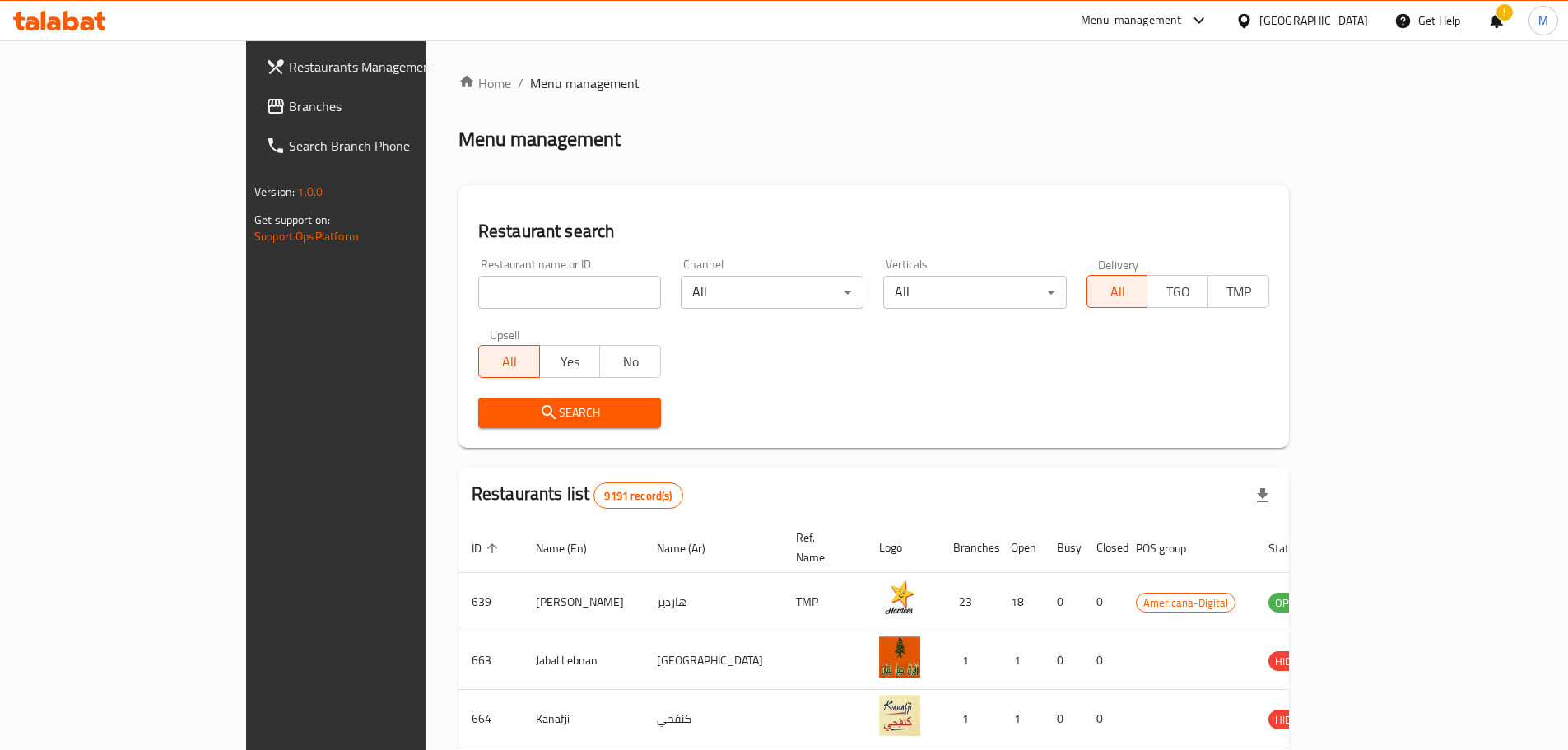
drag, startPoint x: 535, startPoint y: 426, endPoint x: 555, endPoint y: 429, distance: 20.2
click at [554, 428] on div "Search" at bounding box center [569, 413] width 203 height 50
drag, startPoint x: 869, startPoint y: 453, endPoint x: 845, endPoint y: 444, distance: 25.6
click at [478, 289] on input "search" at bounding box center [569, 292] width 182 height 33
type input "qure"
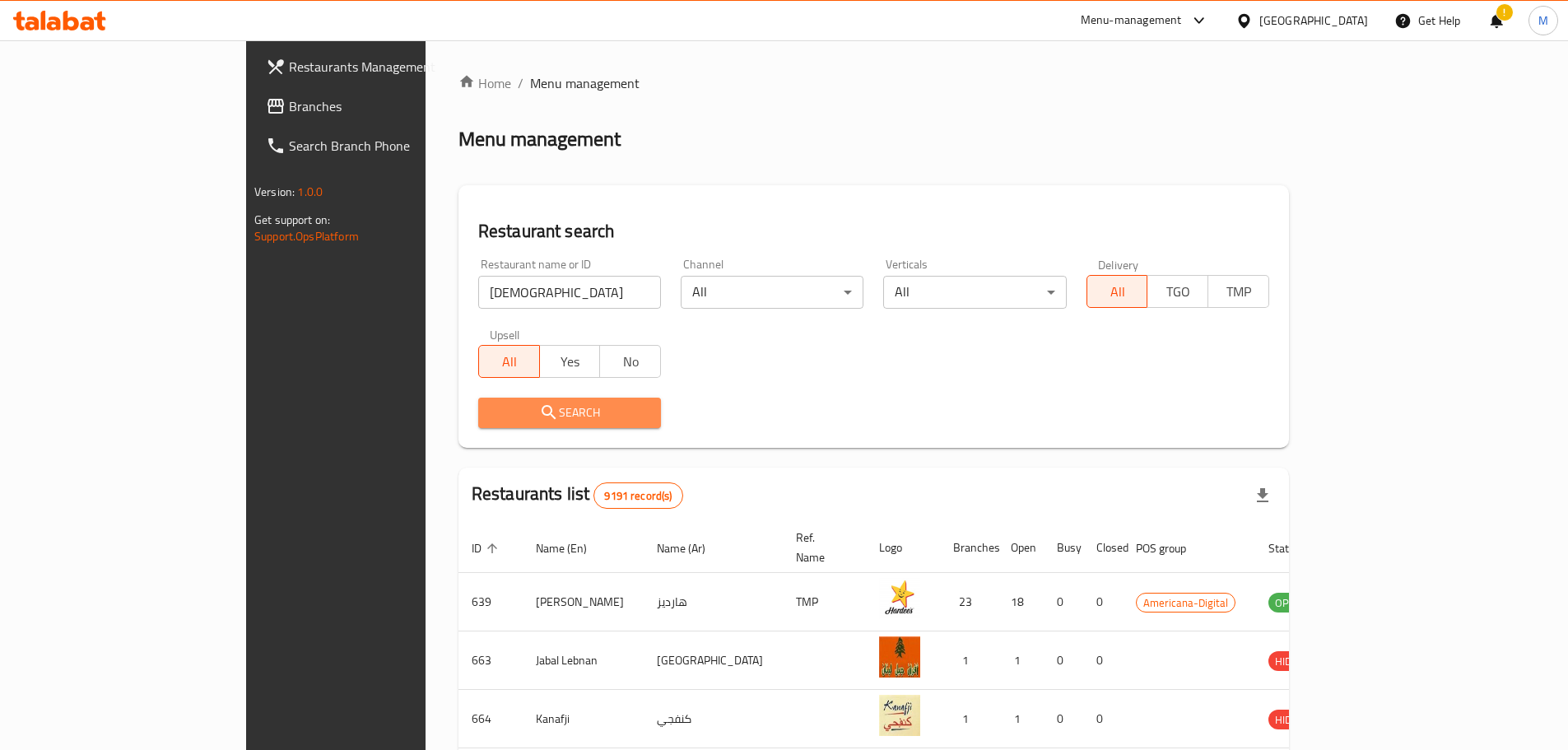
click at [499, 415] on span "Search" at bounding box center [569, 413] width 156 height 20
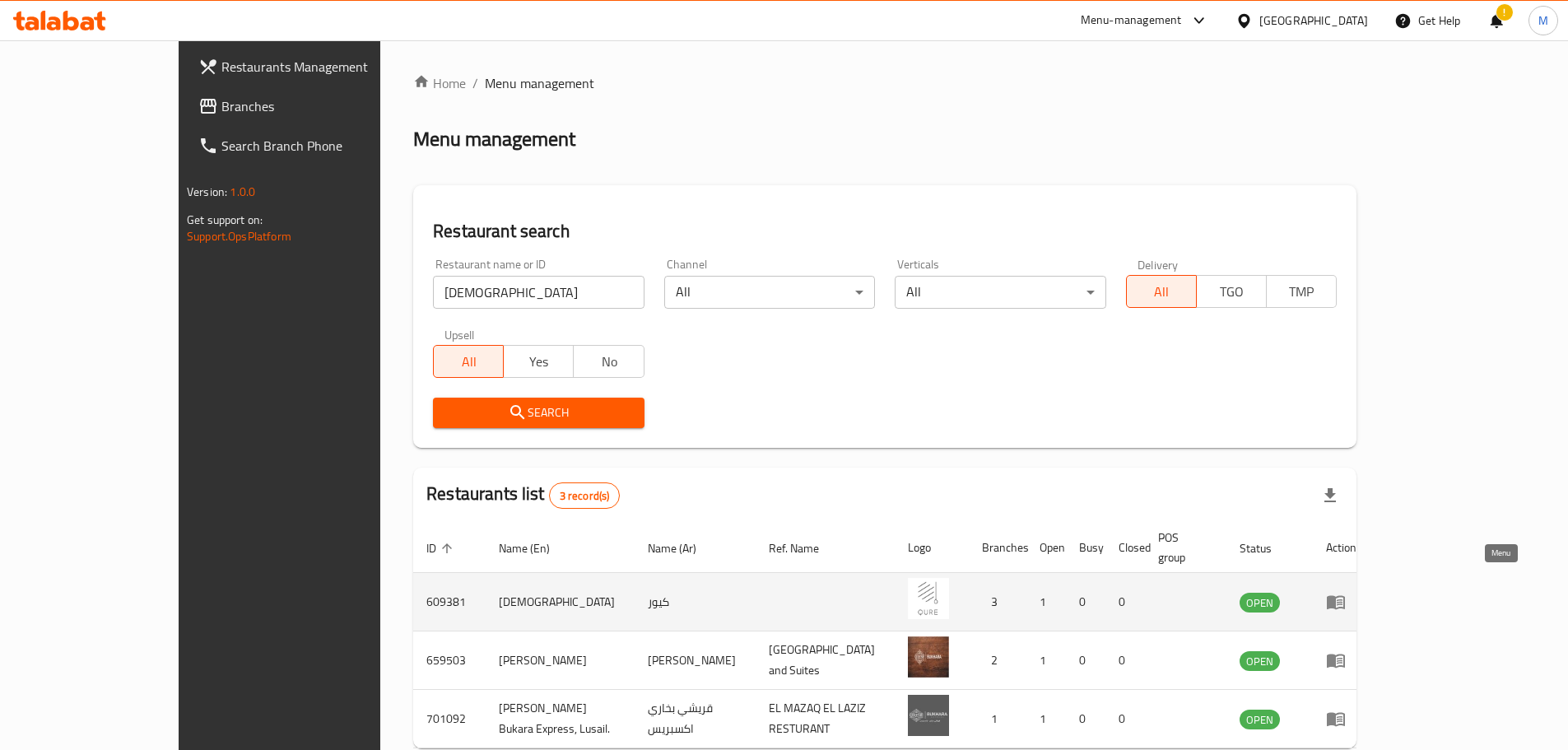
click at [1345, 596] on icon "enhanced table" at bounding box center [1336, 603] width 18 height 14
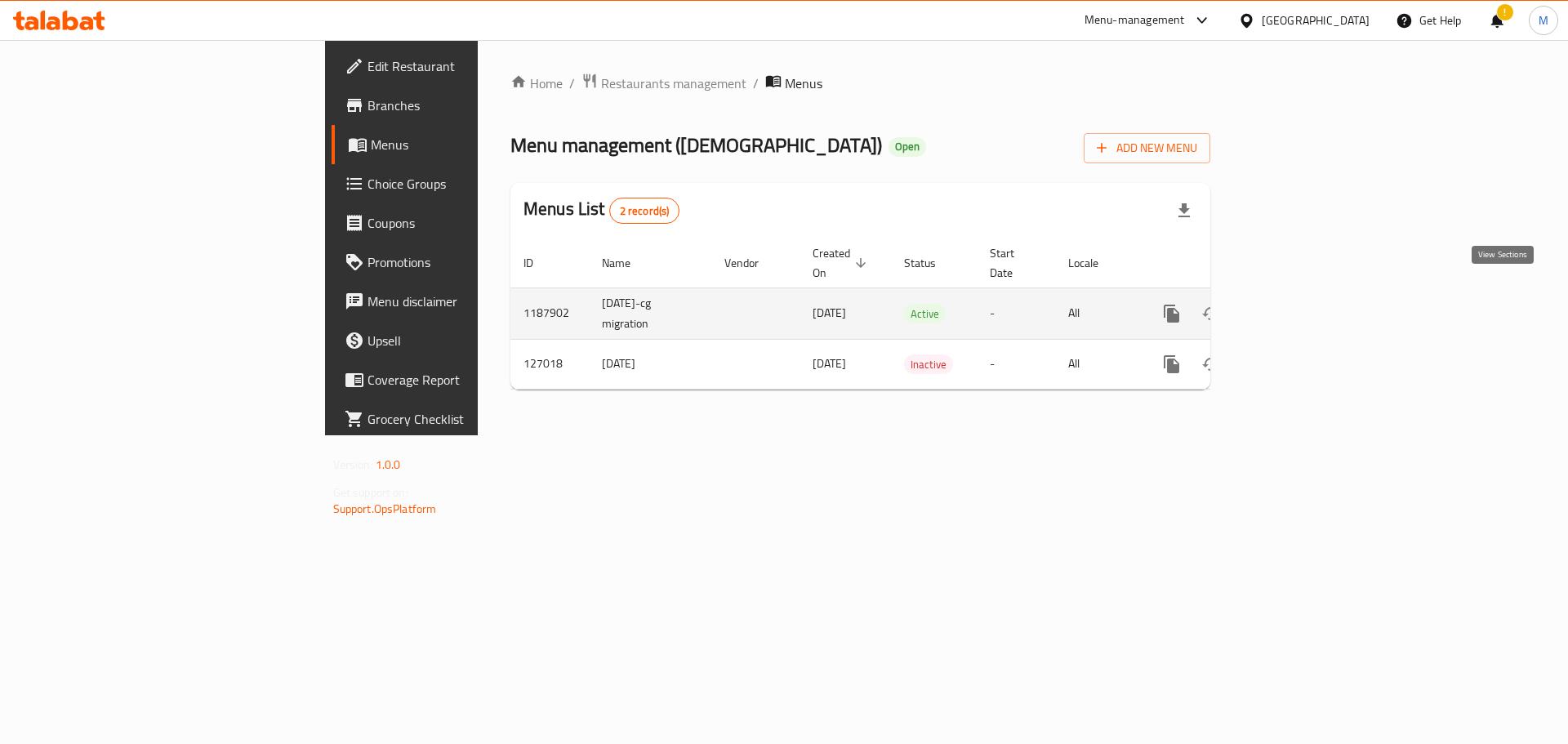
click at [1299, 304] on icon "enhanced table" at bounding box center [1289, 313] width 19 height 19
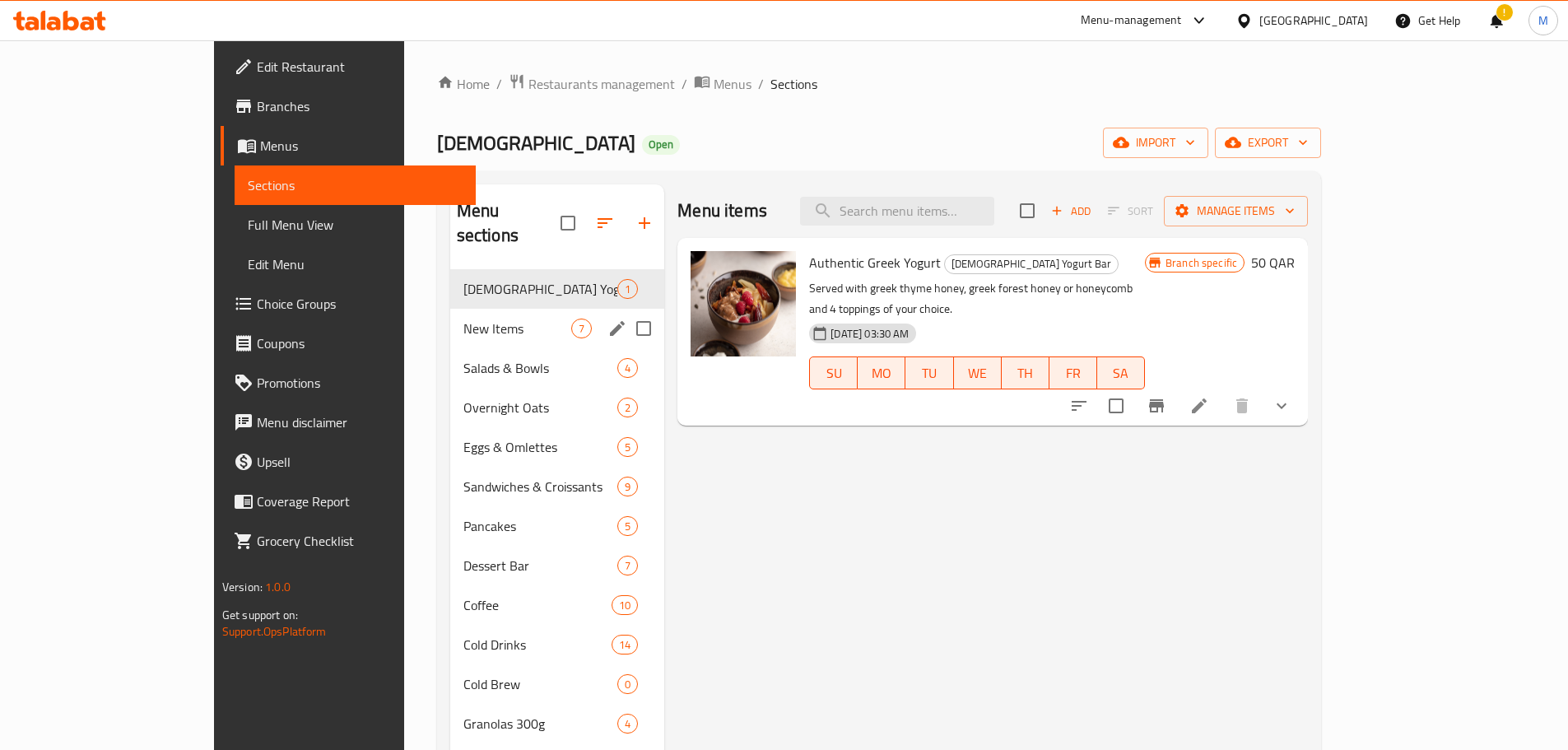
click at [451, 314] on div "New Items 7" at bounding box center [558, 328] width 215 height 40
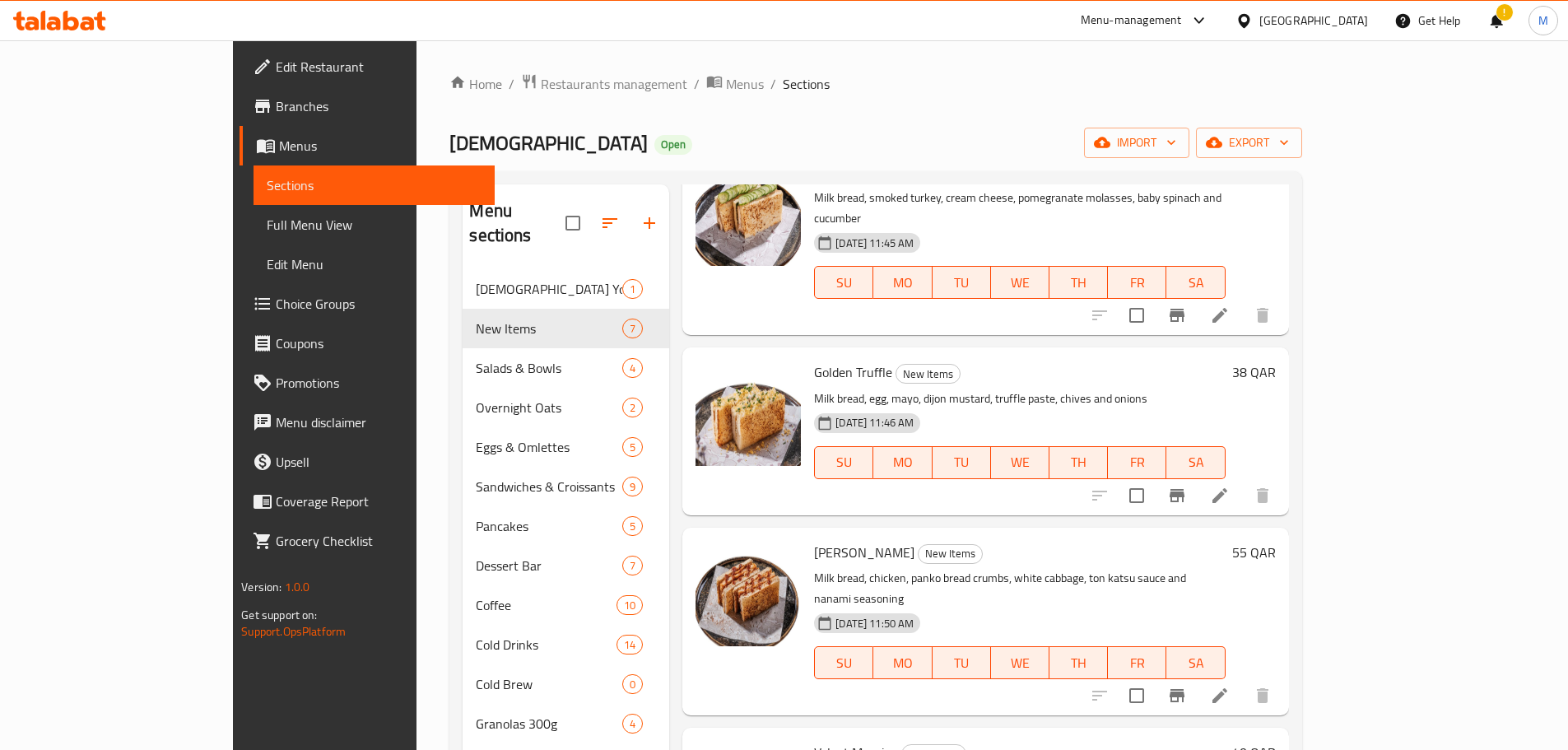
scroll to position [82, 0]
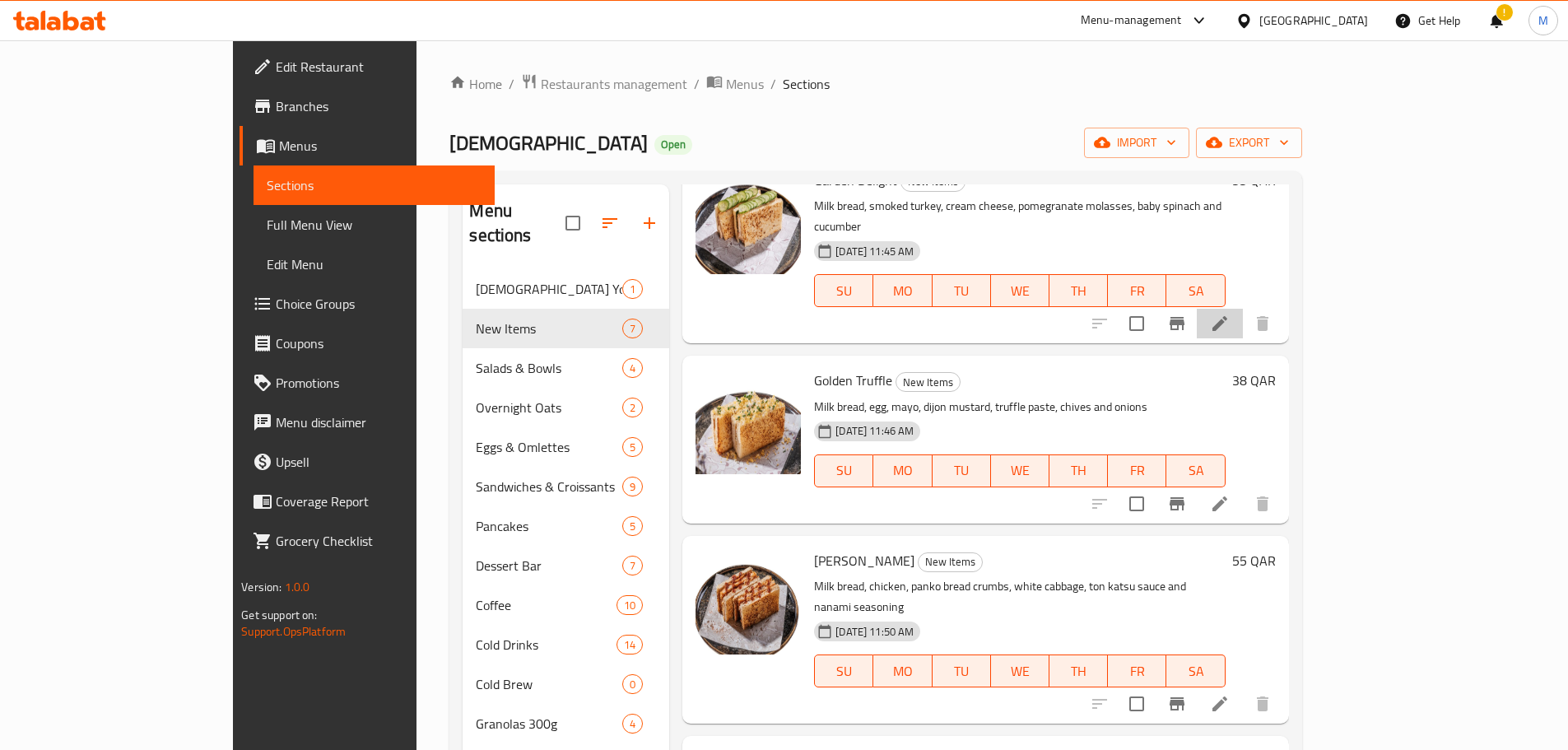
click at [1243, 317] on li at bounding box center [1220, 323] width 46 height 29
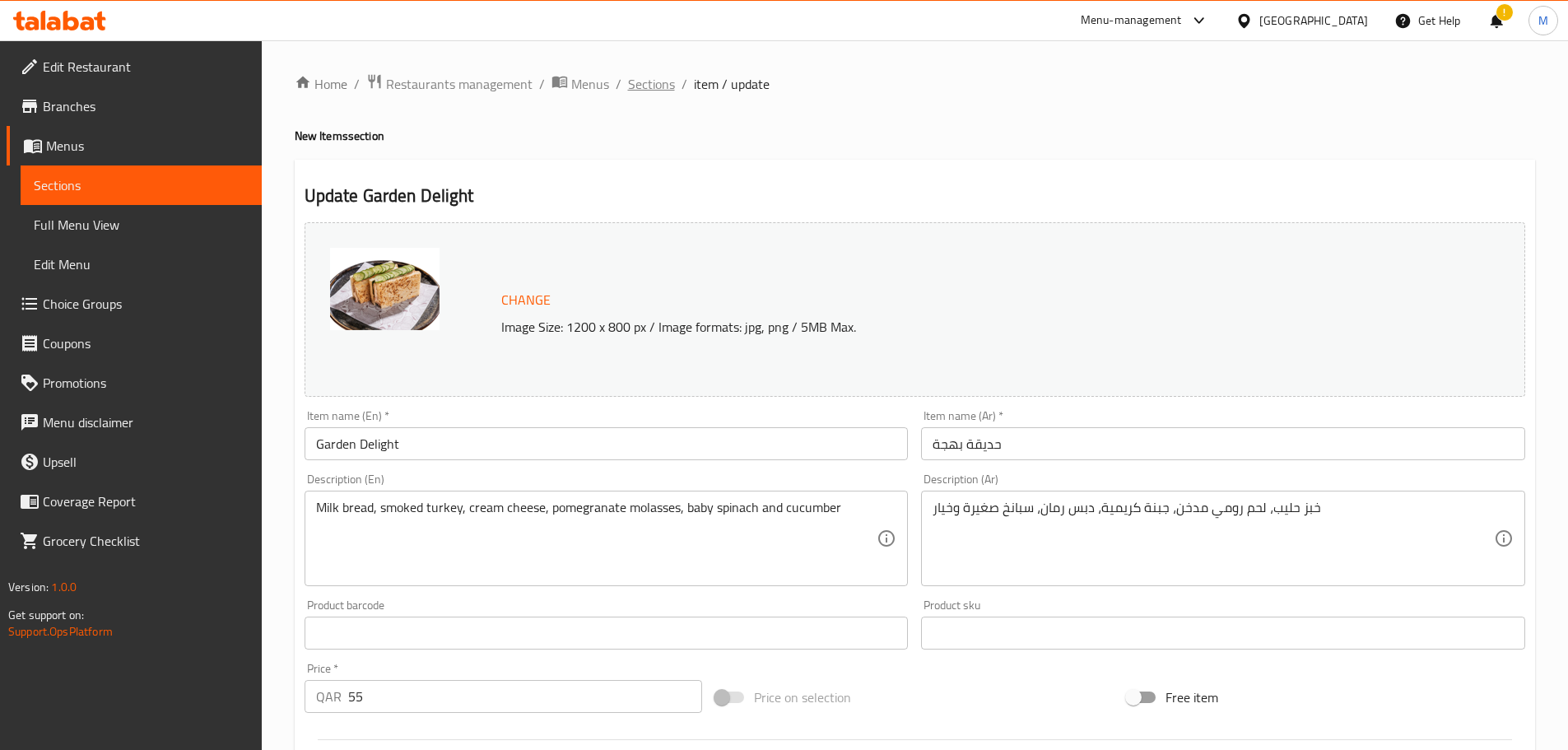
click at [663, 84] on span "Sections" at bounding box center [652, 83] width 47 height 19
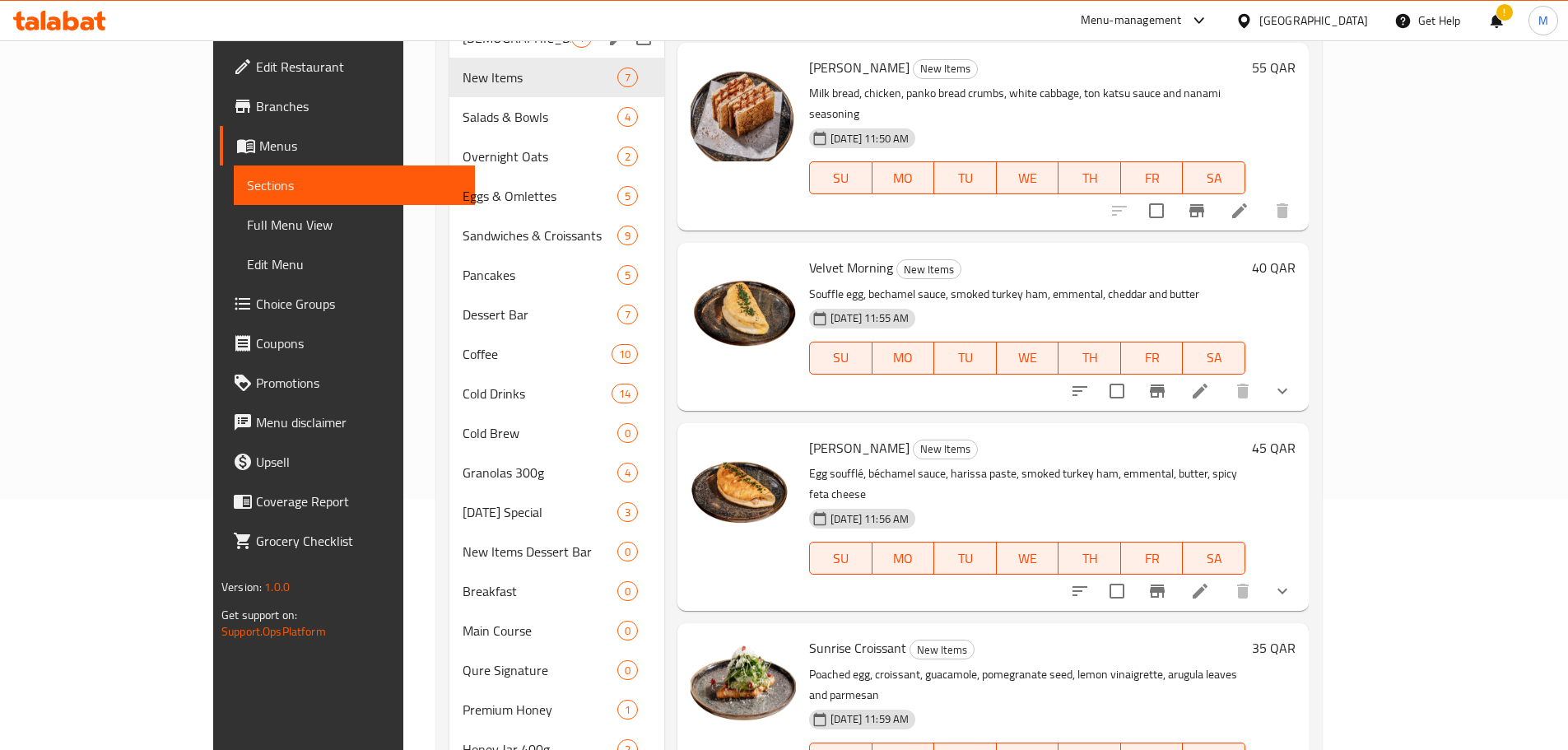
scroll to position [45, 0]
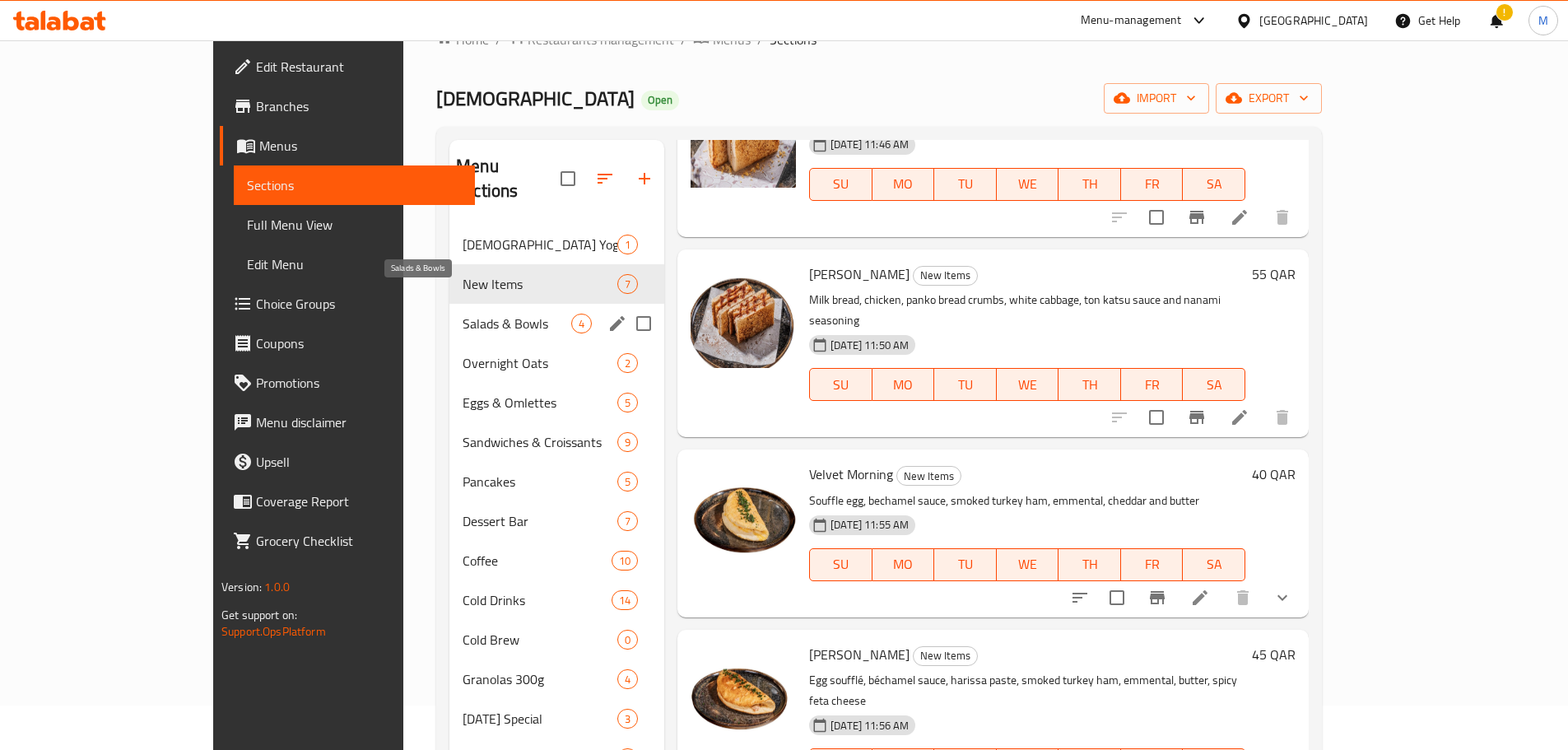
click at [462, 314] on span "Salads & Bowls" at bounding box center [516, 323] width 108 height 19
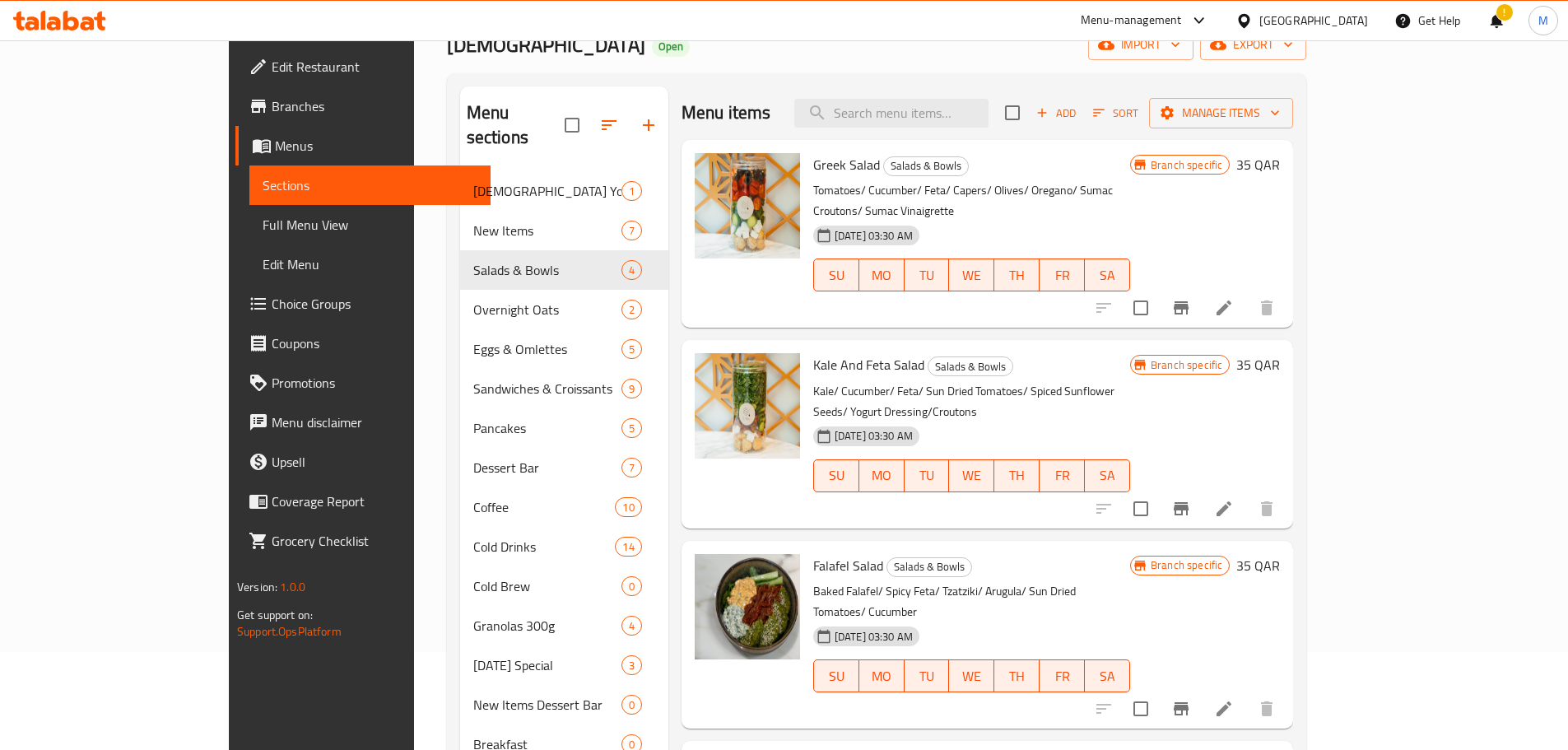
scroll to position [127, 0]
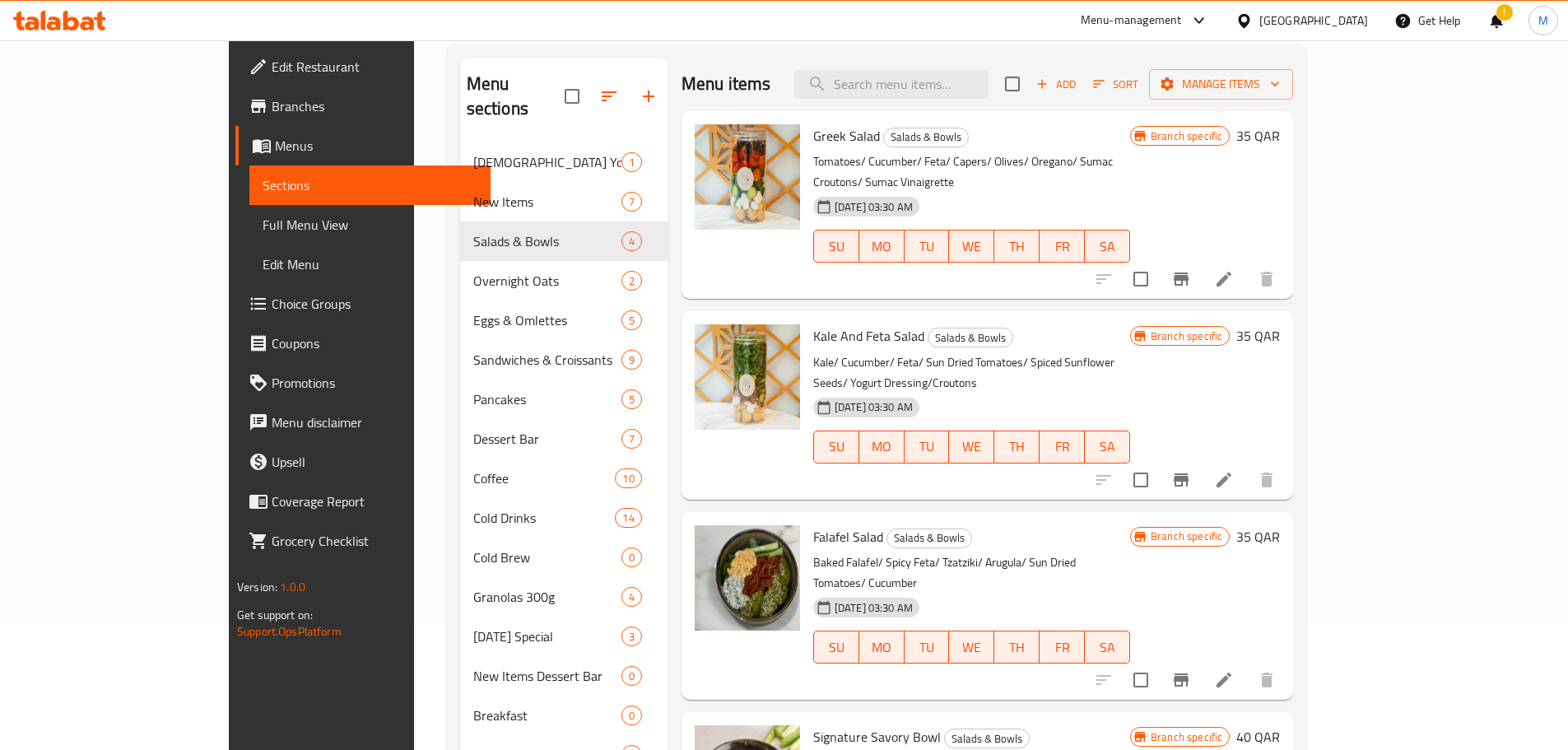
click at [1234, 269] on icon at bounding box center [1223, 278] width 19 height 19
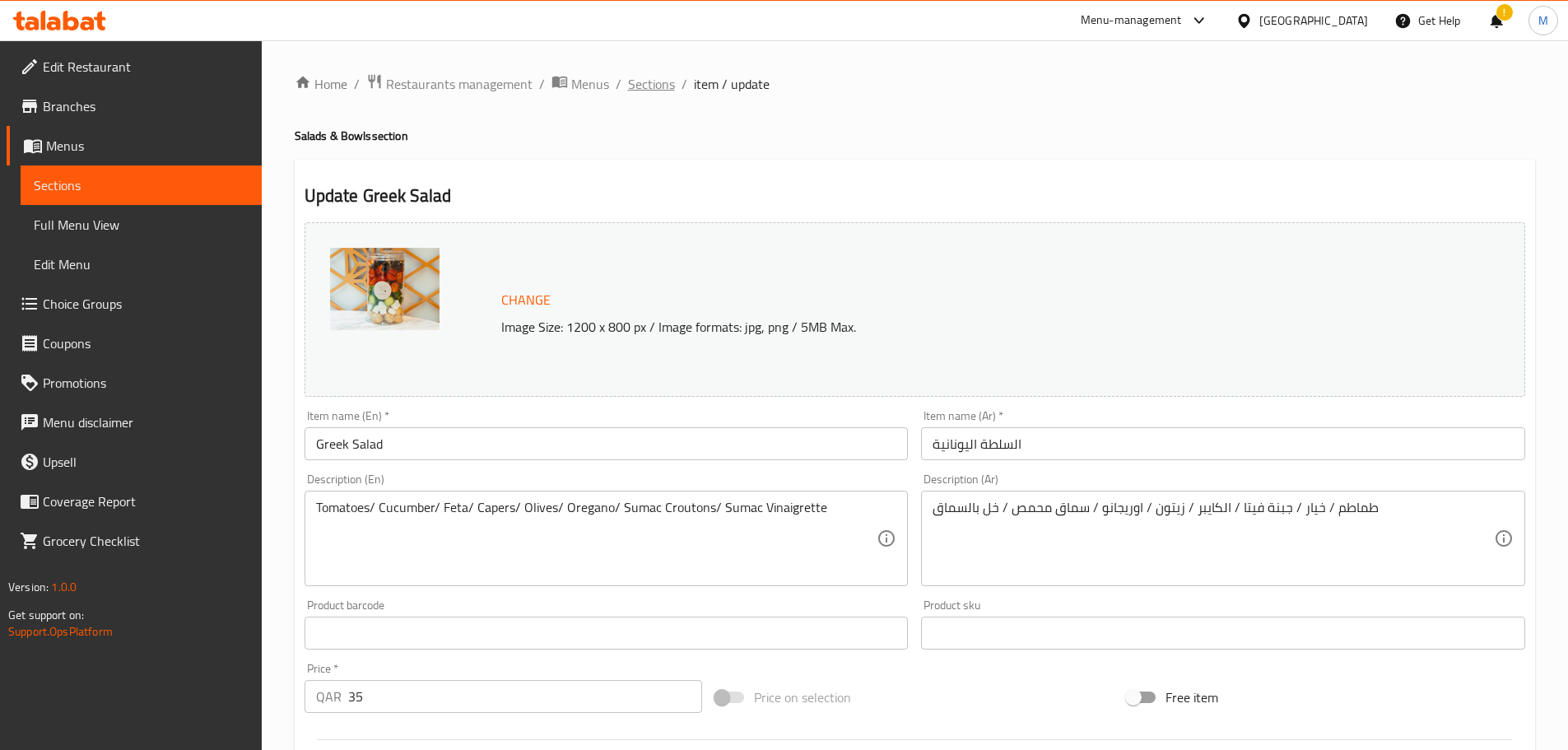
click at [644, 83] on span "Sections" at bounding box center [652, 83] width 47 height 19
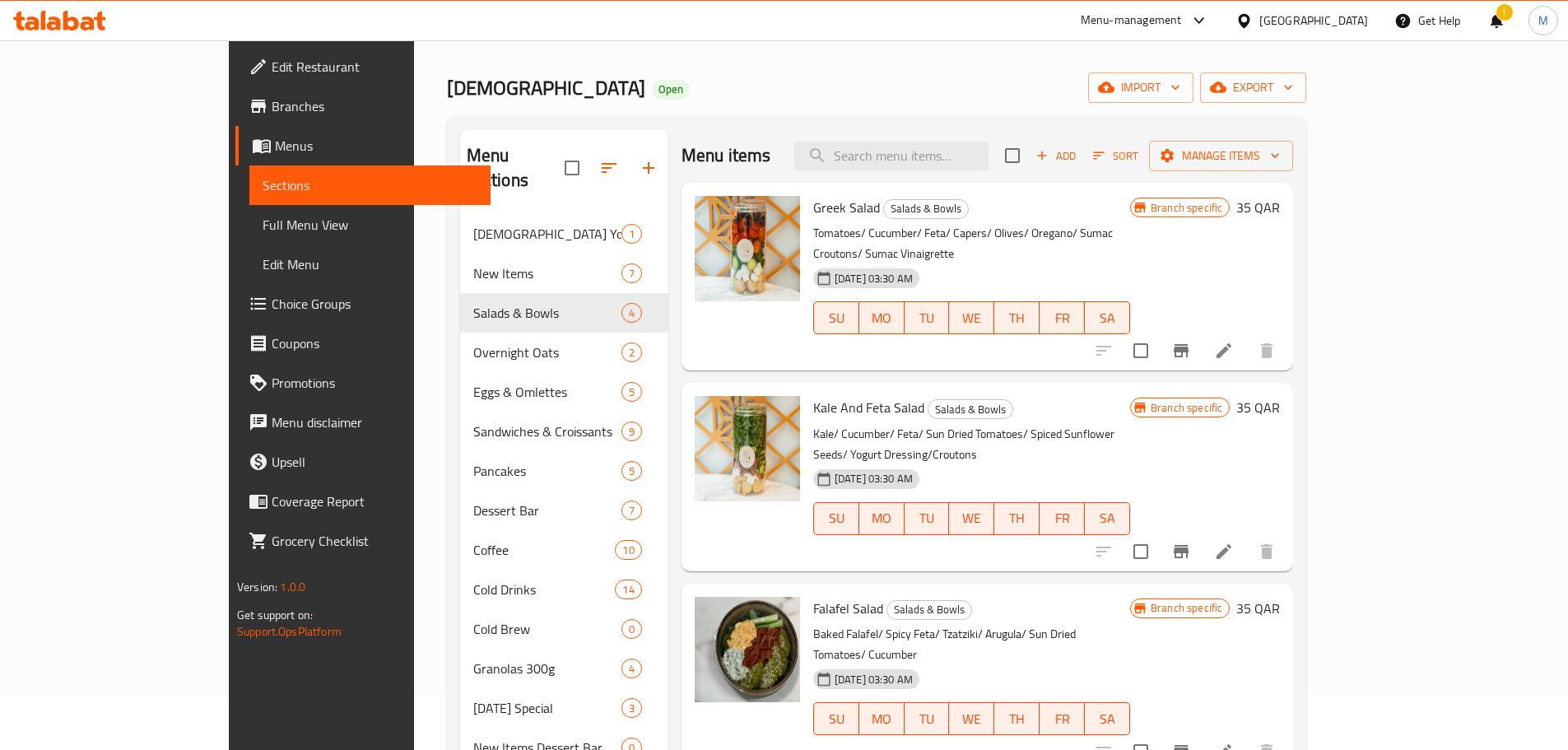
scroll to position [165, 0]
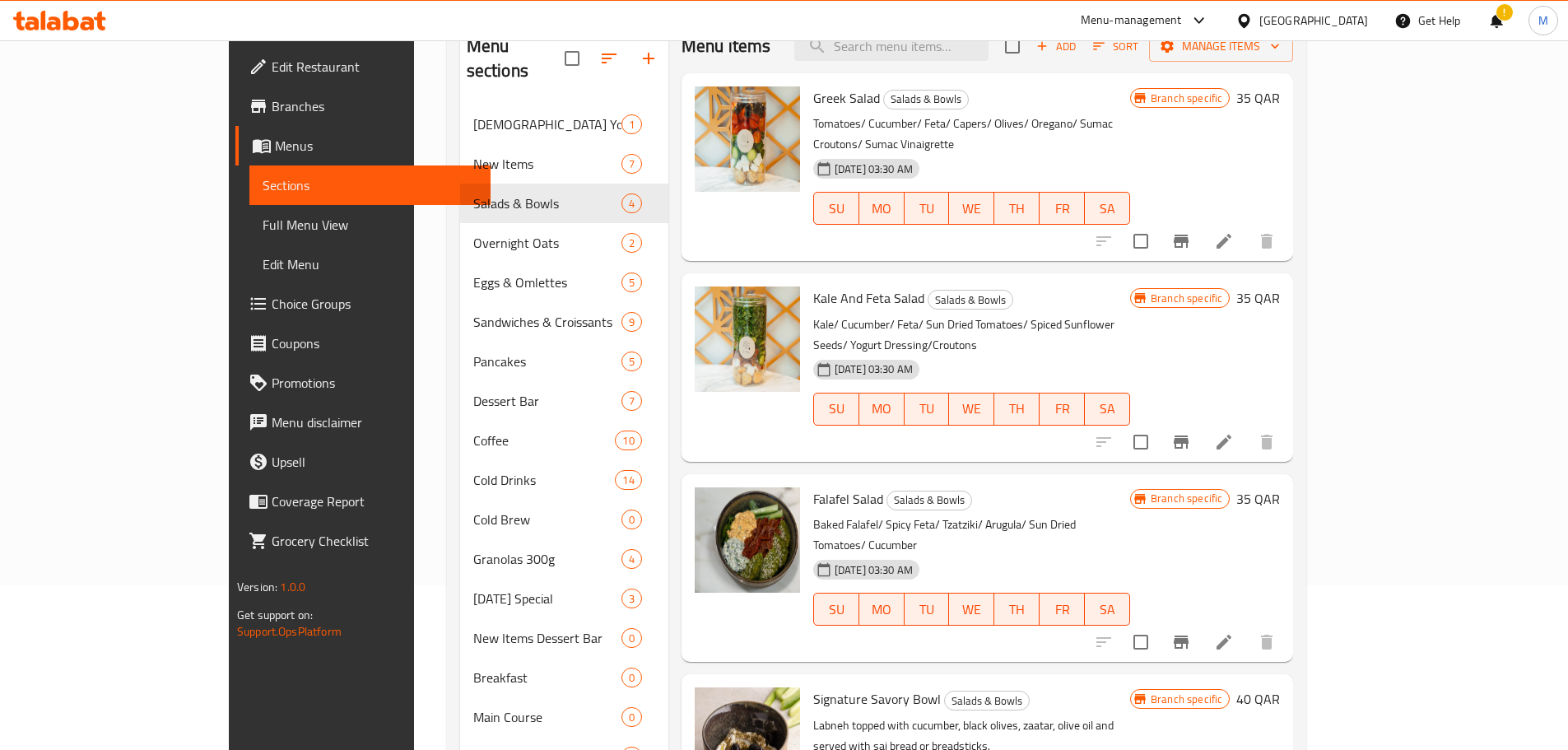
click at [1234, 432] on icon at bounding box center [1223, 441] width 19 height 19
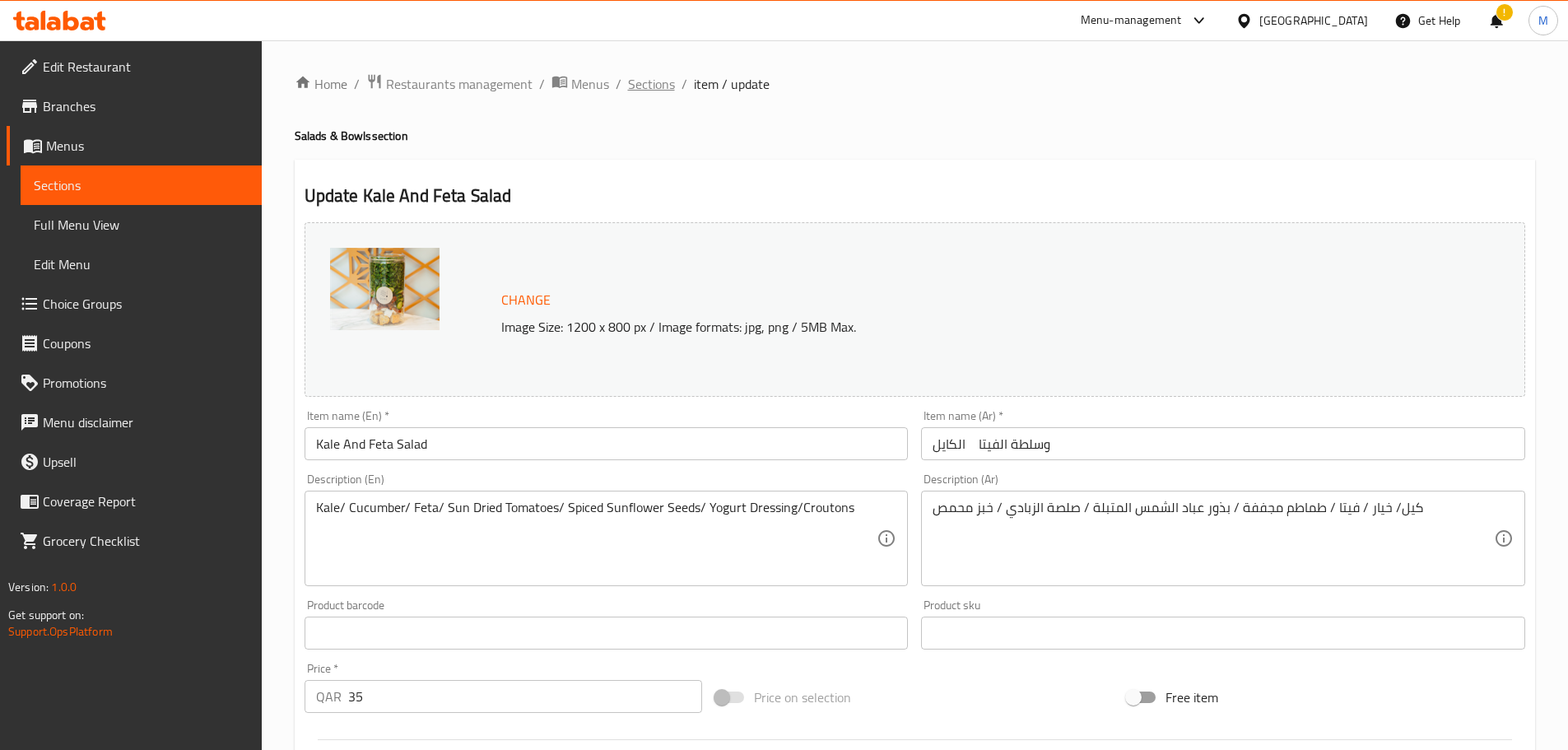
click at [657, 86] on span "Sections" at bounding box center [652, 83] width 47 height 19
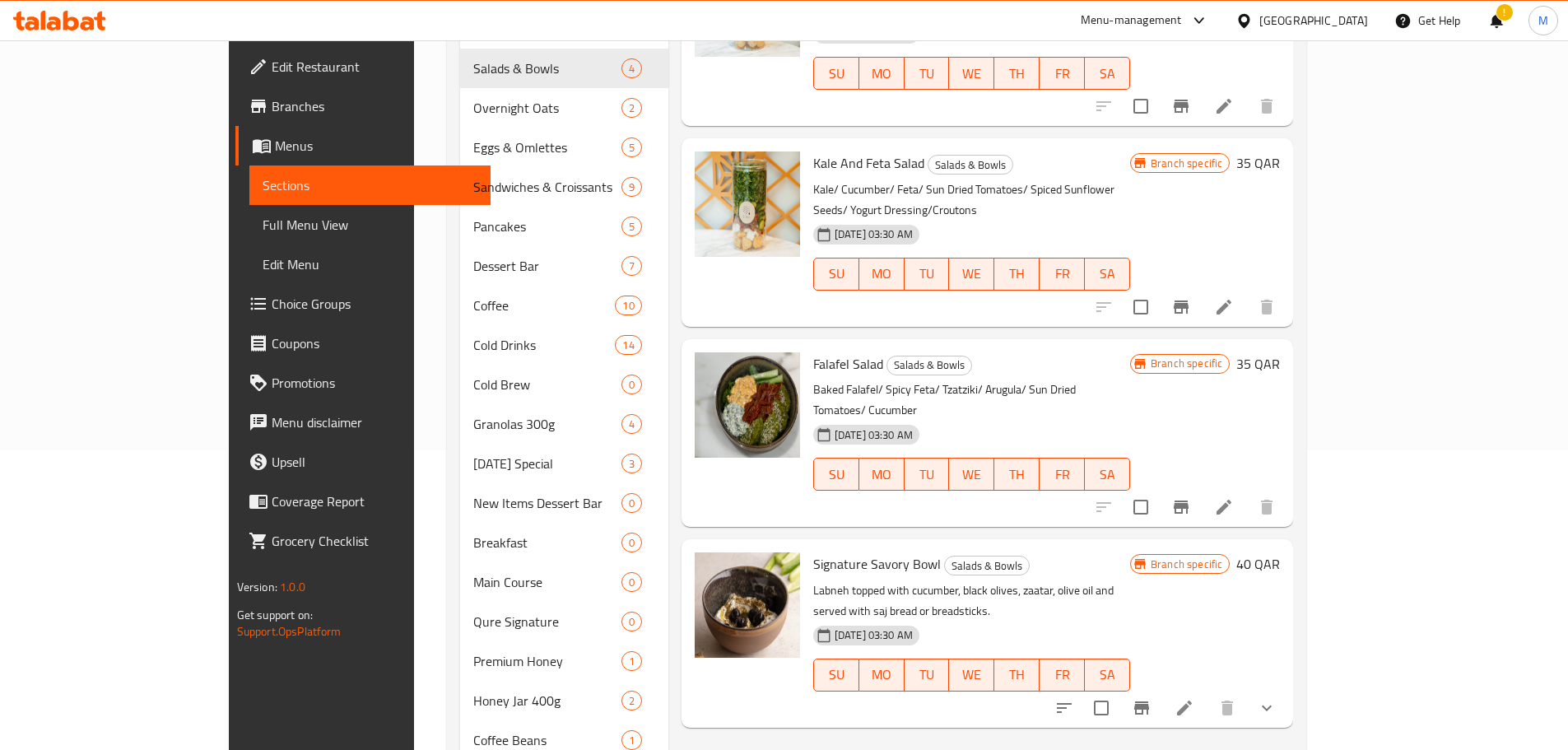
scroll to position [330, 0]
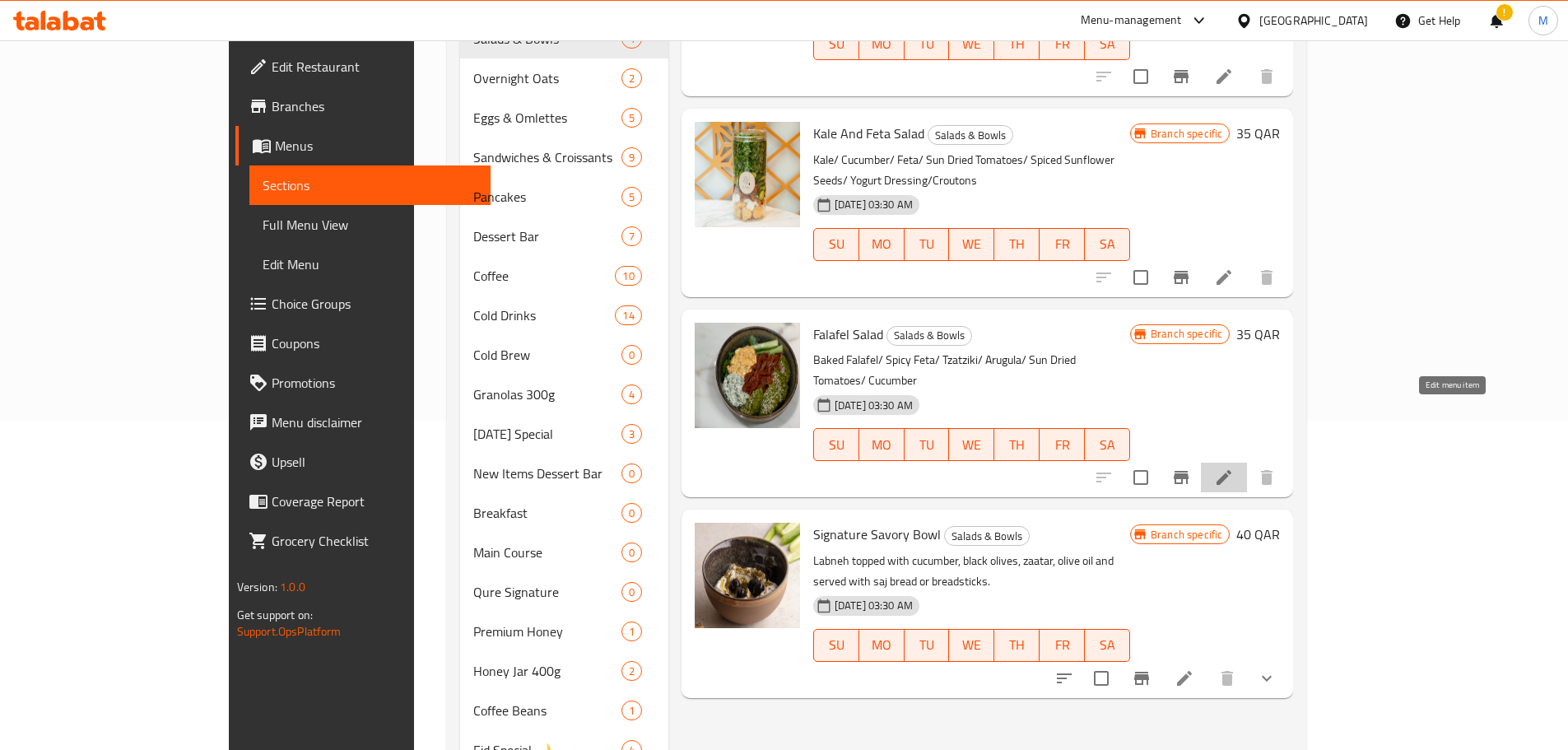
click at [1234, 467] on icon at bounding box center [1223, 477] width 19 height 19
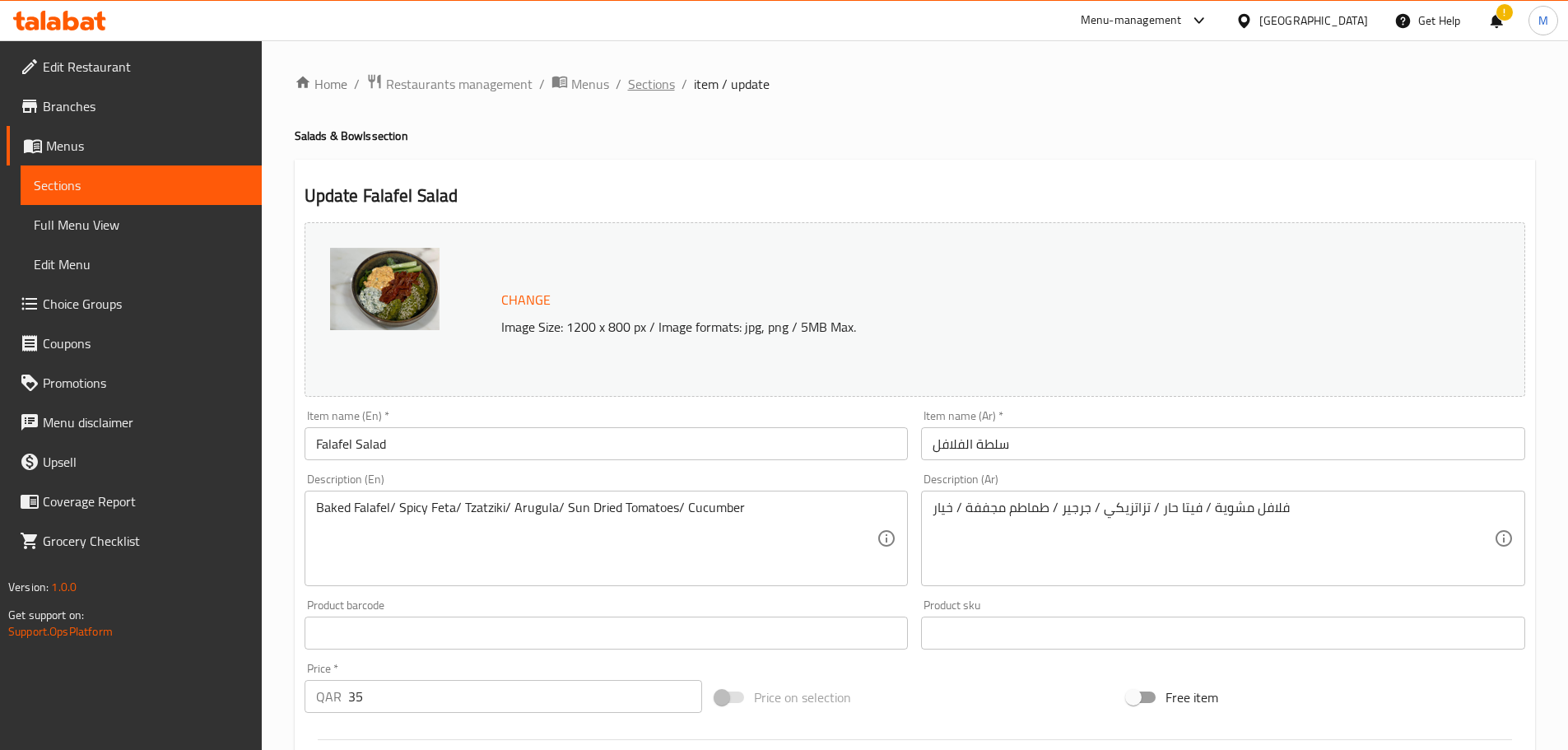
click at [657, 88] on span "Sections" at bounding box center [652, 83] width 47 height 19
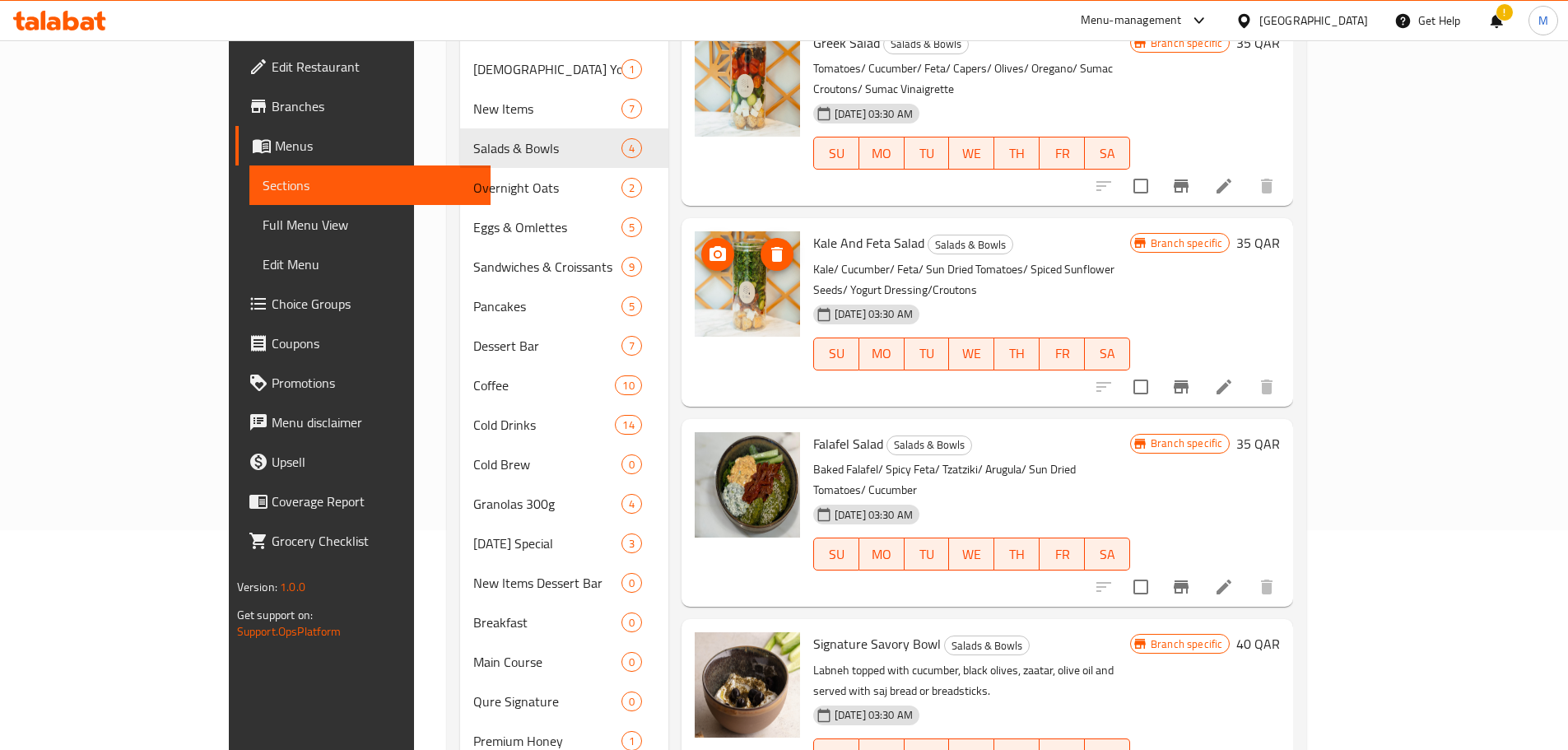
scroll to position [330, 0]
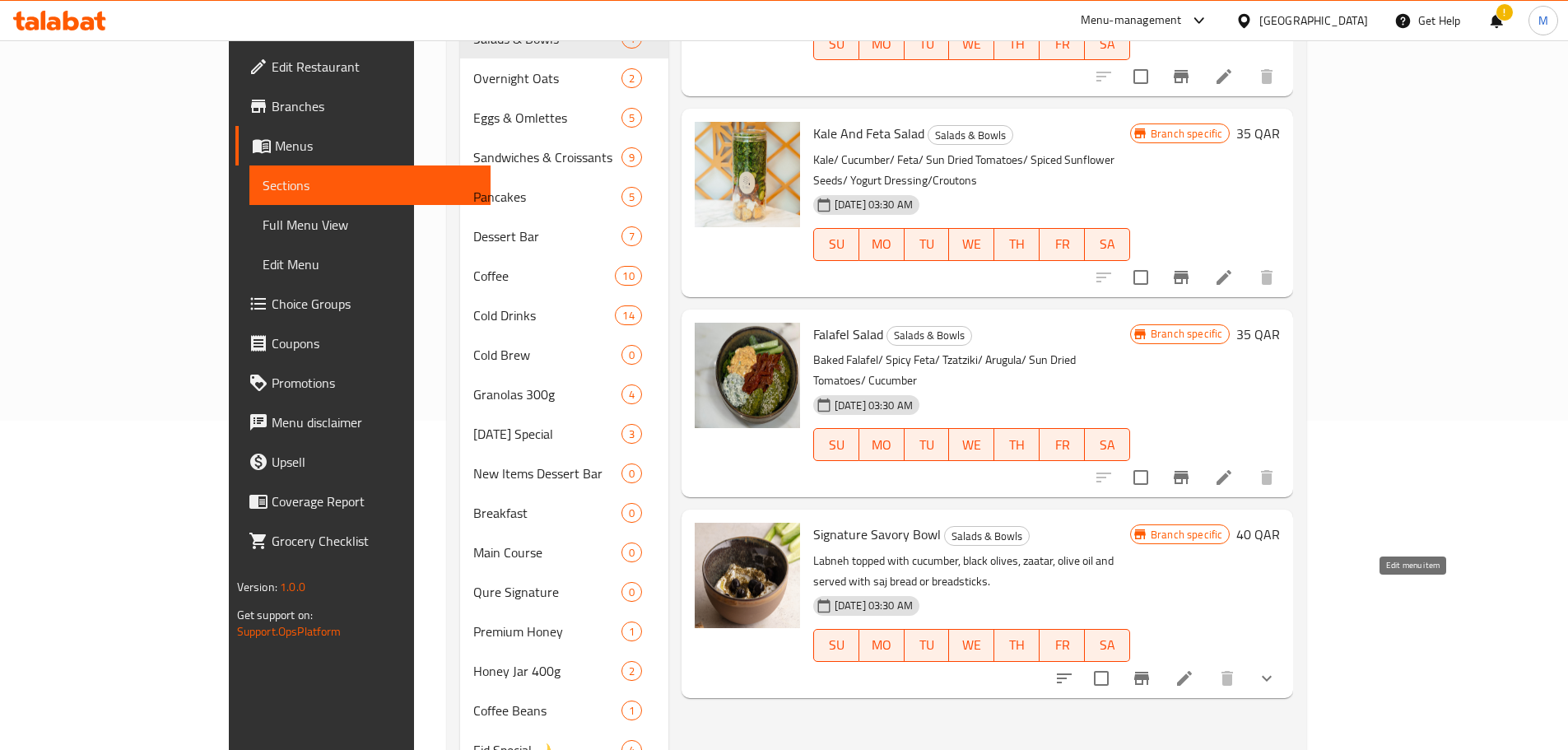
click at [1195, 668] on icon at bounding box center [1184, 678] width 19 height 19
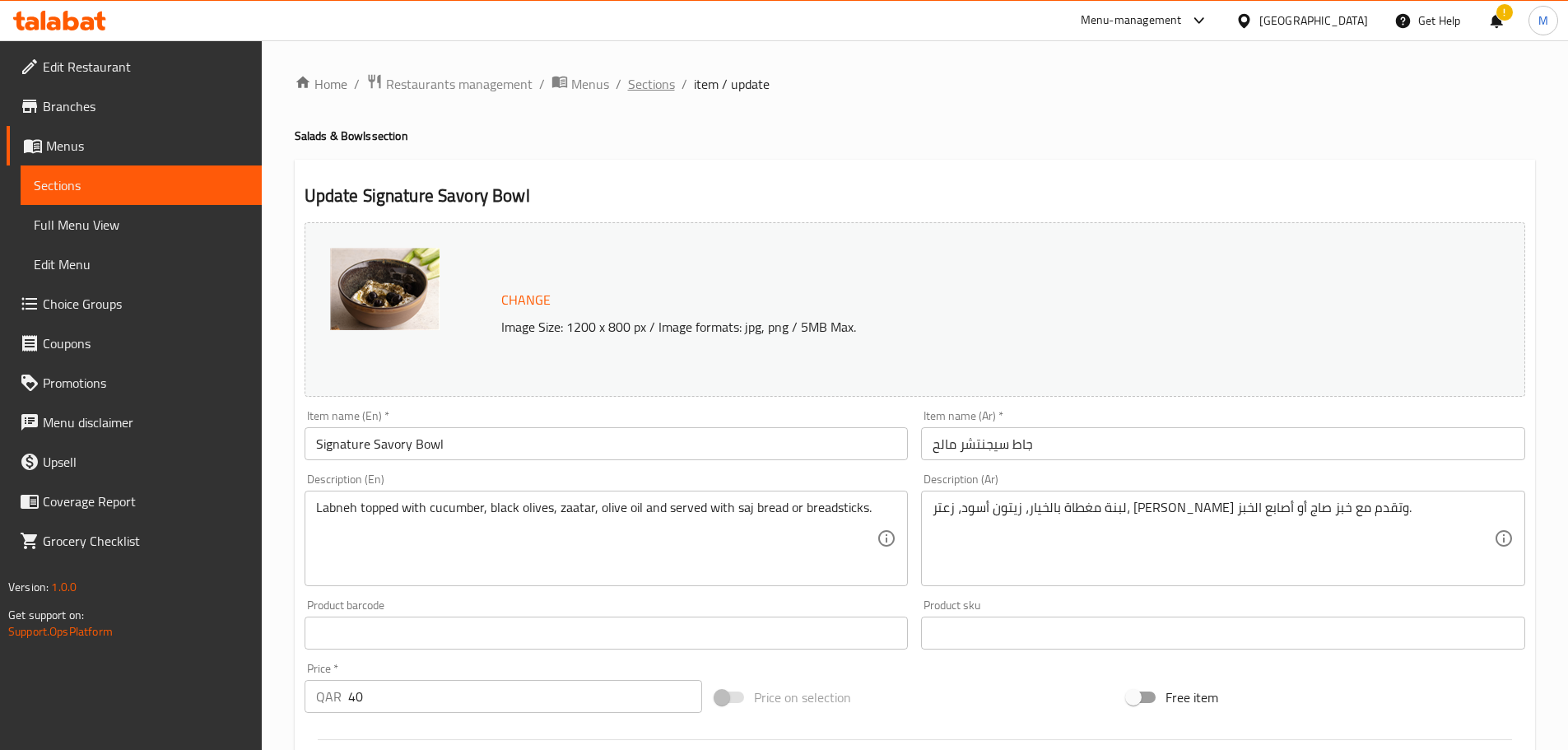
click at [648, 75] on span "Sections" at bounding box center [652, 83] width 47 height 19
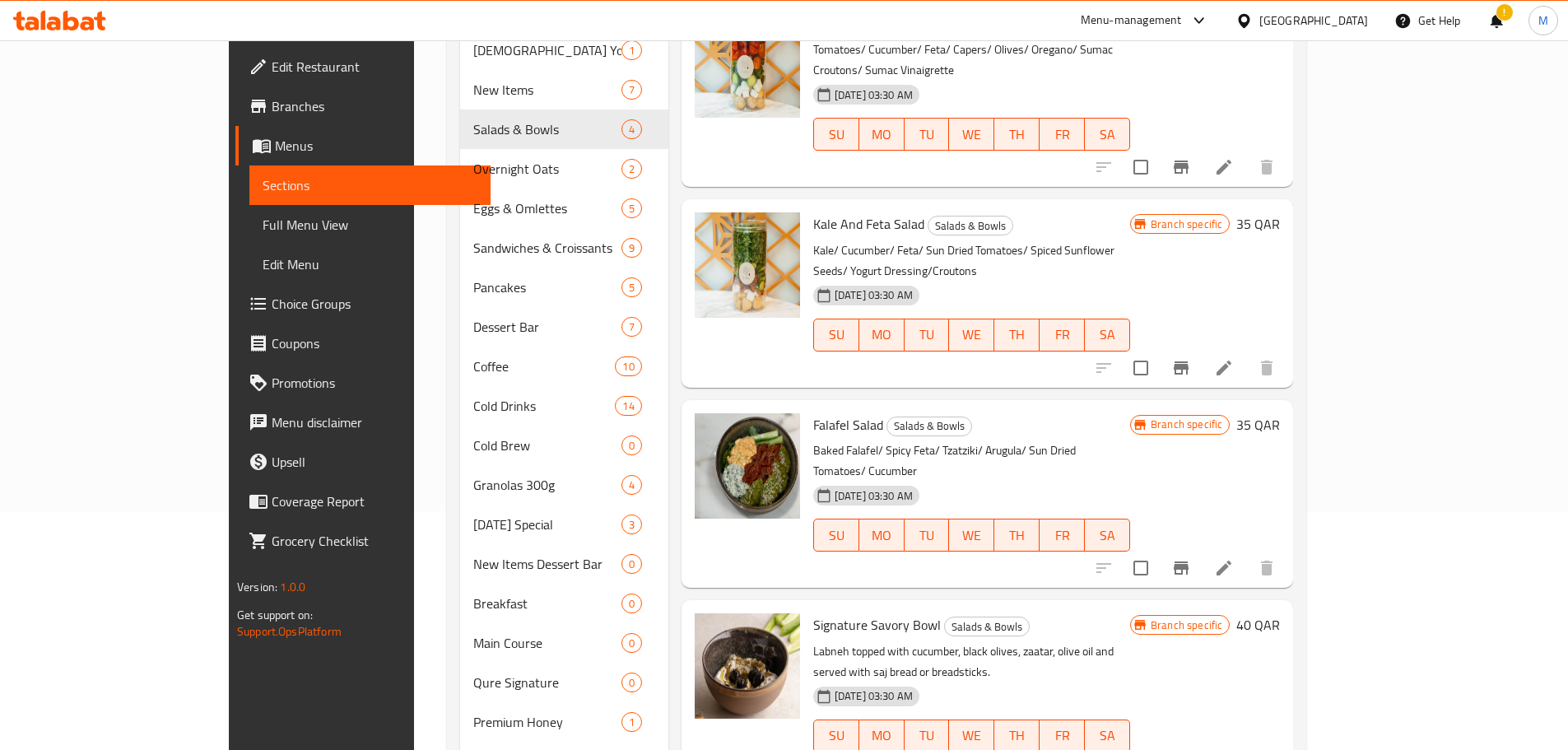
scroll to position [247, 0]
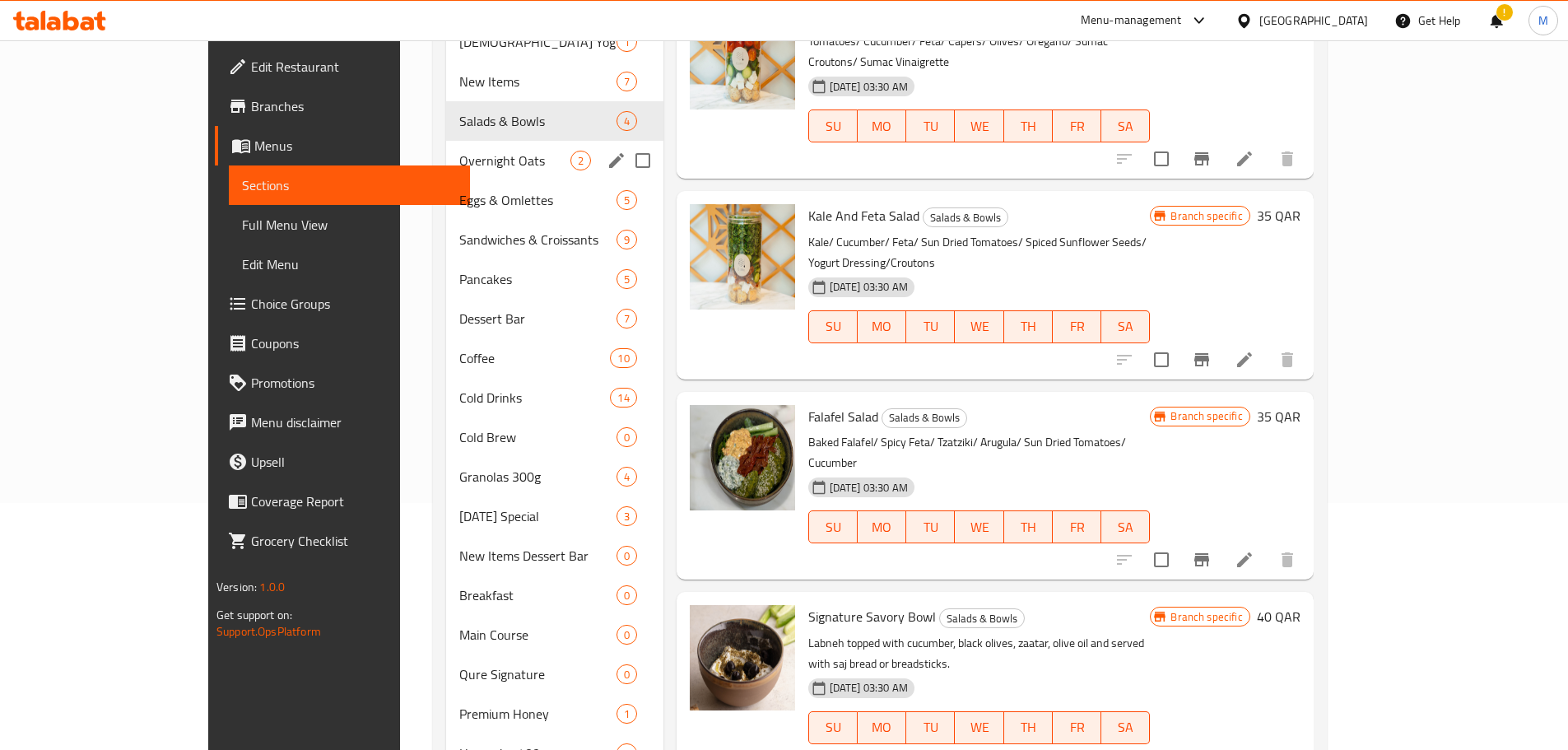
click at [459, 151] on span "Overnight Oats" at bounding box center [514, 160] width 110 height 19
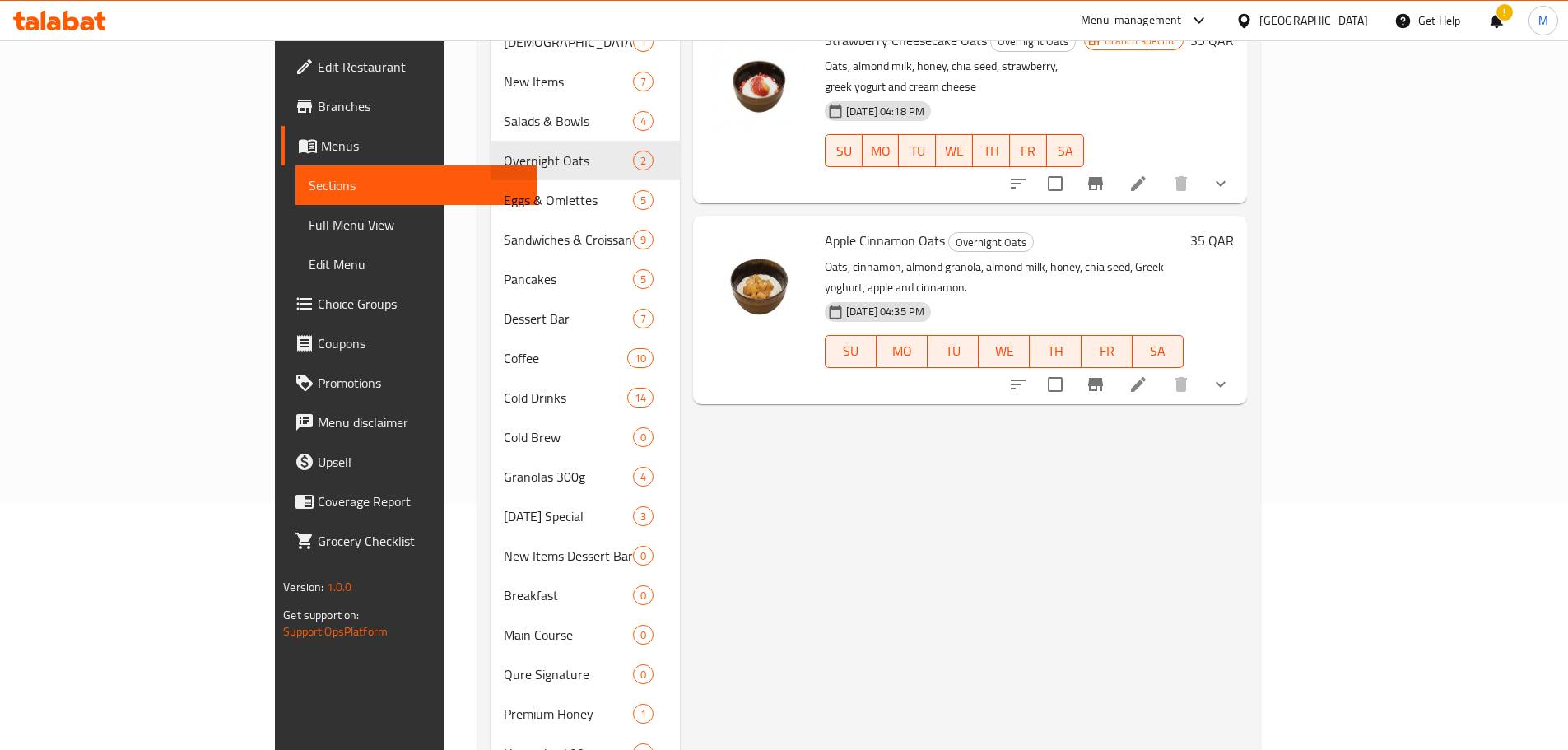
click at [1240, 164] on div at bounding box center [1120, 183] width 242 height 40
click at [1148, 174] on icon at bounding box center [1138, 183] width 19 height 19
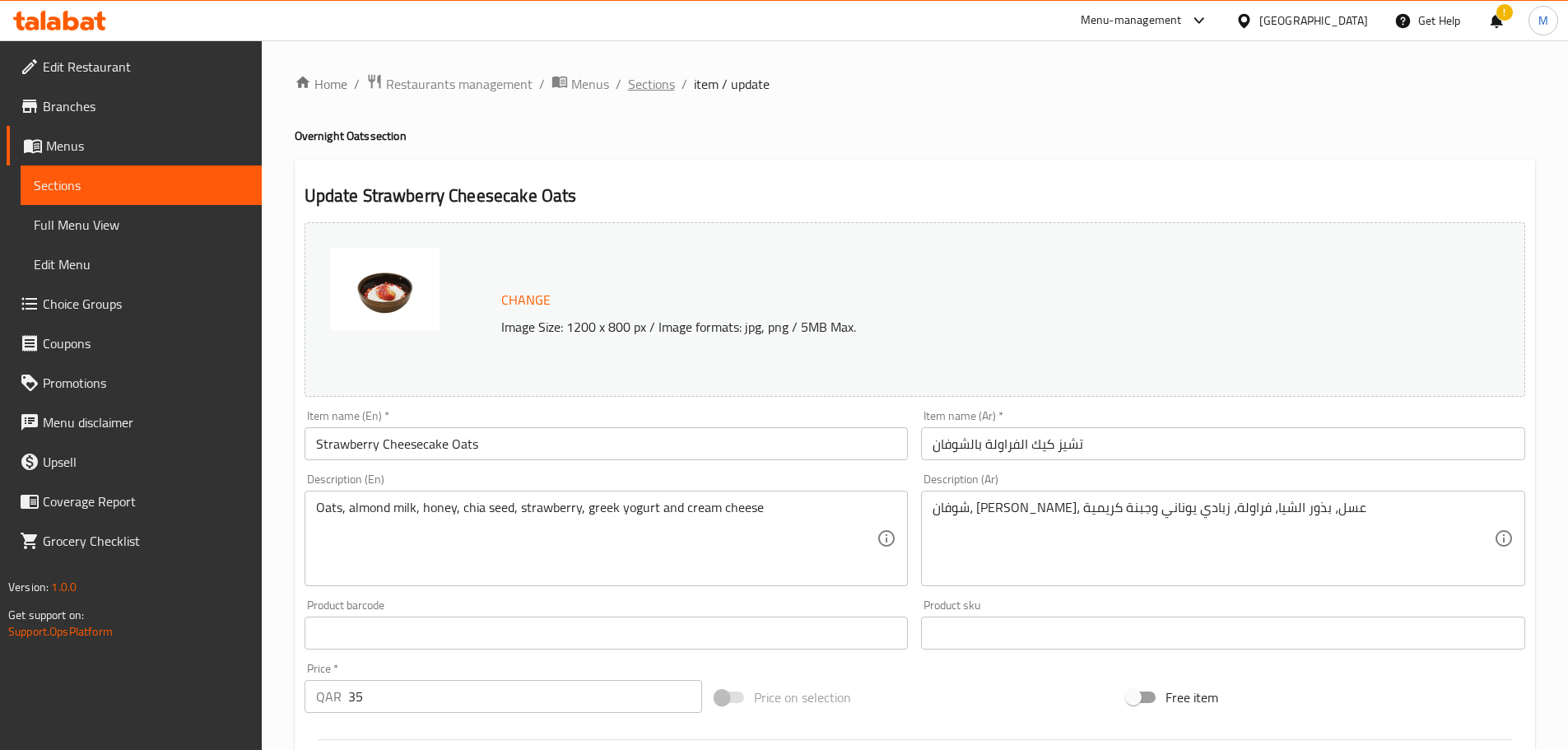
click at [631, 77] on span "Sections" at bounding box center [652, 83] width 47 height 19
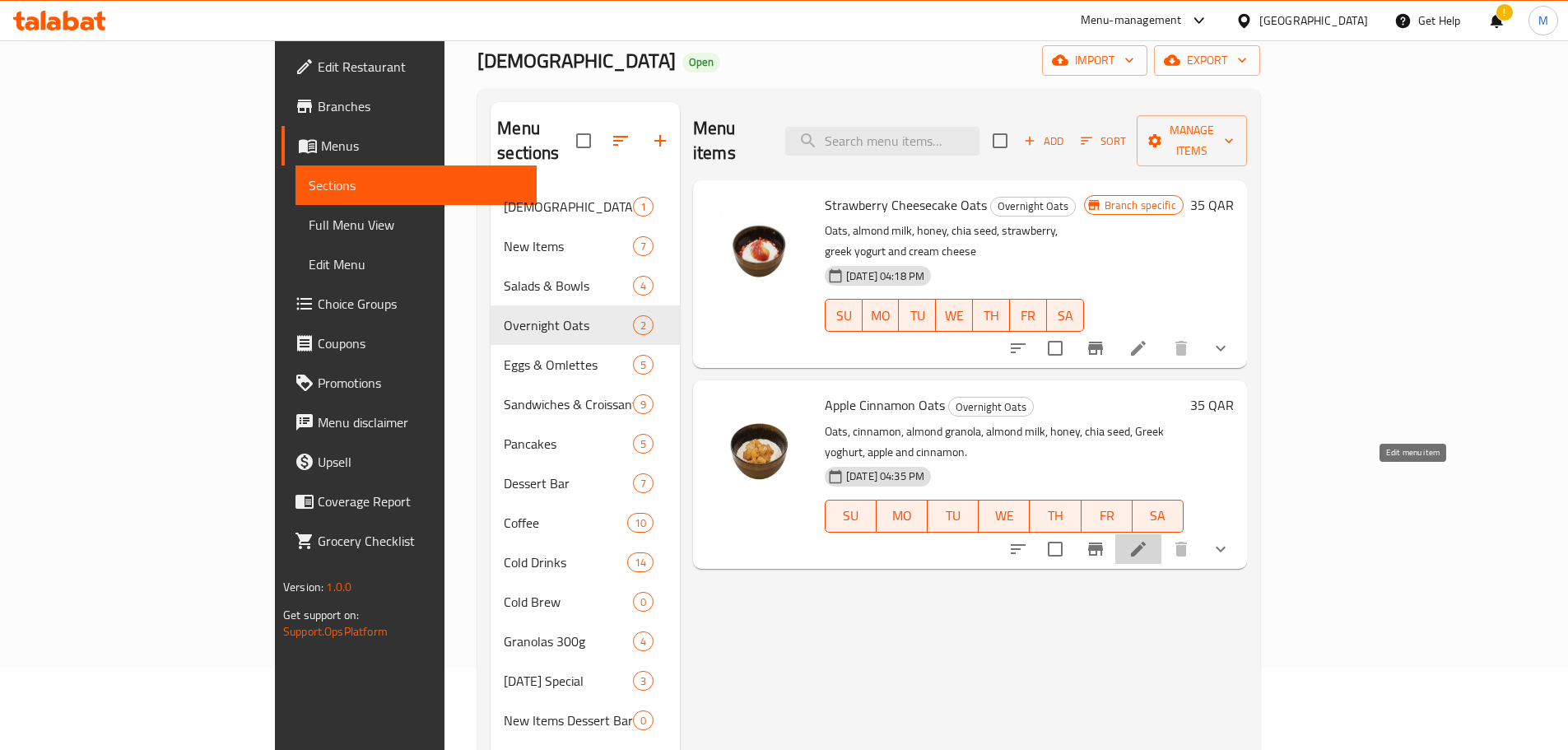
click at [1148, 539] on icon at bounding box center [1138, 548] width 19 height 19
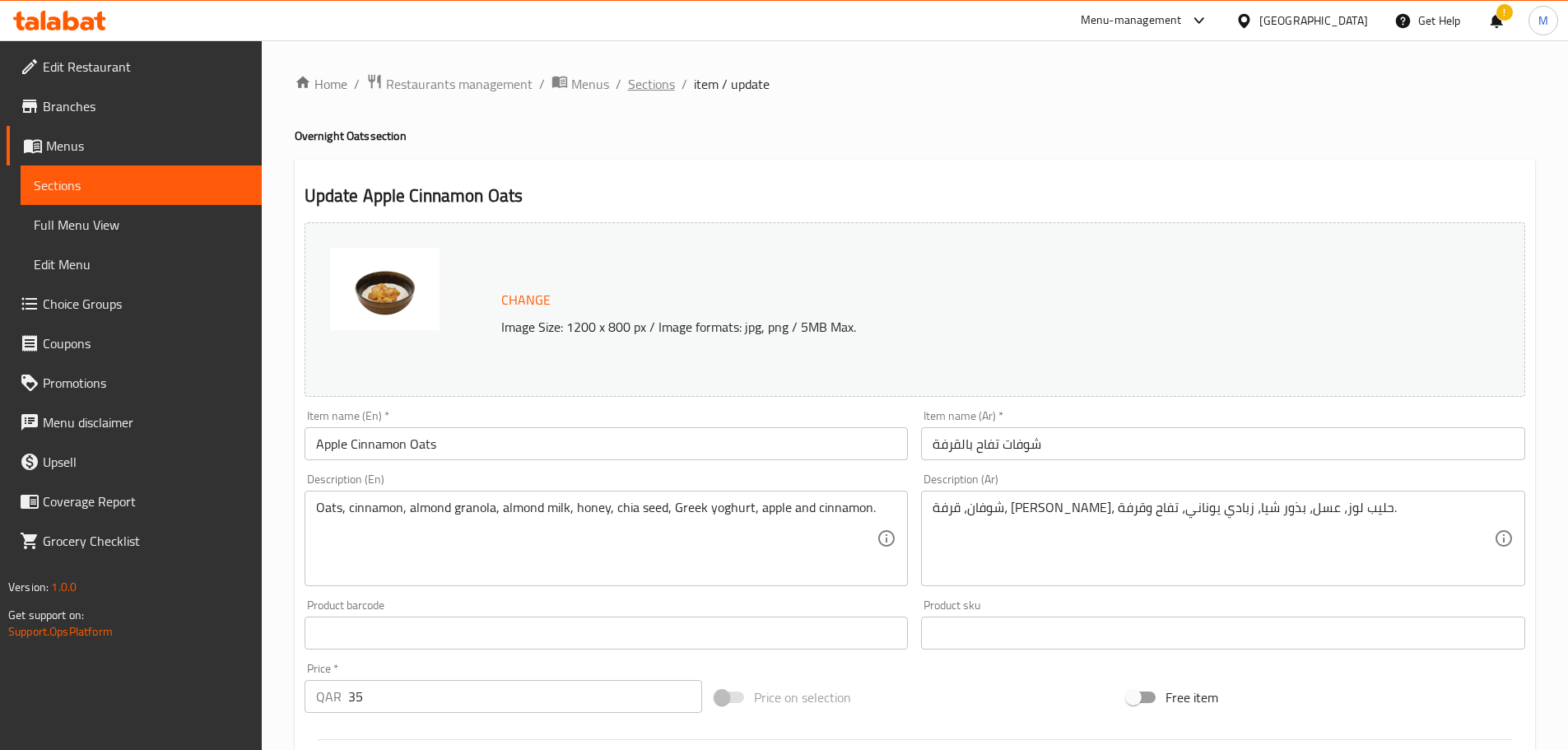
click at [653, 89] on span "Sections" at bounding box center [652, 83] width 47 height 19
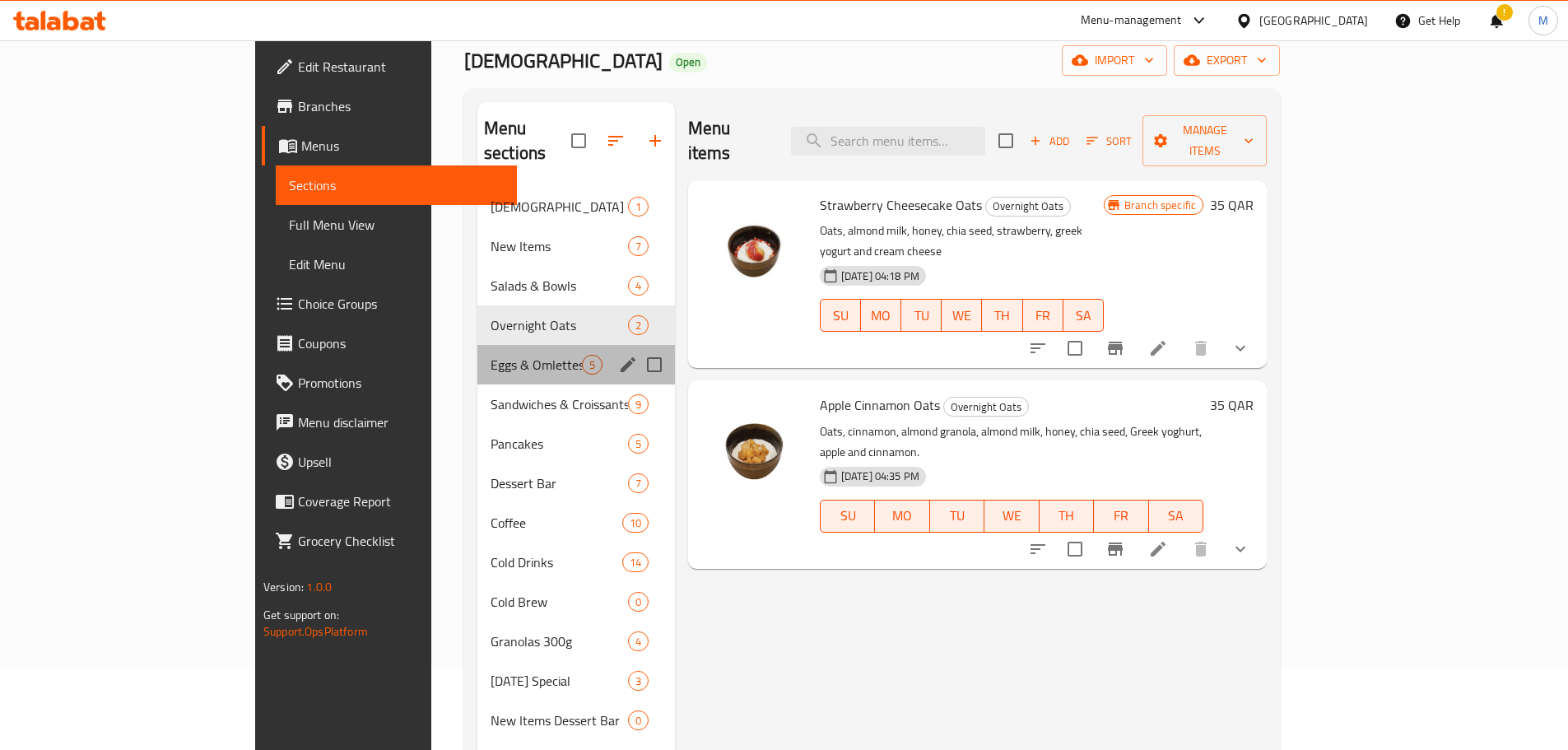
click at [478, 345] on div "Eggs & Omlettes 5" at bounding box center [576, 364] width 198 height 40
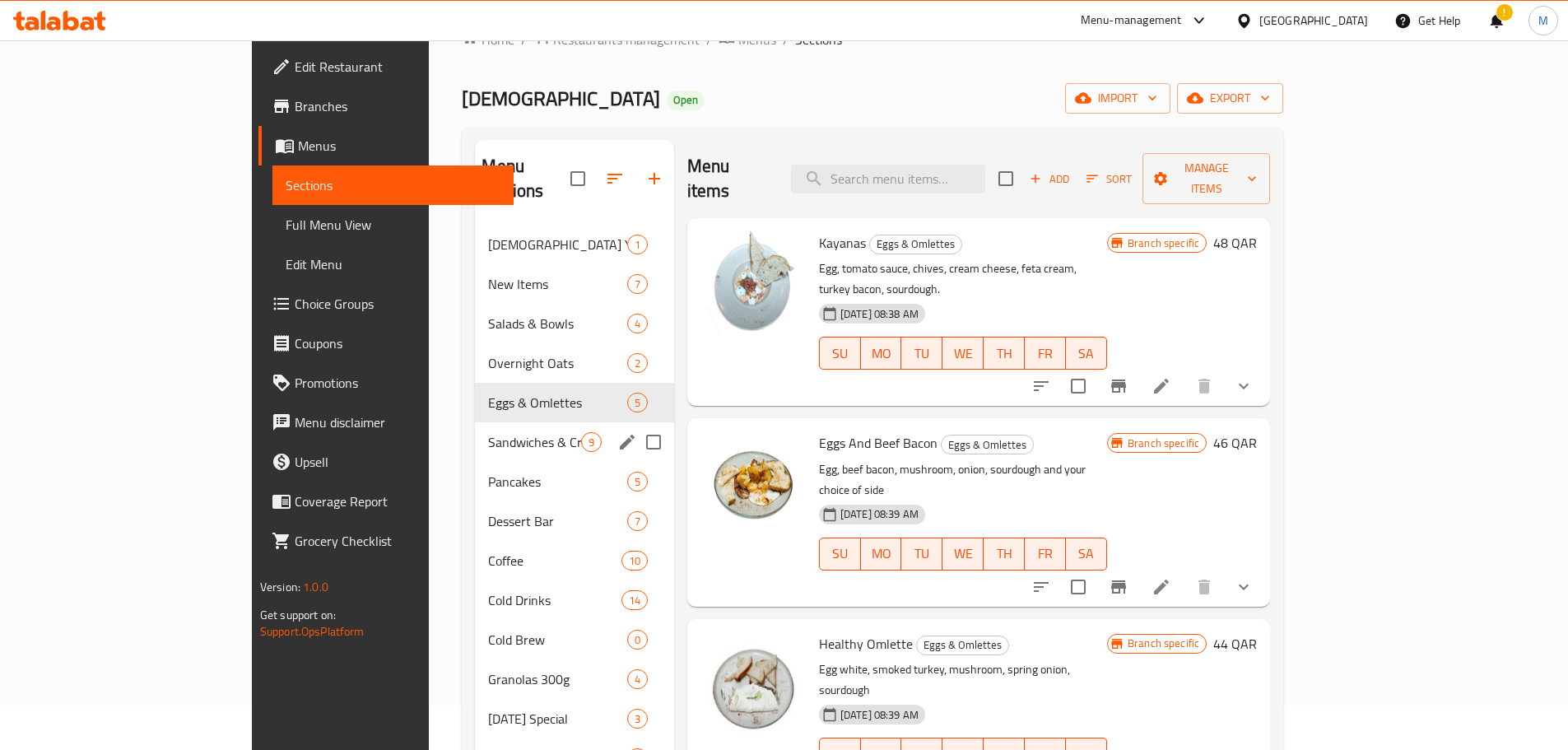
click at [488, 432] on span "Sandwiches & Croissants" at bounding box center [535, 441] width 92 height 19
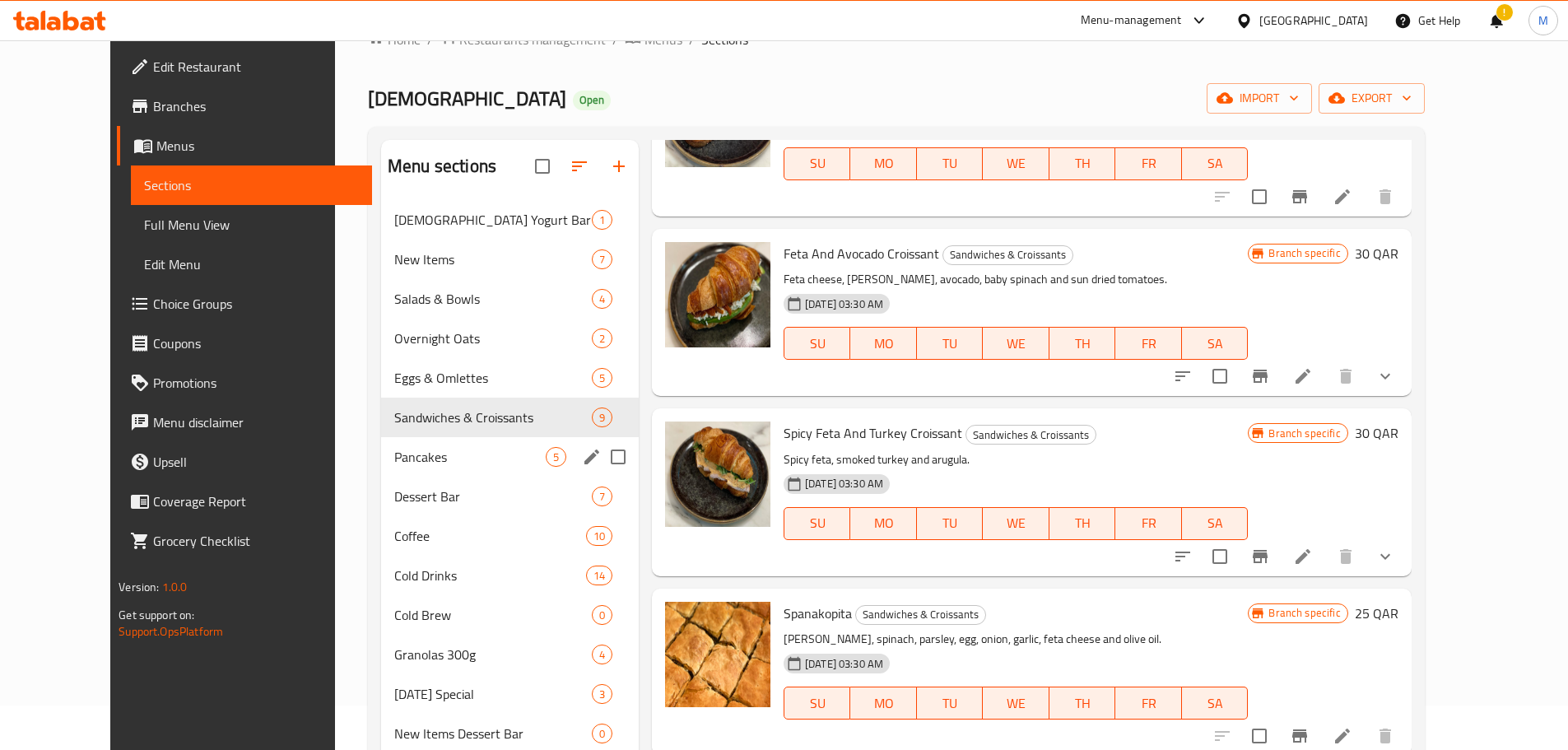
click at [394, 454] on span "Pancakes" at bounding box center [470, 457] width 151 height 19
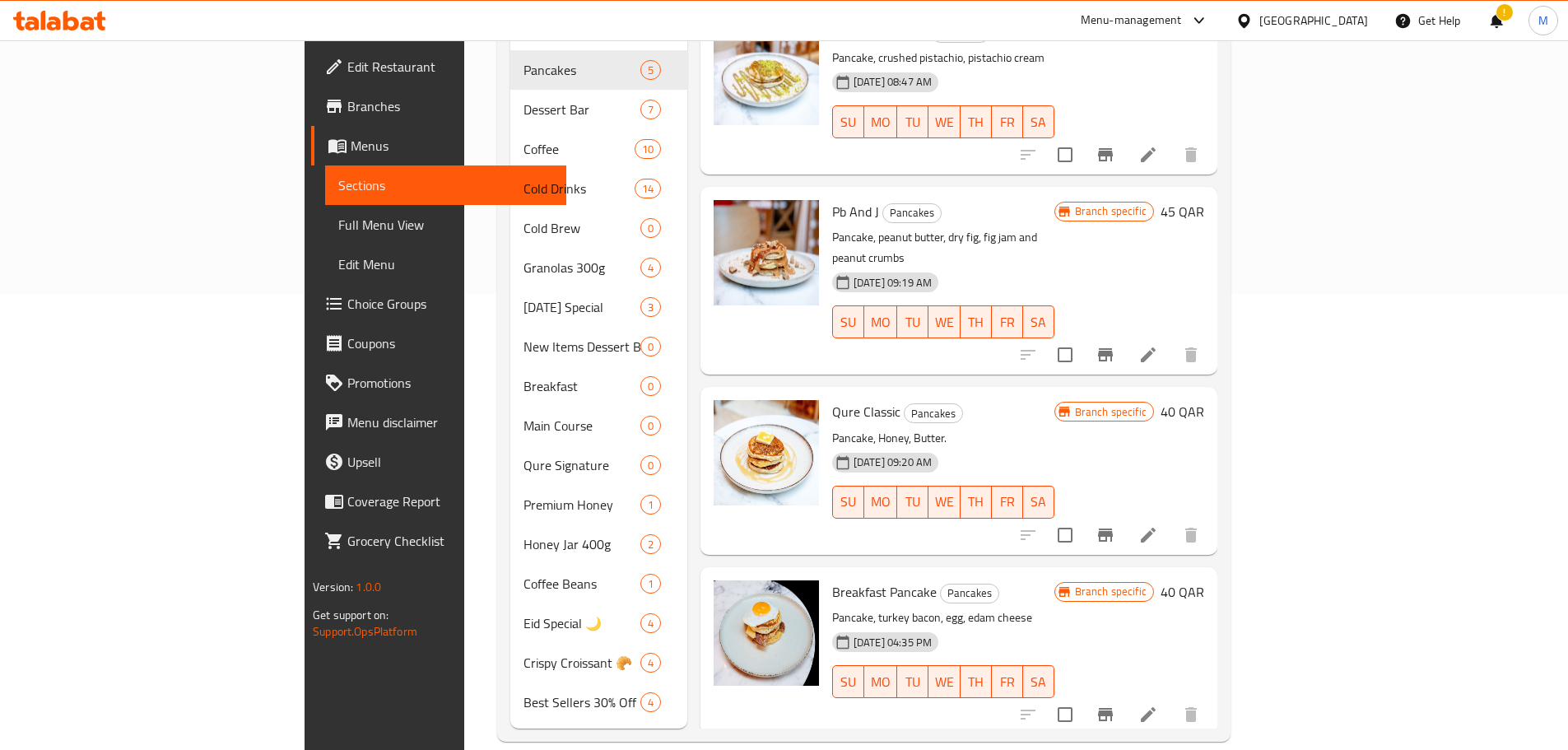
click at [1159, 526] on icon at bounding box center [1148, 535] width 19 height 19
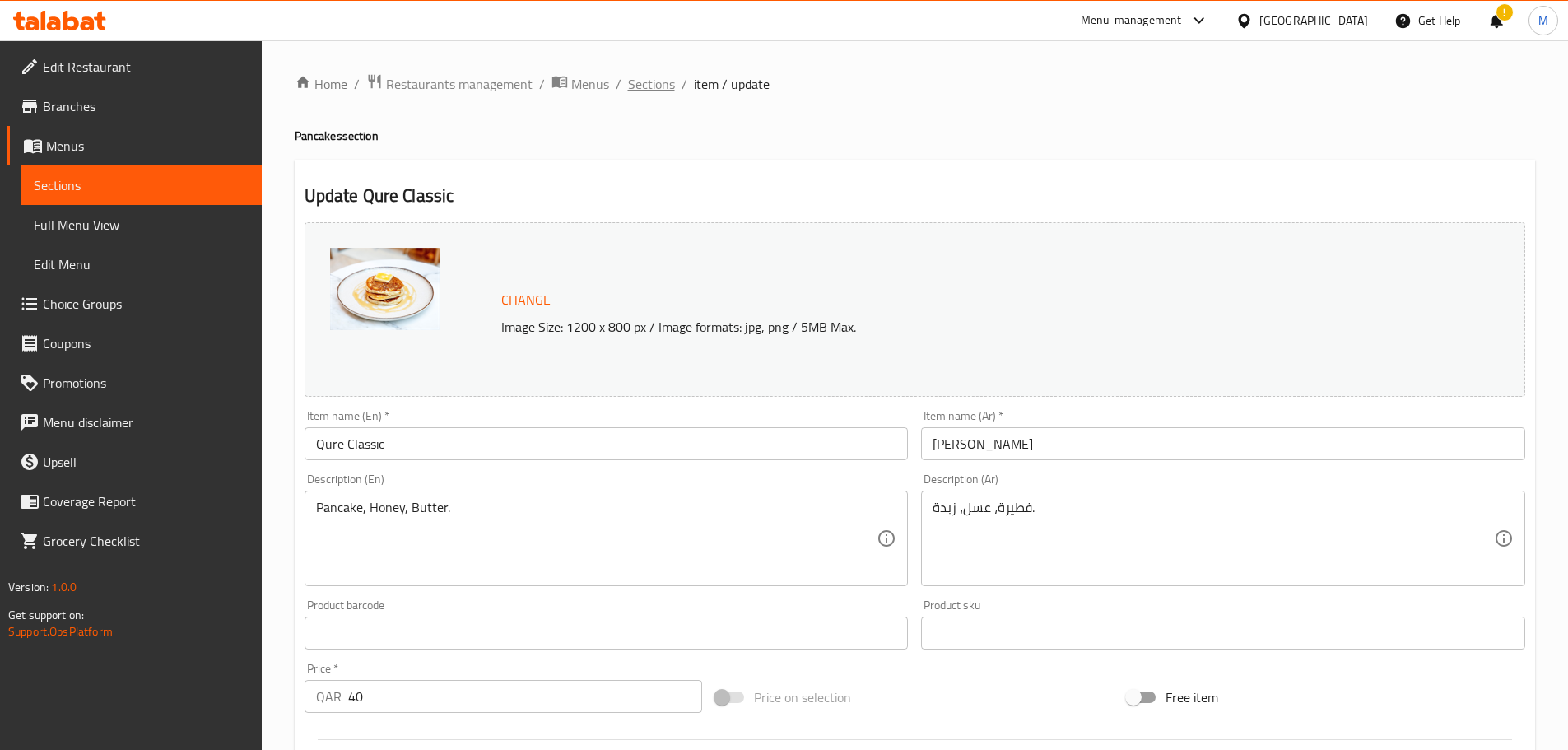
click at [648, 79] on span "Sections" at bounding box center [652, 83] width 47 height 19
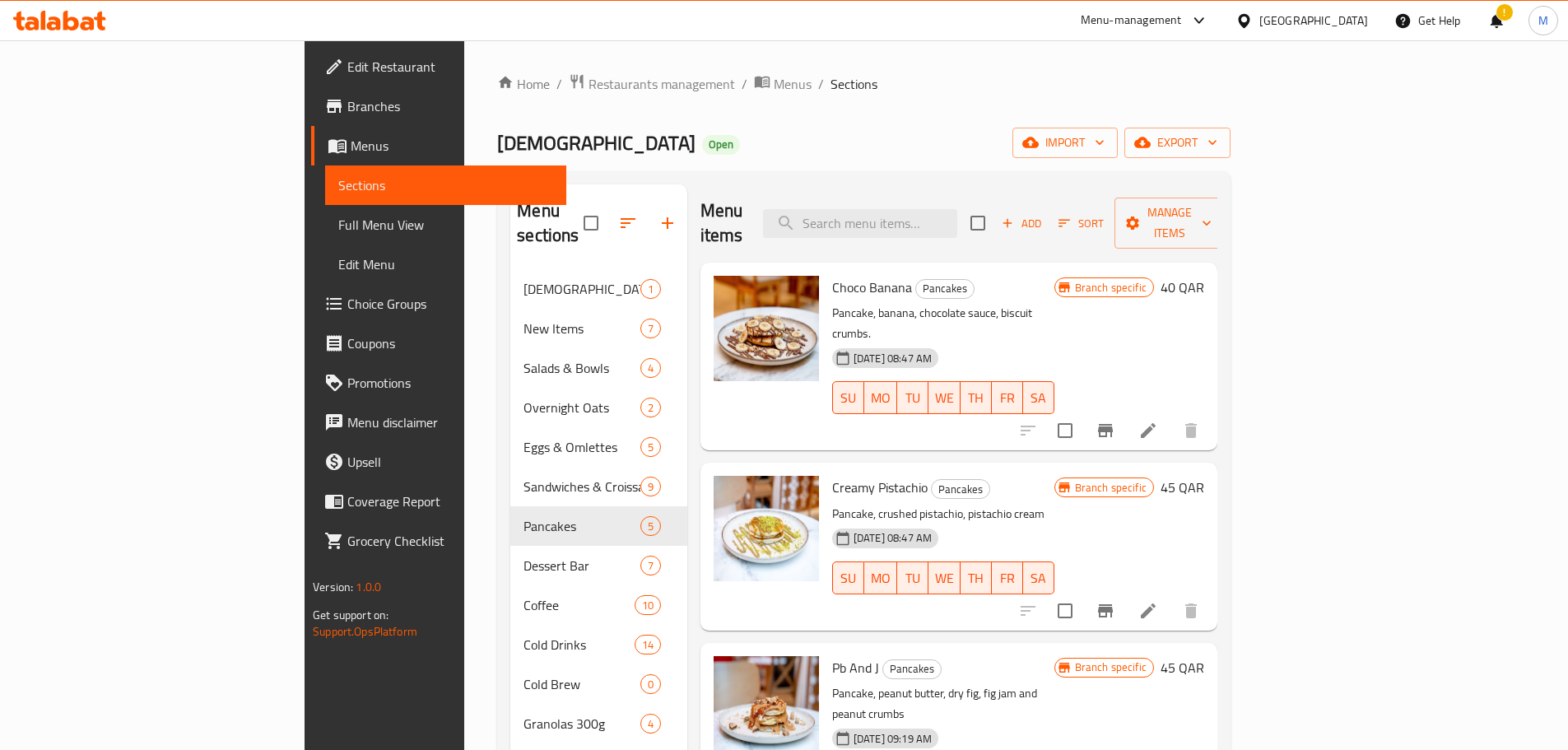
click at [347, 294] on span "Choice Groups" at bounding box center [450, 304] width 206 height 19
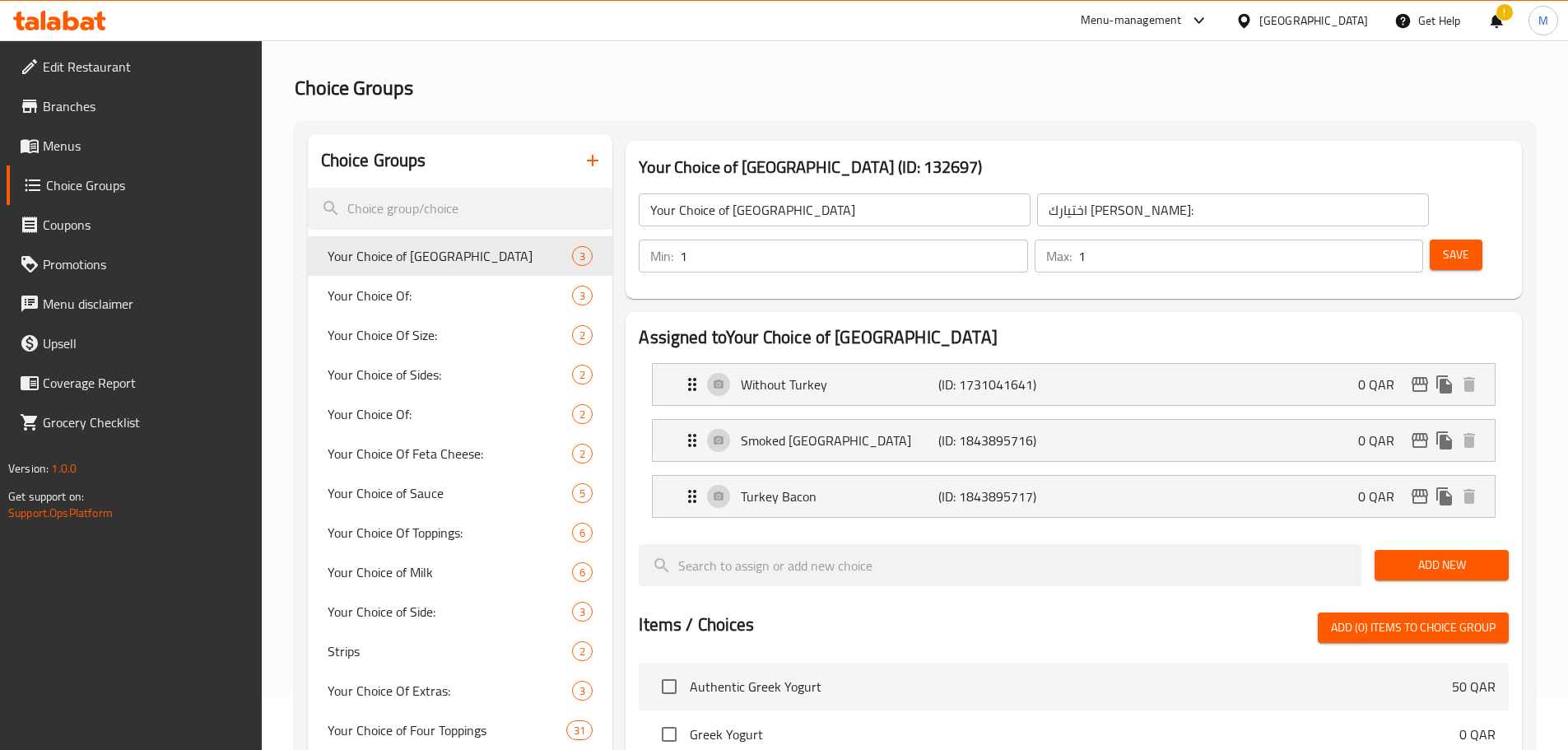
scroll to position [247, 0]
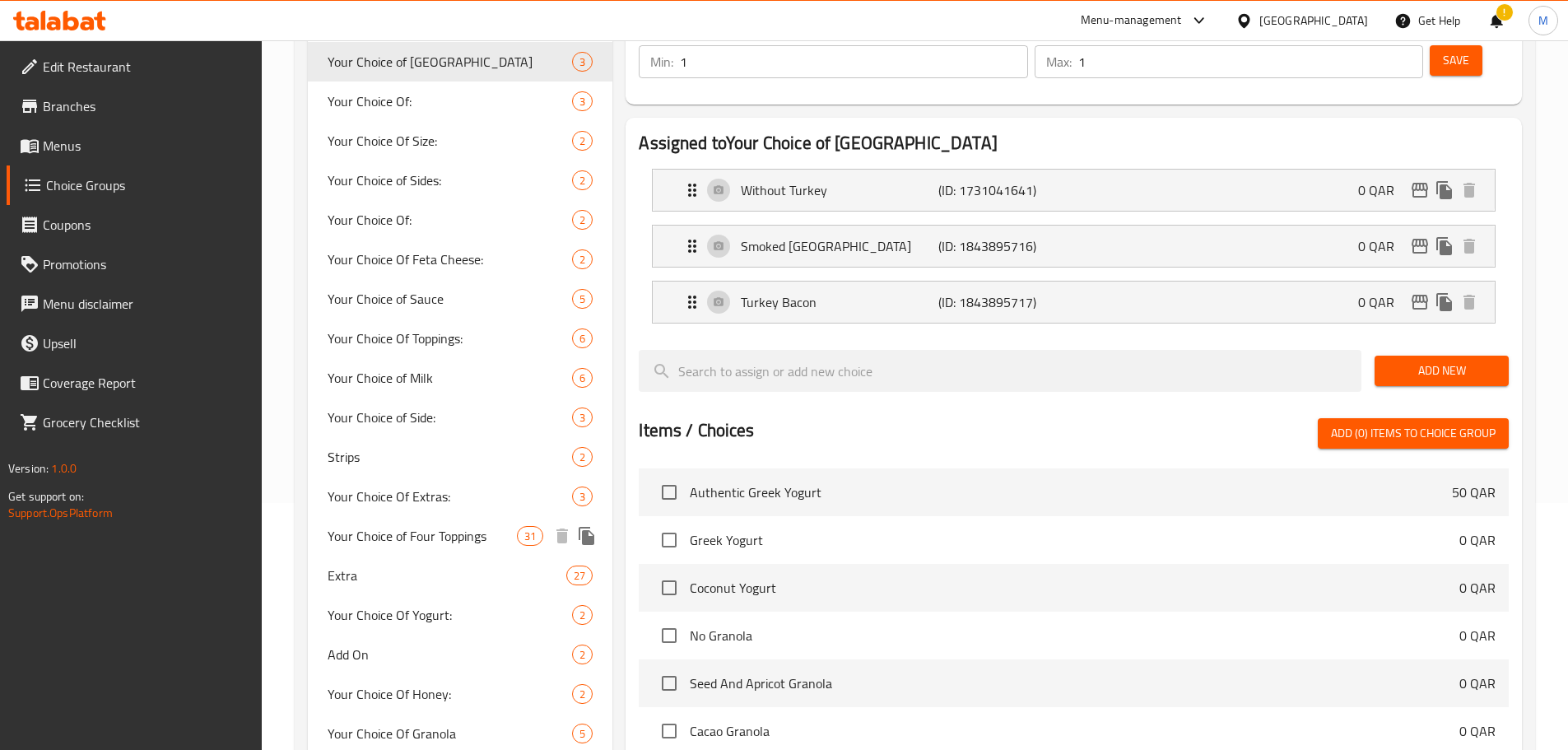
click at [430, 534] on span "Your Choice of Four Toppings" at bounding box center [423, 536] width 190 height 19
type input "Your Choice of Four Toppings"
type input "اختيارك من أربعة إضافات"
type input "4"
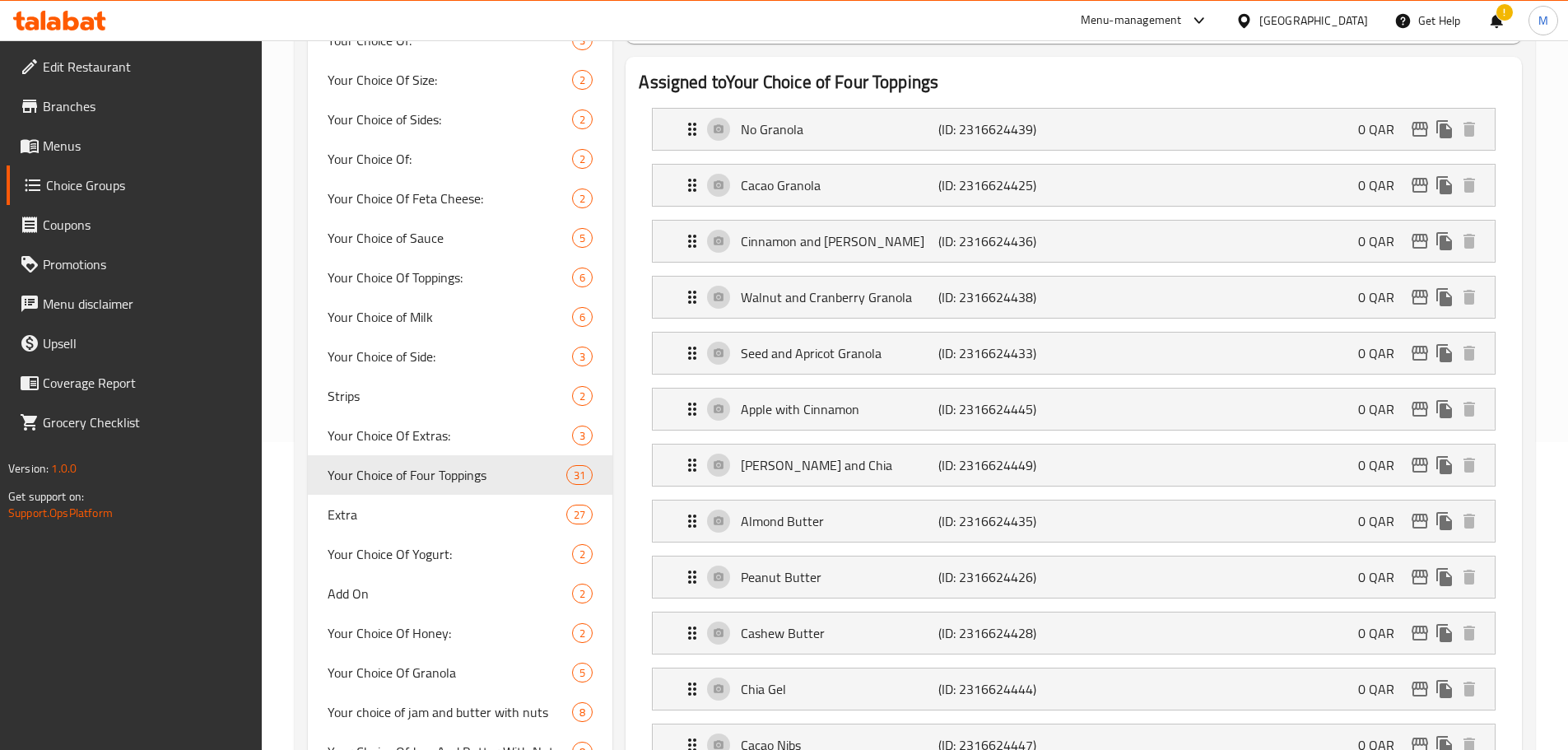
scroll to position [906, 0]
